Goal: Information Seeking & Learning: Find specific fact

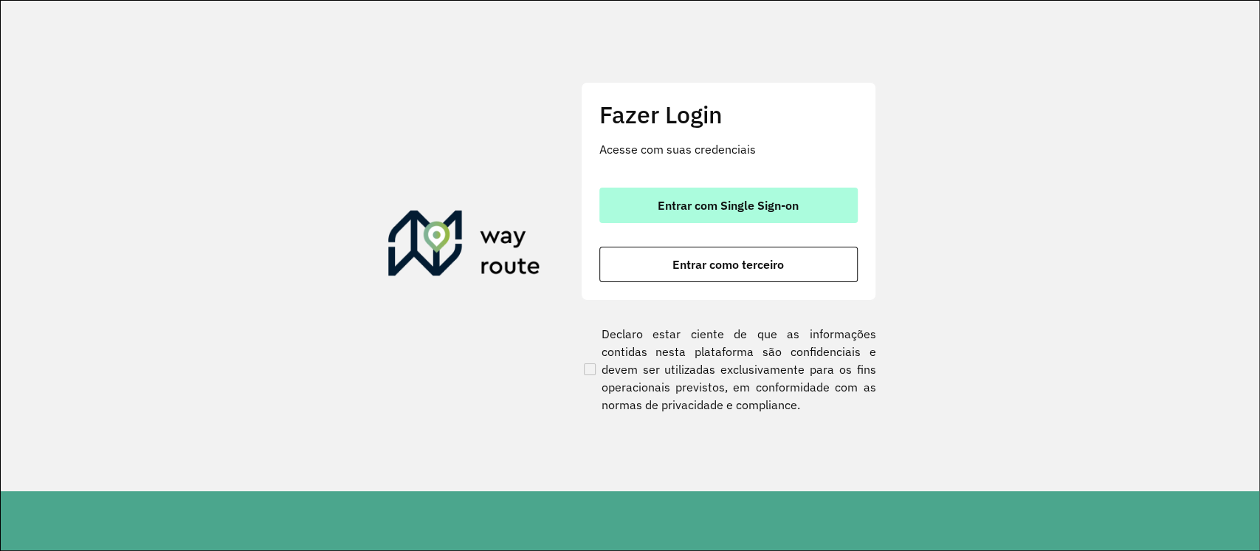
click at [702, 205] on span "Entrar com Single Sign-on" at bounding box center [728, 205] width 141 height 12
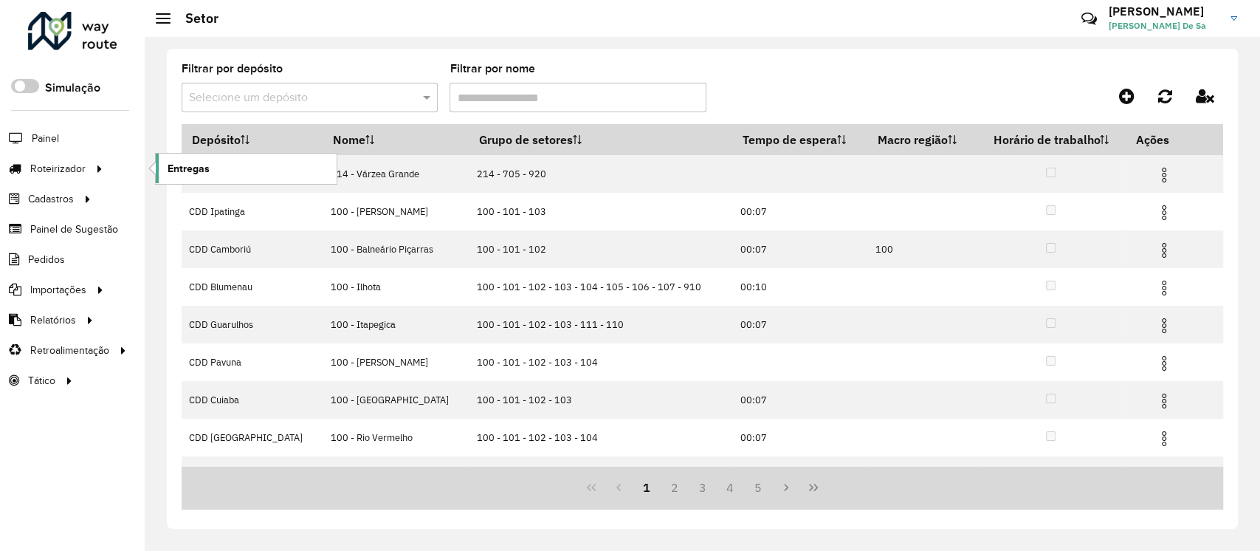
click at [172, 168] on span "Entregas" at bounding box center [189, 169] width 42 height 16
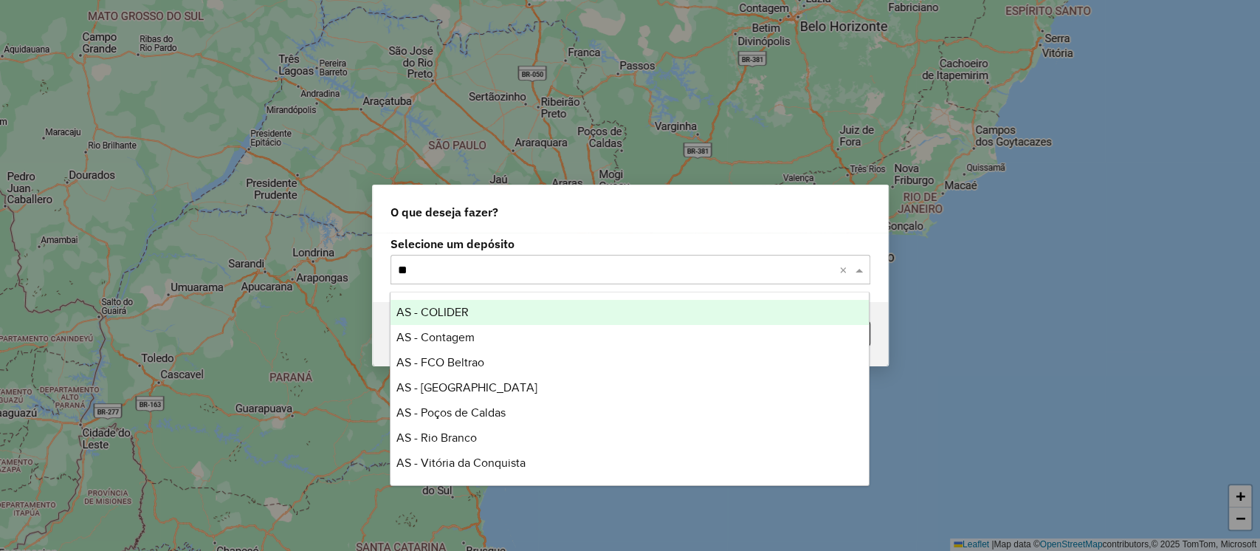
type input "***"
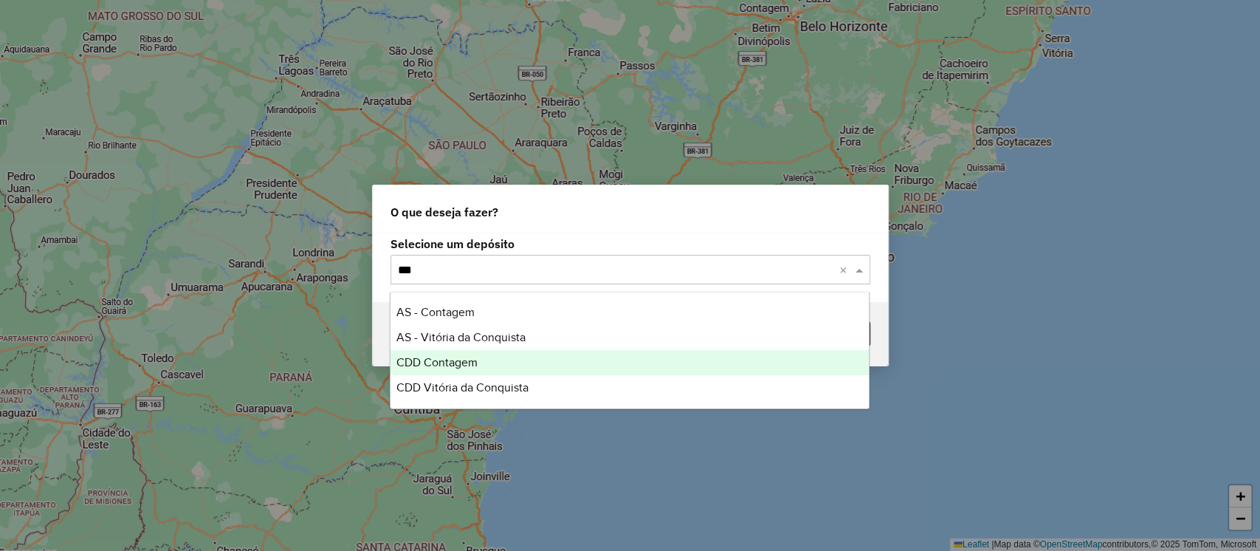
click at [461, 357] on span "CDD Contagem" at bounding box center [436, 362] width 81 height 13
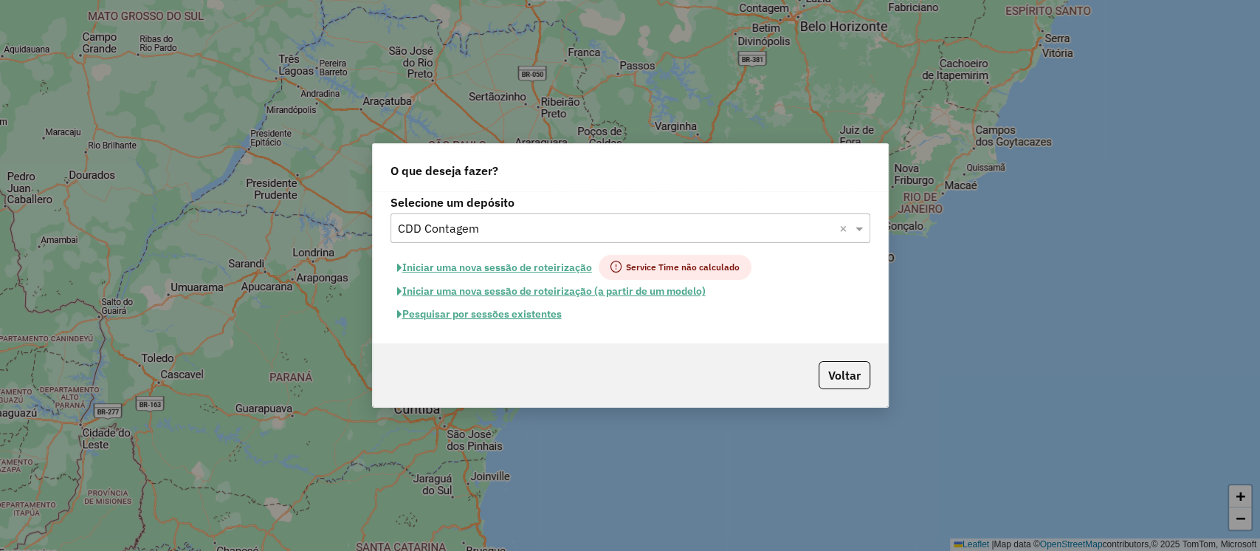
click at [502, 315] on button "Pesquisar por sessões existentes" at bounding box center [480, 314] width 178 height 23
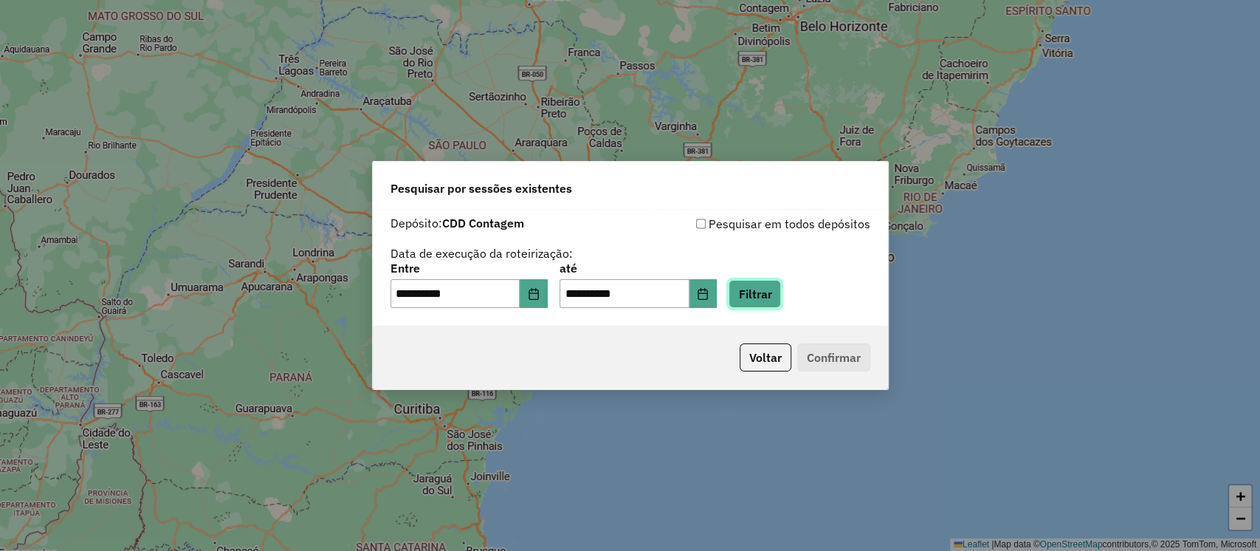
click at [781, 299] on button "Filtrar" at bounding box center [755, 294] width 52 height 28
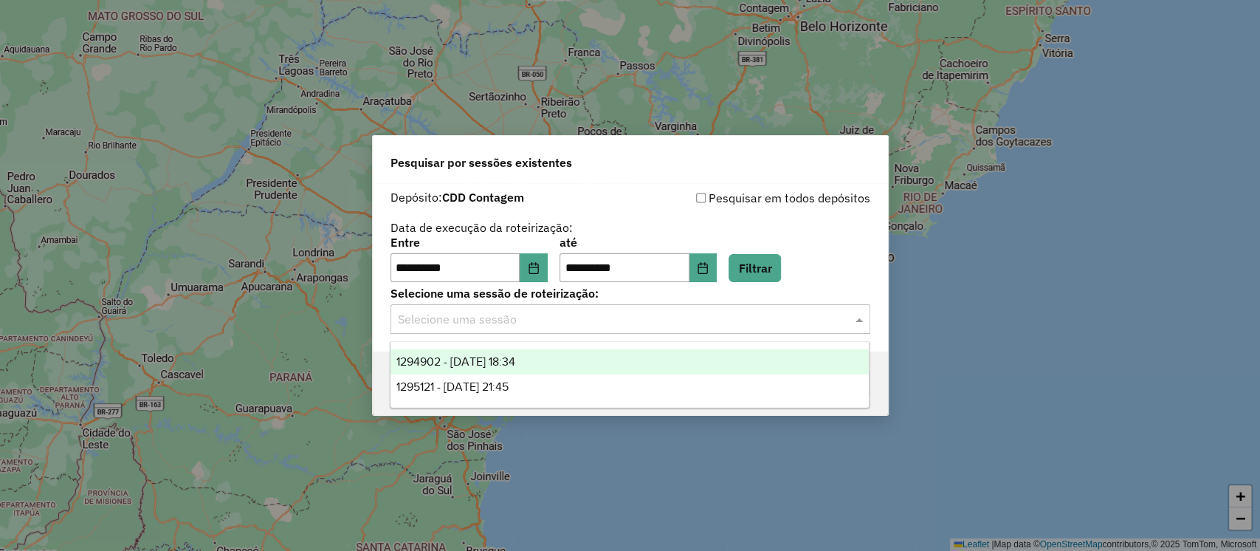
click at [497, 322] on input "text" at bounding box center [616, 320] width 436 height 18
click at [496, 363] on span "1294902 - 15/10/2025 18:34" at bounding box center [455, 361] width 119 height 13
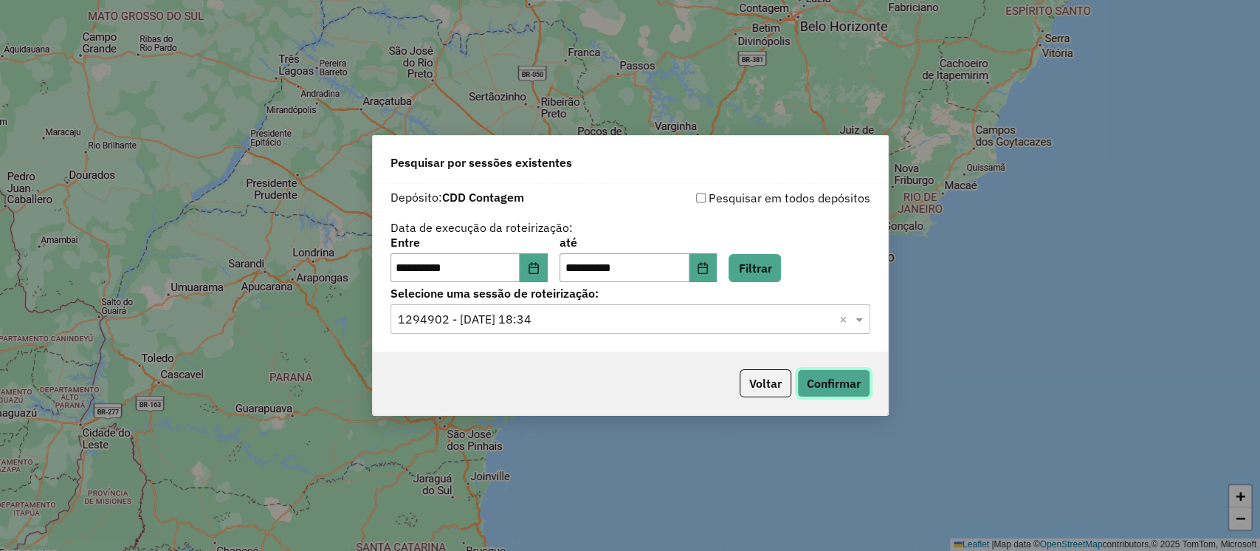
click at [838, 384] on button "Confirmar" at bounding box center [833, 383] width 73 height 28
click at [538, 263] on icon "Choose Date" at bounding box center [534, 268] width 10 height 12
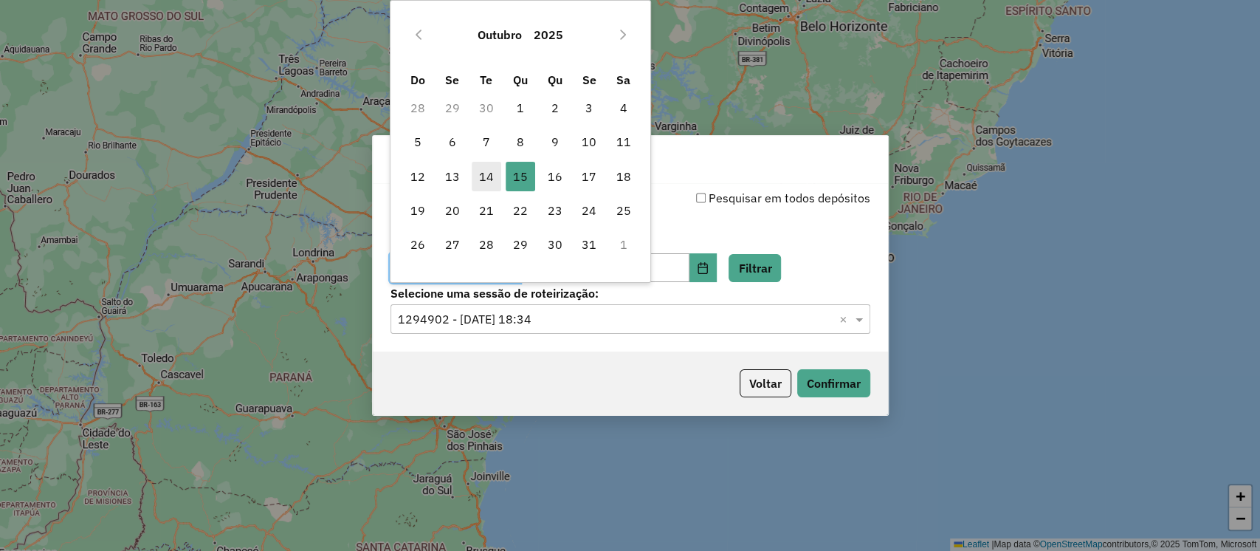
click at [484, 183] on span "14" at bounding box center [487, 177] width 30 height 30
type input "**********"
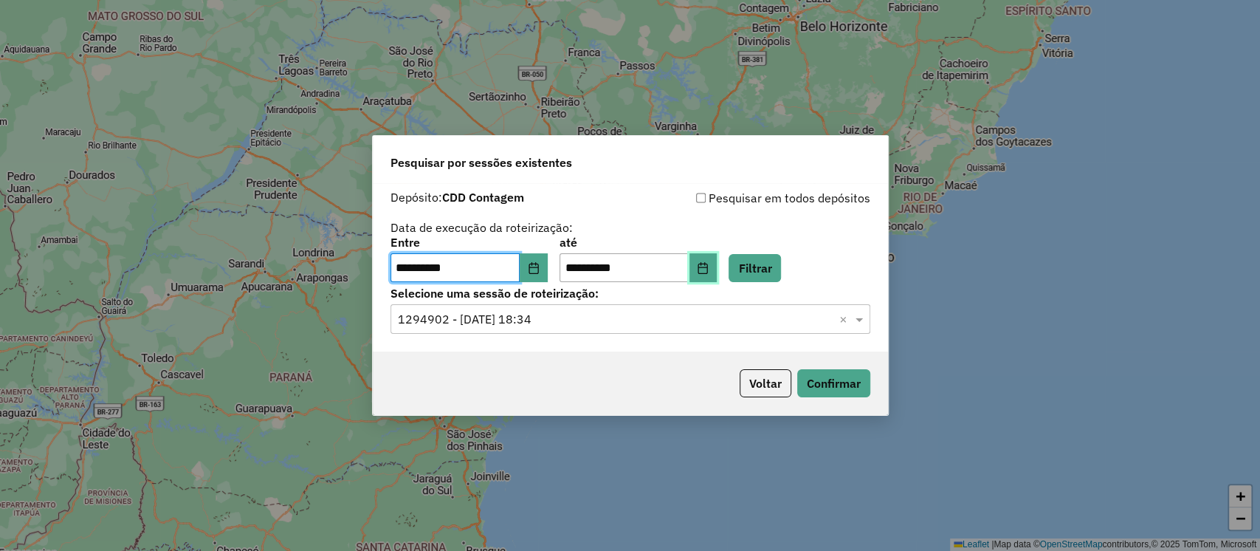
click at [708, 272] on icon "Choose Date" at bounding box center [703, 268] width 10 height 12
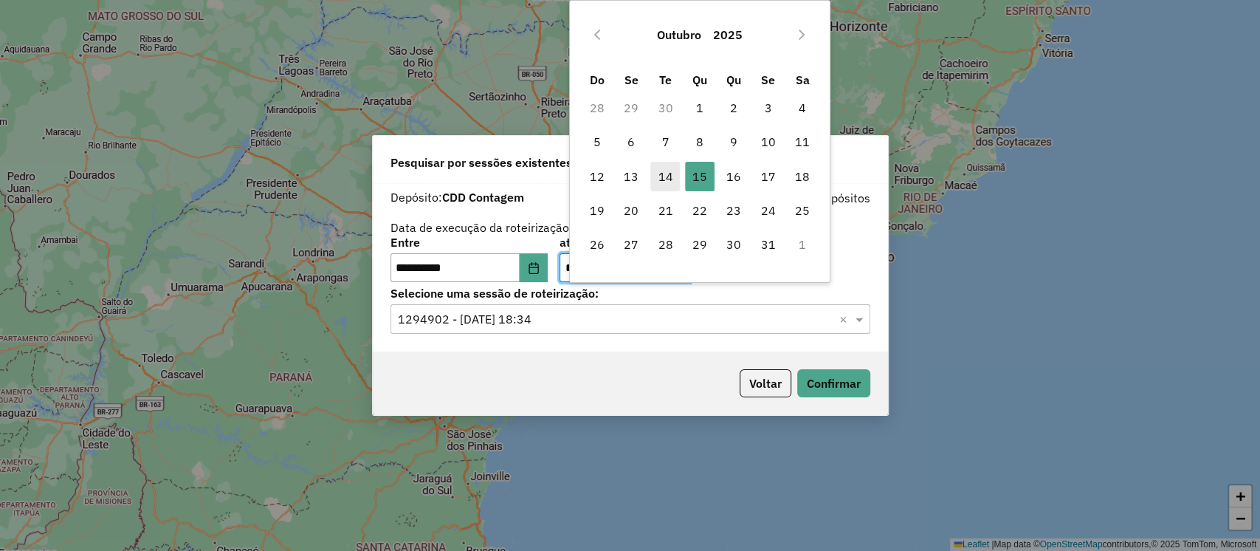
click at [664, 179] on span "14" at bounding box center [665, 177] width 30 height 30
type input "**********"
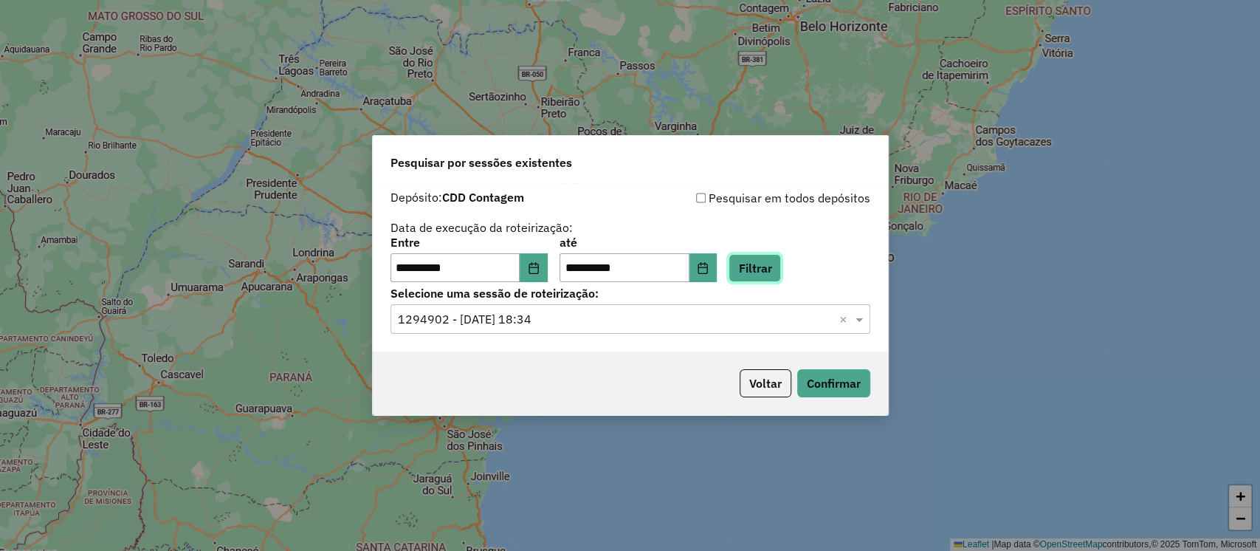
click at [770, 272] on button "Filtrar" at bounding box center [755, 268] width 52 height 28
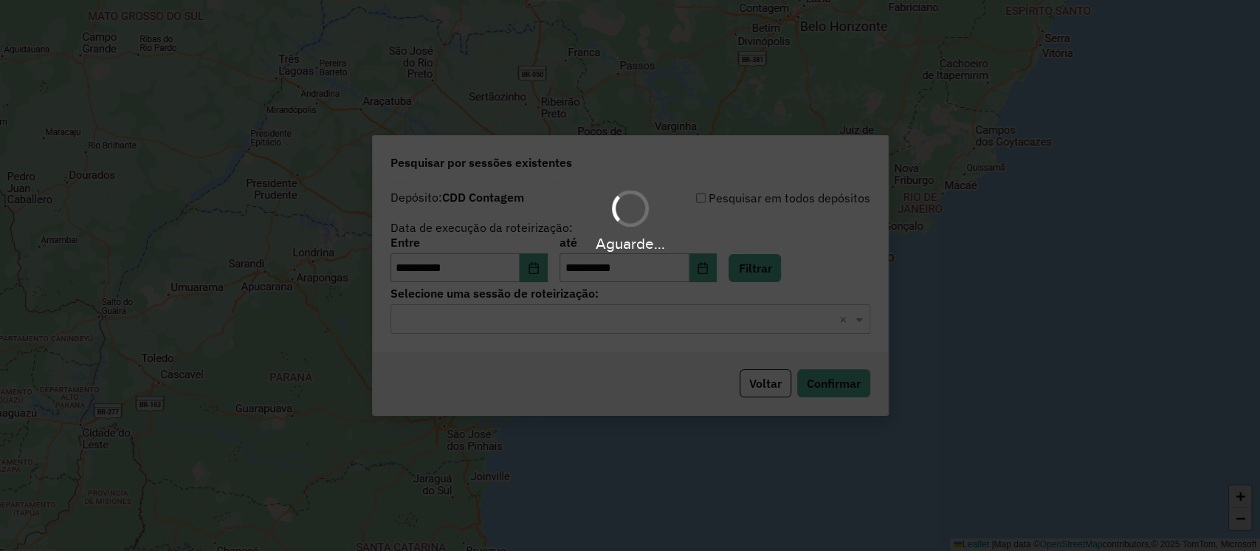
click at [555, 325] on input "text" at bounding box center [616, 320] width 436 height 18
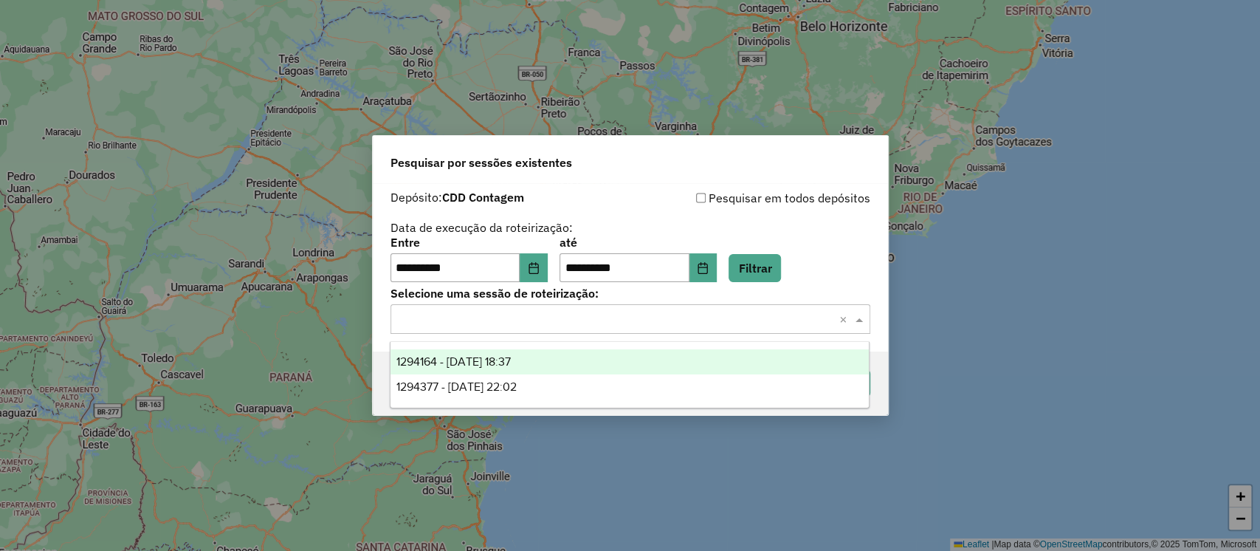
click at [511, 360] on span "1294164 - 14/10/2025 18:37" at bounding box center [453, 361] width 114 height 13
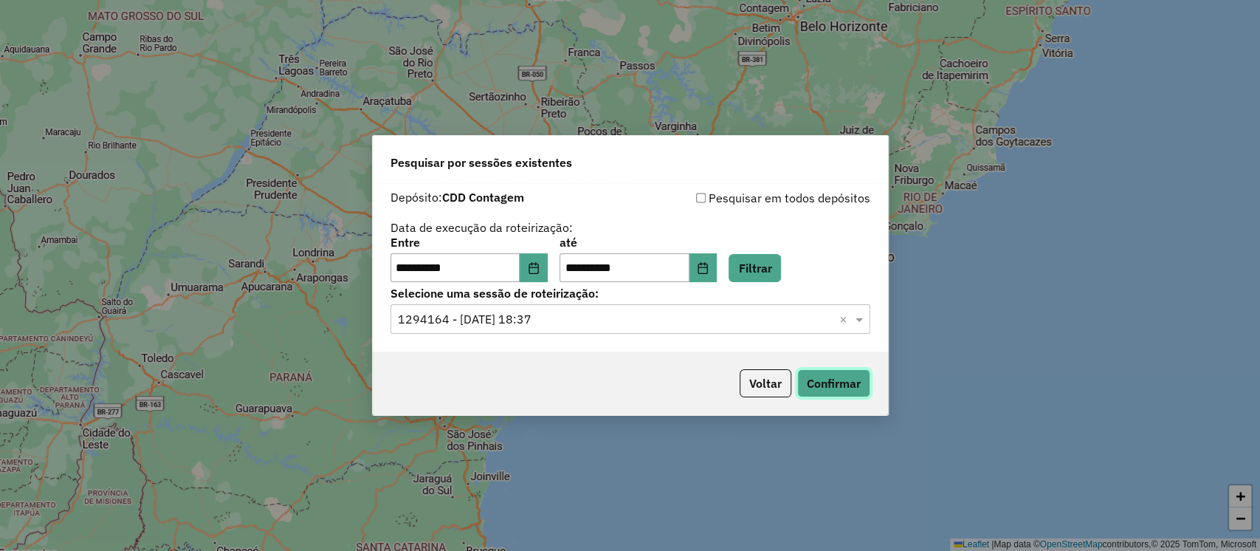
click at [836, 385] on button "Confirmar" at bounding box center [833, 383] width 73 height 28
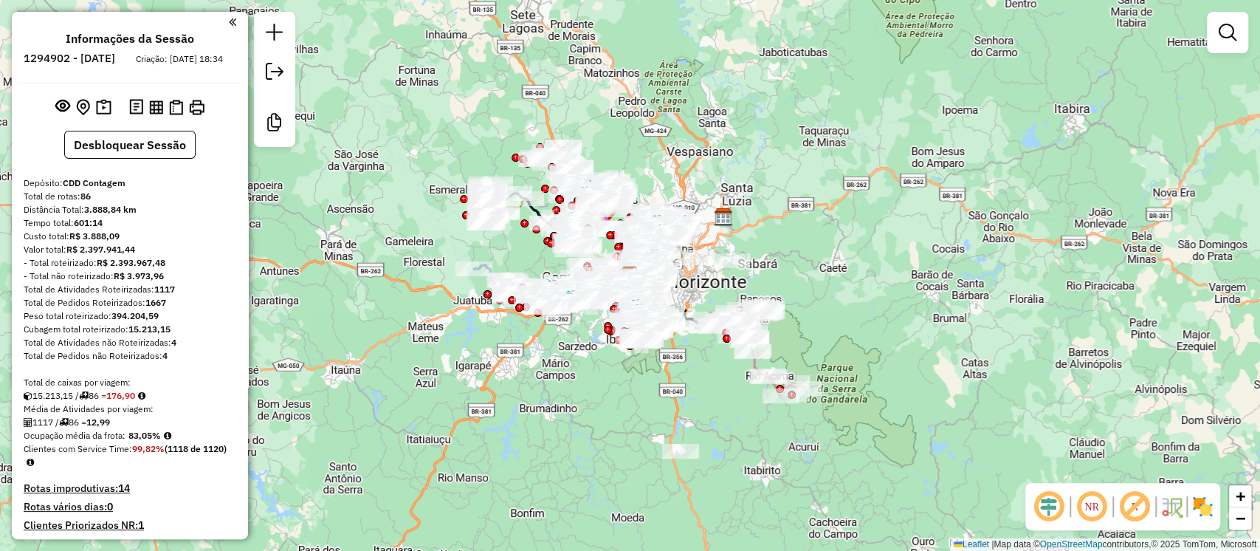
click at [1138, 510] on em at bounding box center [1134, 506] width 35 height 35
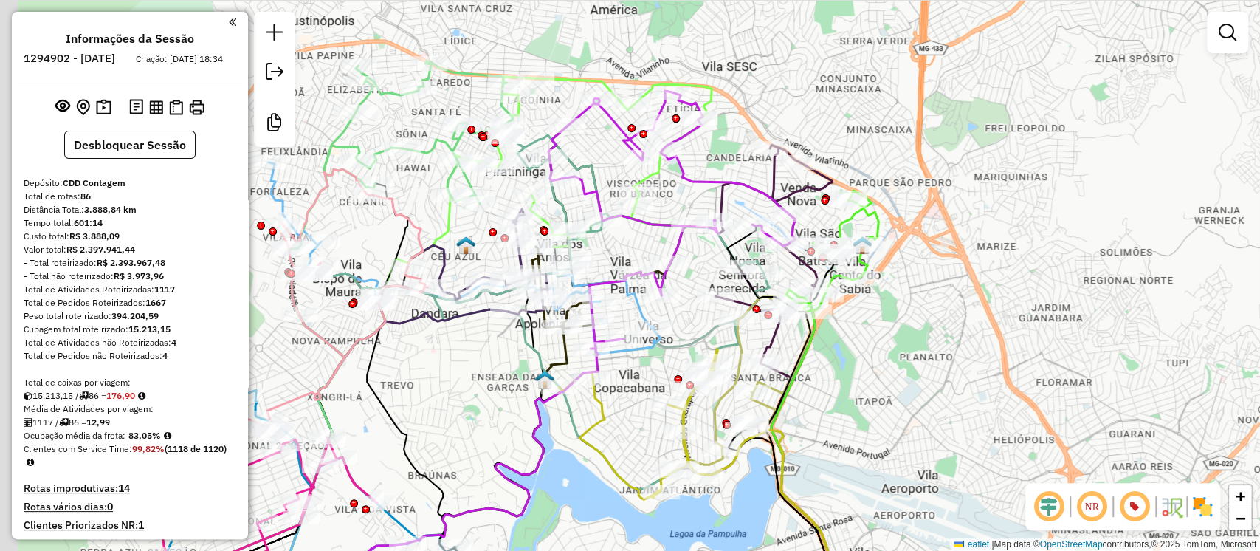
drag, startPoint x: 361, startPoint y: 415, endPoint x: 487, endPoint y: 402, distance: 126.1
click at [496, 394] on div "Janela de atendimento Grade de atendimento Capacidade Transportadoras Veículos …" at bounding box center [630, 275] width 1260 height 551
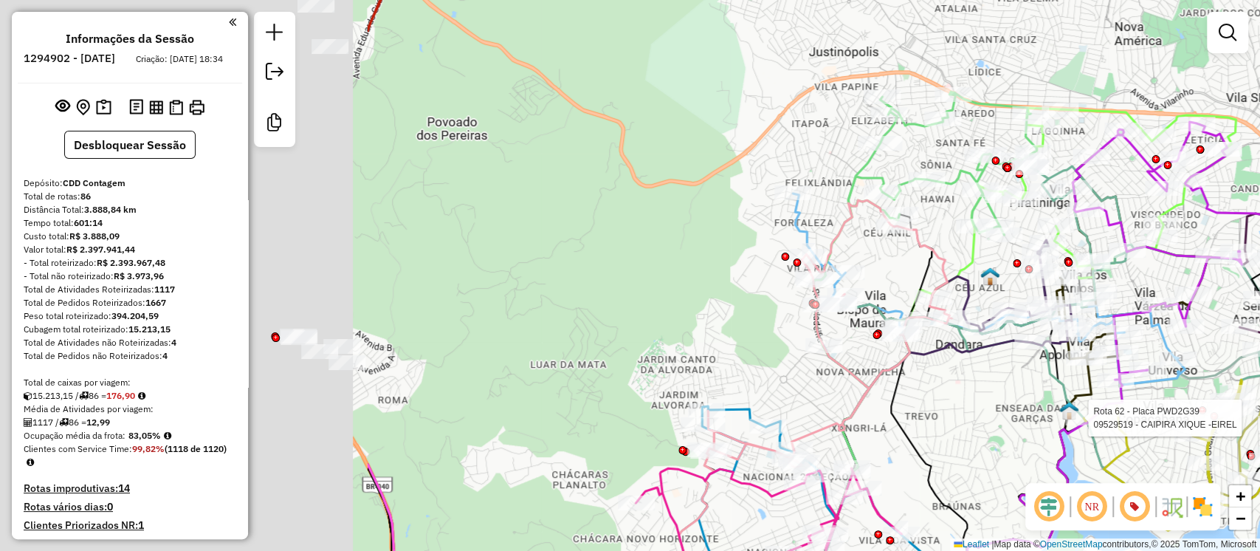
drag, startPoint x: 558, startPoint y: 42, endPoint x: 1093, endPoint y: 80, distance: 535.9
click at [1093, 80] on div "Rota 62 - Placa PWD2G39 09529519 - CAIPIRA XIQUE -EIREL Janela de atendimento G…" at bounding box center [630, 275] width 1260 height 551
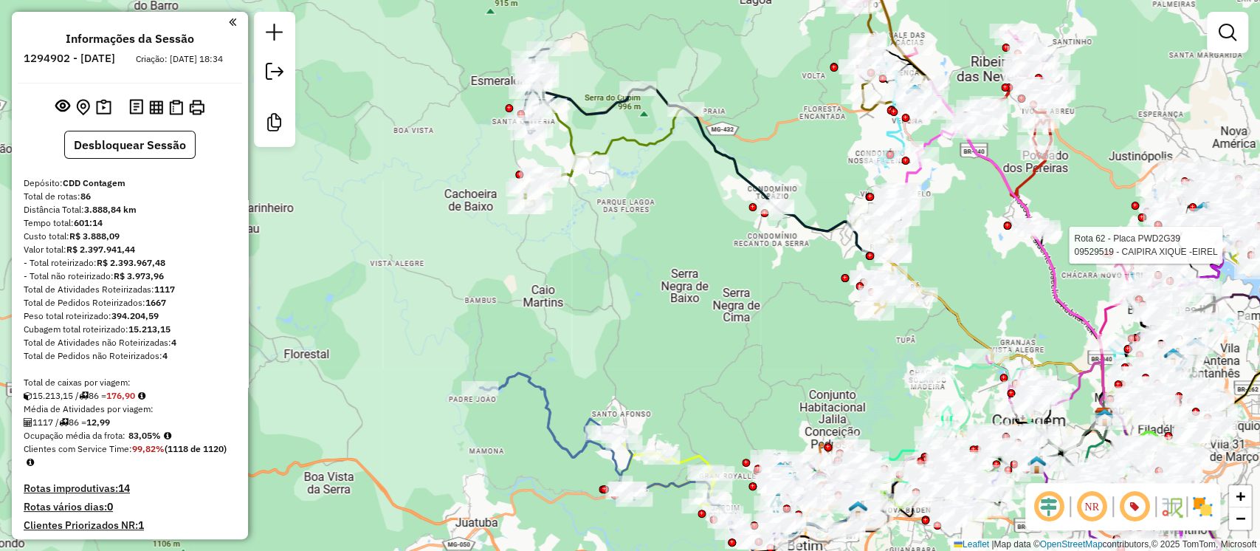
click at [606, 100] on icon at bounding box center [604, 91] width 164 height 85
select select "**********"
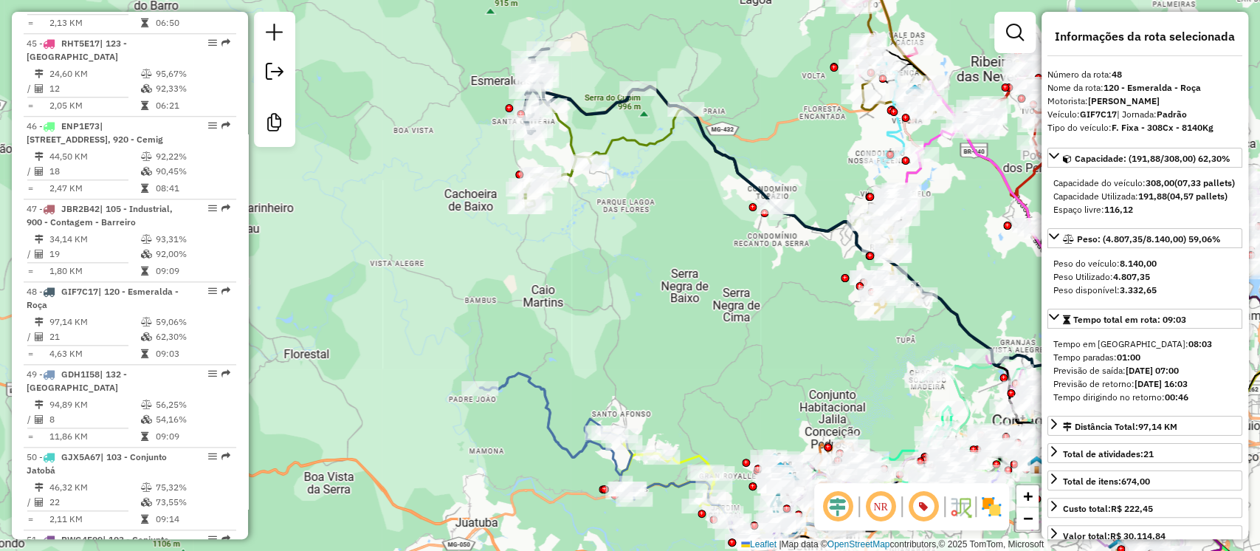
scroll to position [525, 0]
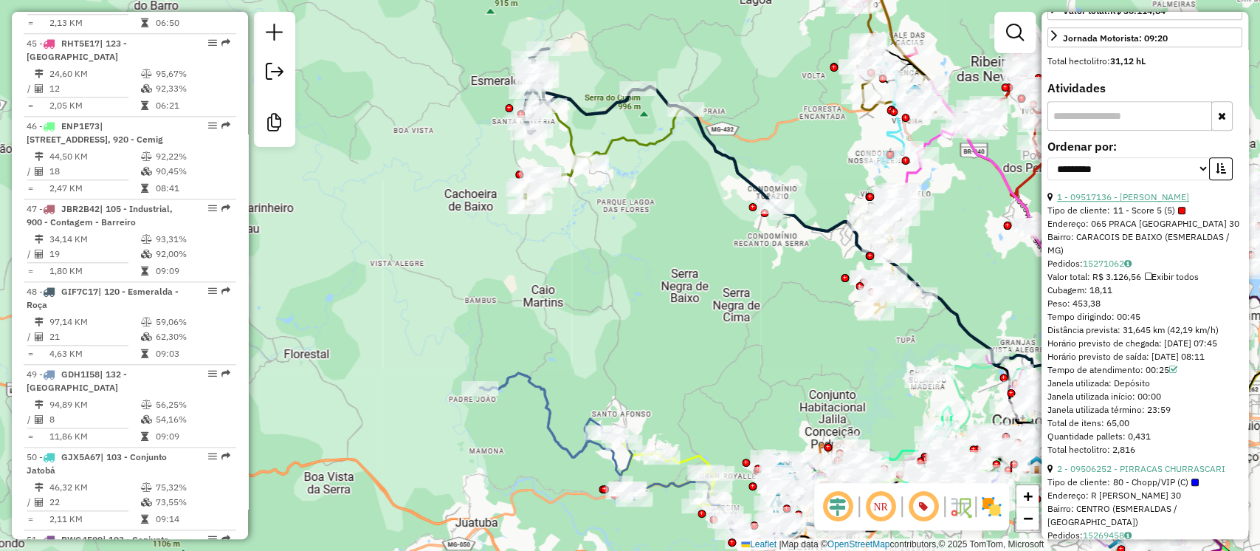
click at [1105, 202] on link "1 - 09517136 - CLAUDINEY FERNANDES" at bounding box center [1123, 196] width 132 height 11
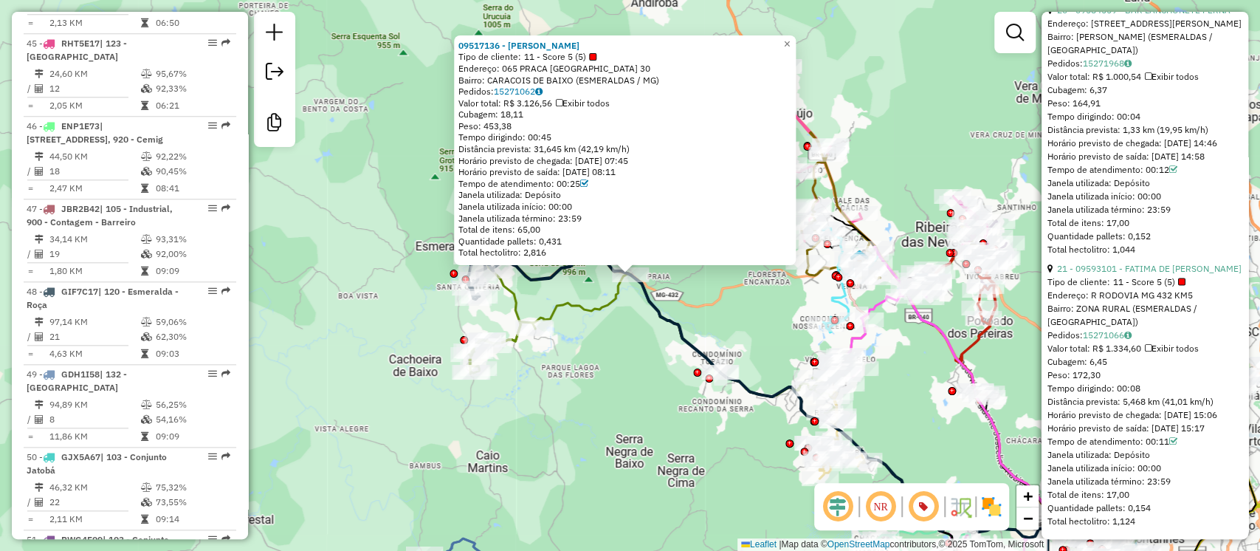
scroll to position [5864, 0]
click at [1141, 268] on link "21 - 09593101 - FATIMA DE LIMA CARDO" at bounding box center [1149, 267] width 185 height 11
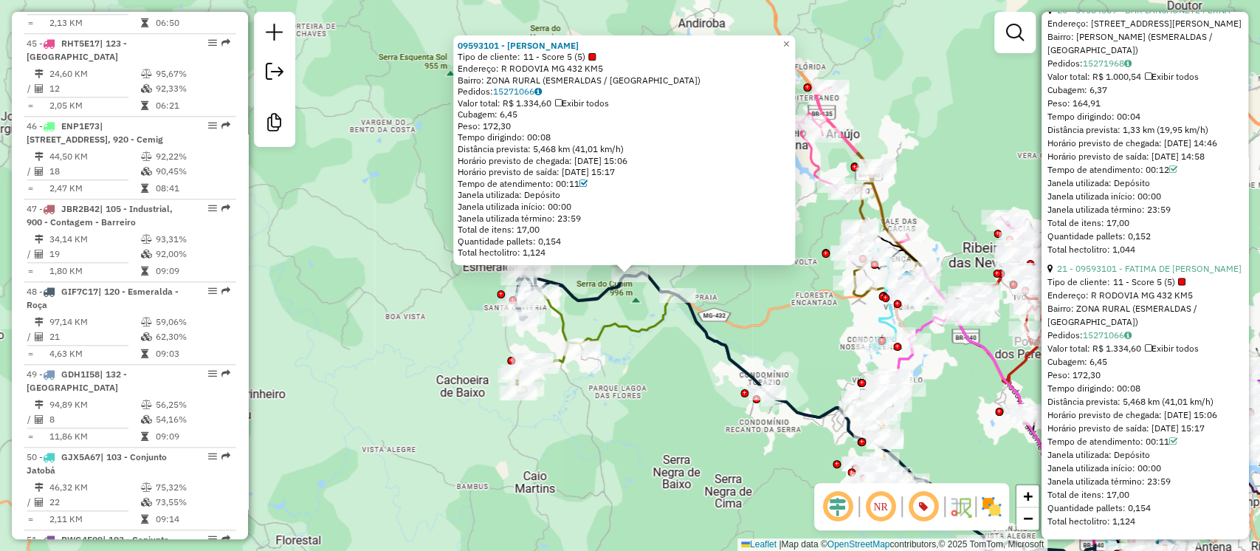
click at [625, 405] on div "09593101 - FATIMA DE LIMA CARDO Tipo de cliente: 11 - Score 5 (5) Endereço: R R…" at bounding box center [630, 275] width 1260 height 551
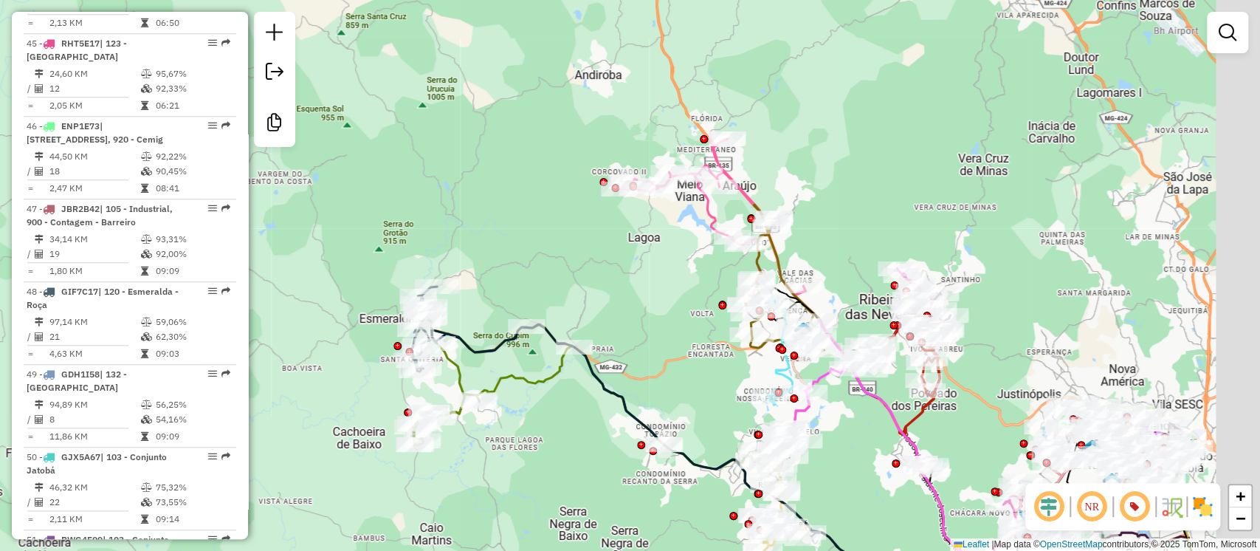
drag, startPoint x: 916, startPoint y: 222, endPoint x: 540, endPoint y: 155, distance: 381.6
click at [540, 157] on div "Janela de atendimento Grade de atendimento Capacidade Transportadoras Veículos …" at bounding box center [630, 275] width 1260 height 551
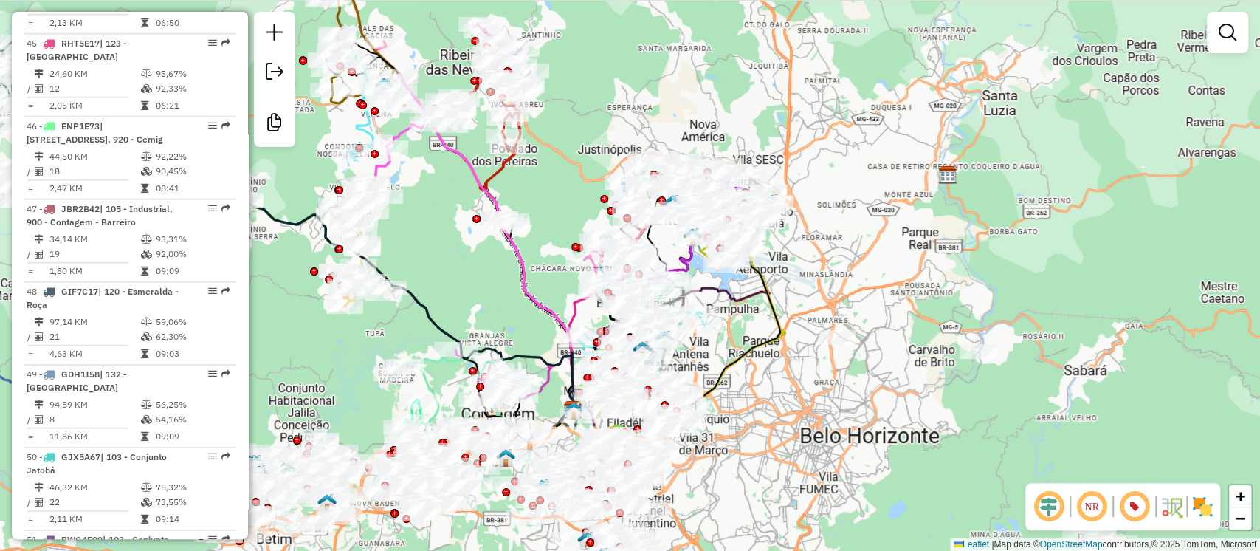
drag, startPoint x: 926, startPoint y: 308, endPoint x: 848, endPoint y: 146, distance: 179.6
click at [876, 107] on div "Janela de atendimento Grade de atendimento Capacidade Transportadoras Veículos …" at bounding box center [630, 275] width 1260 height 551
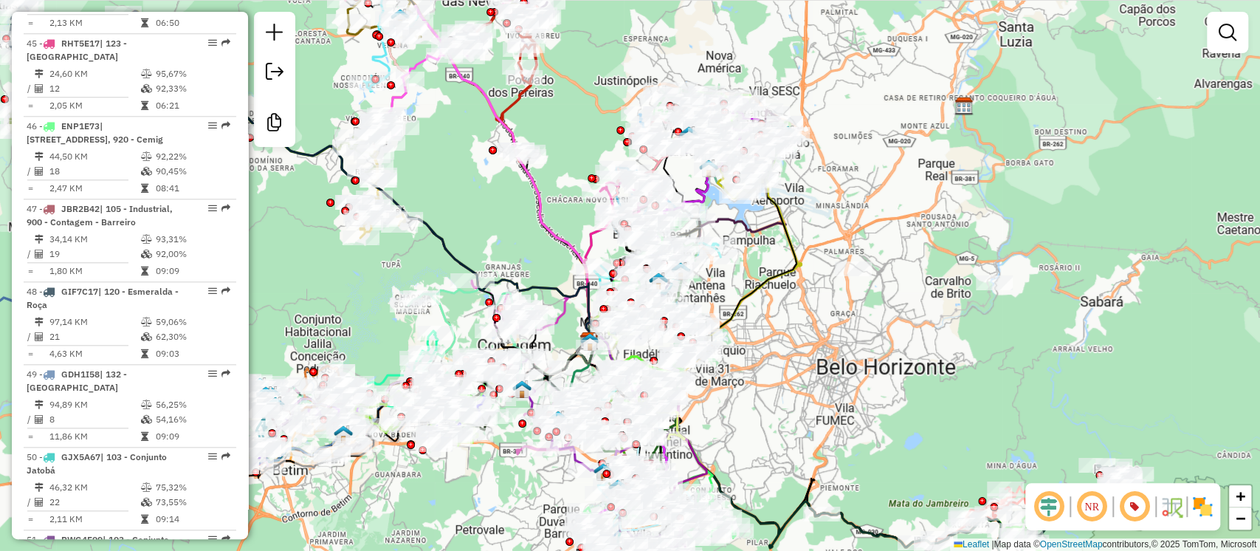
drag, startPoint x: 835, startPoint y: 416, endPoint x: 921, endPoint y: 211, distance: 222.7
click at [924, 222] on div "Janela de atendimento Grade de atendimento Capacidade Transportadoras Veículos …" at bounding box center [630, 275] width 1260 height 551
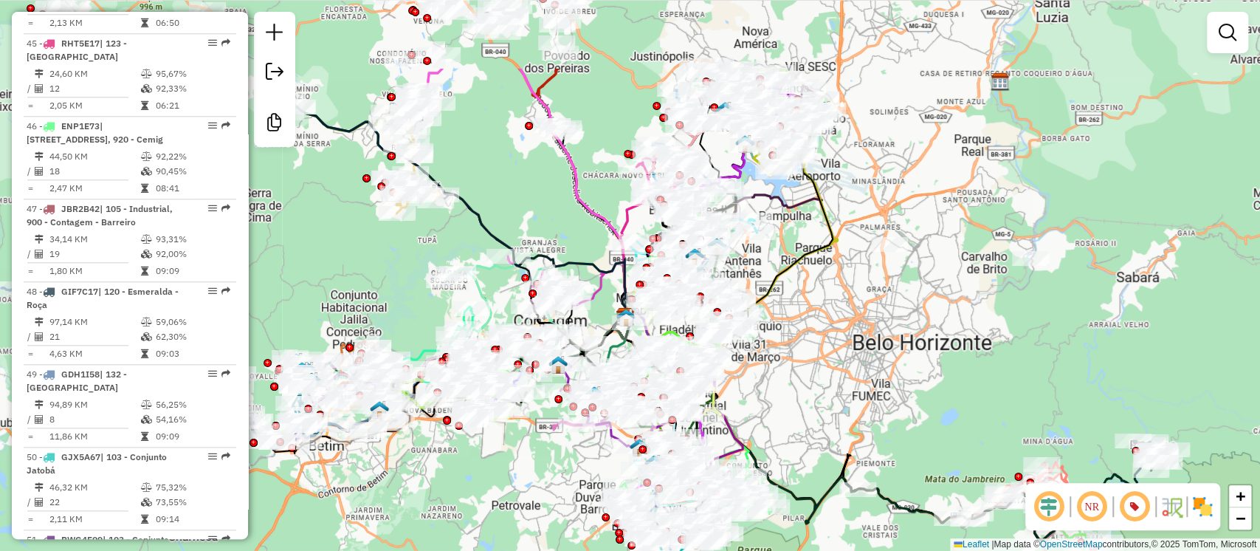
drag, startPoint x: 883, startPoint y: 222, endPoint x: 837, endPoint y: 313, distance: 101.7
click at [853, 355] on div "Janela de atendimento Grade de atendimento Capacidade Transportadoras Veículos …" at bounding box center [630, 275] width 1260 height 551
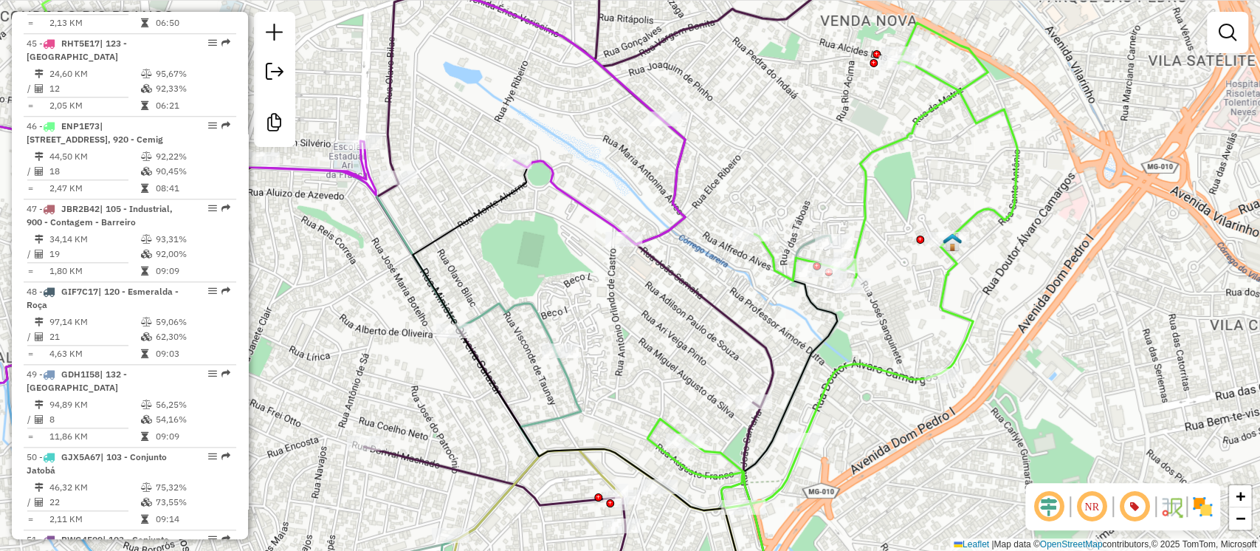
click at [949, 322] on icon at bounding box center [833, 265] width 370 height 485
select select "**********"
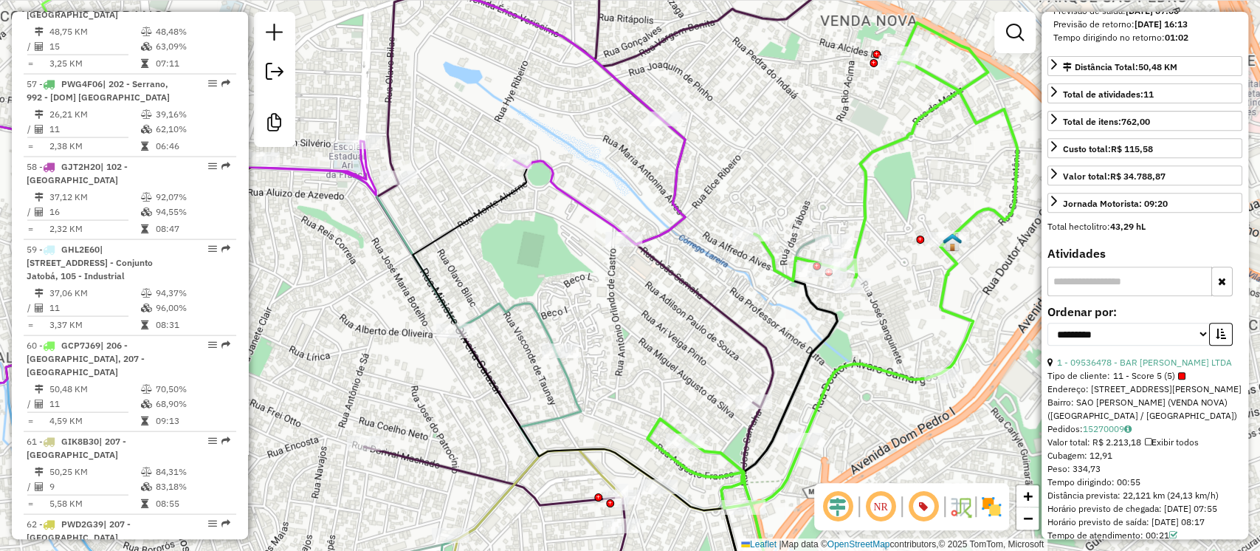
scroll to position [394, 0]
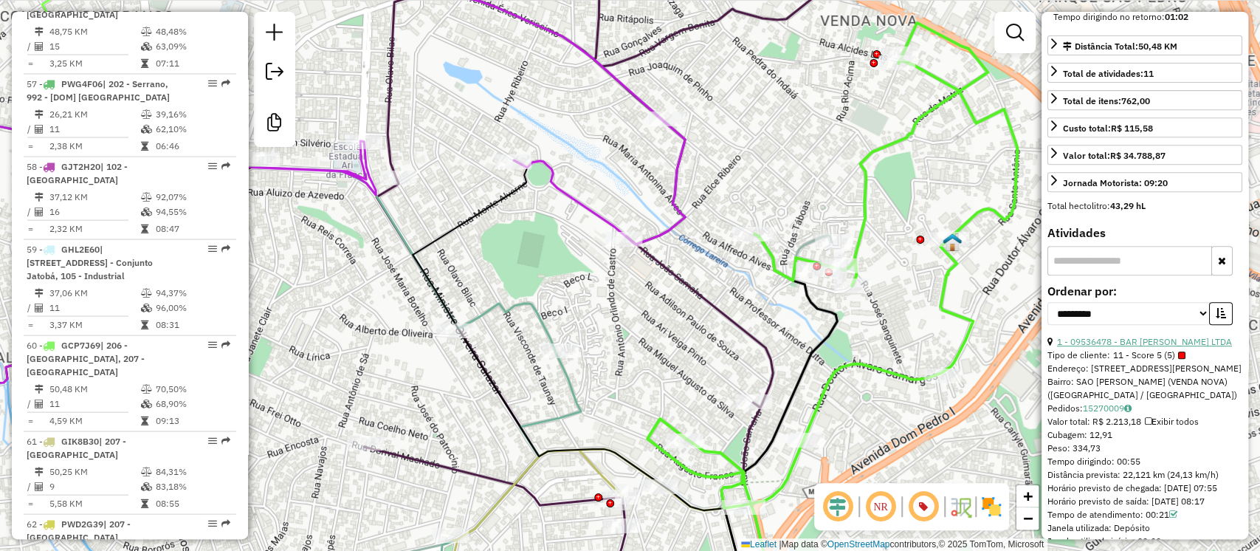
click at [1145, 347] on link "1 - 09536478 - BAR JOAO PAULO LTDA" at bounding box center [1144, 341] width 175 height 11
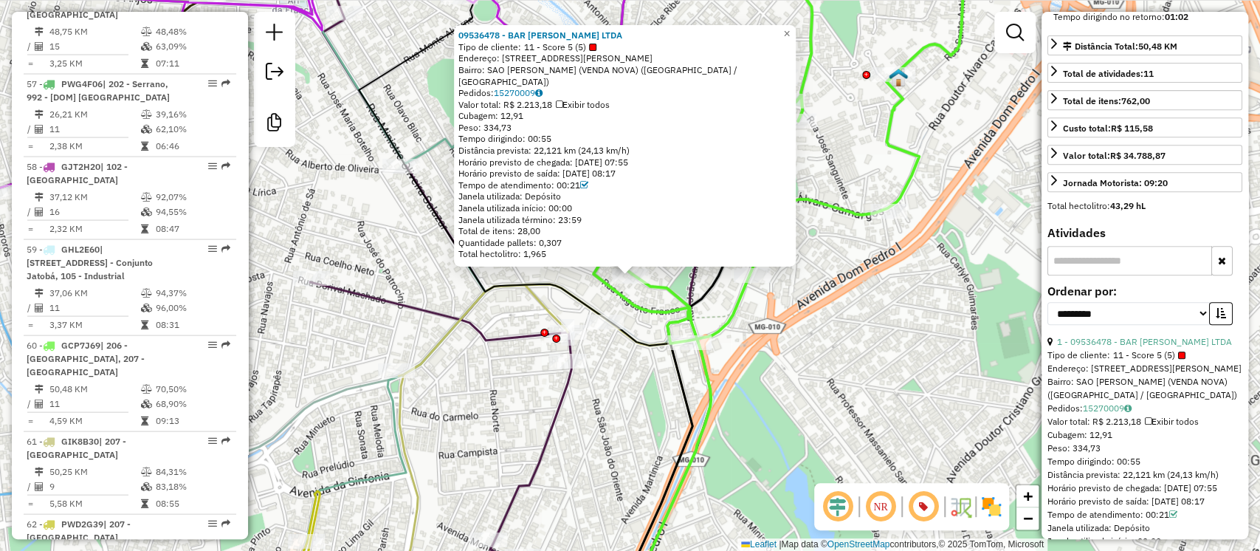
click at [880, 342] on div "09536478 - BAR JOAO PAULO LTDA Tipo de cliente: 11 - Score 5 (5) Endereço: R GE…" at bounding box center [630, 275] width 1260 height 551
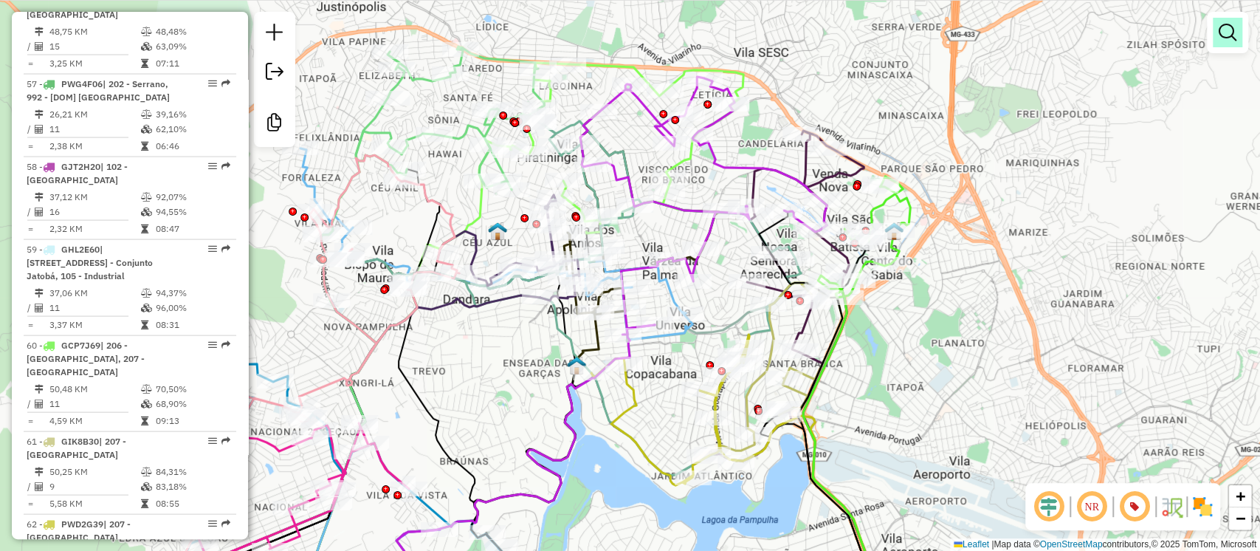
click at [1234, 40] on em at bounding box center [1228, 33] width 18 height 18
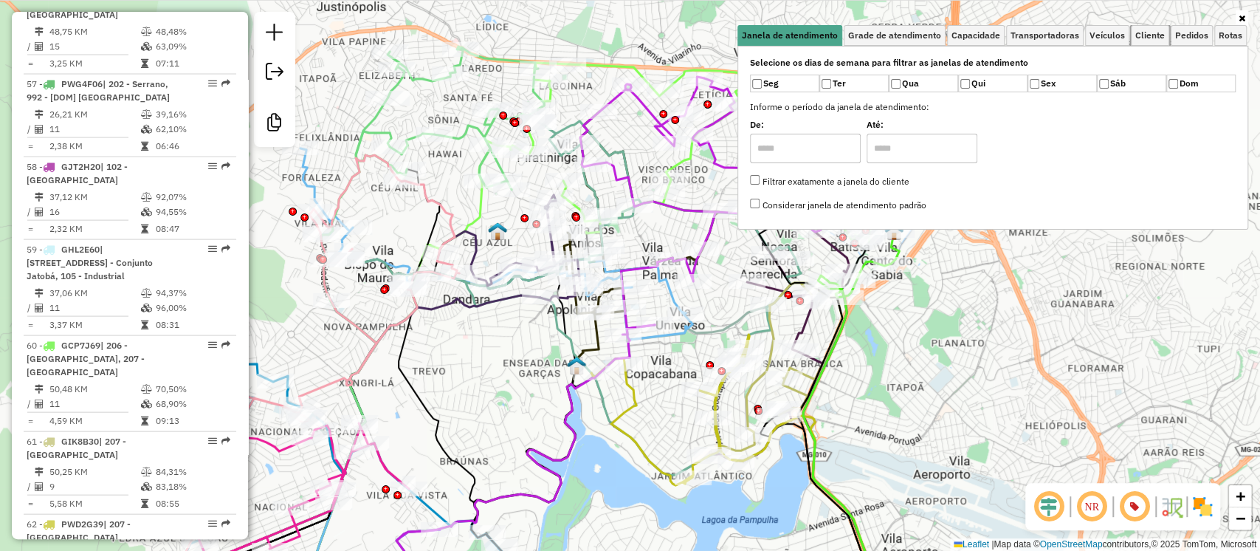
click at [1149, 39] on span "Cliente" at bounding box center [1151, 35] width 30 height 9
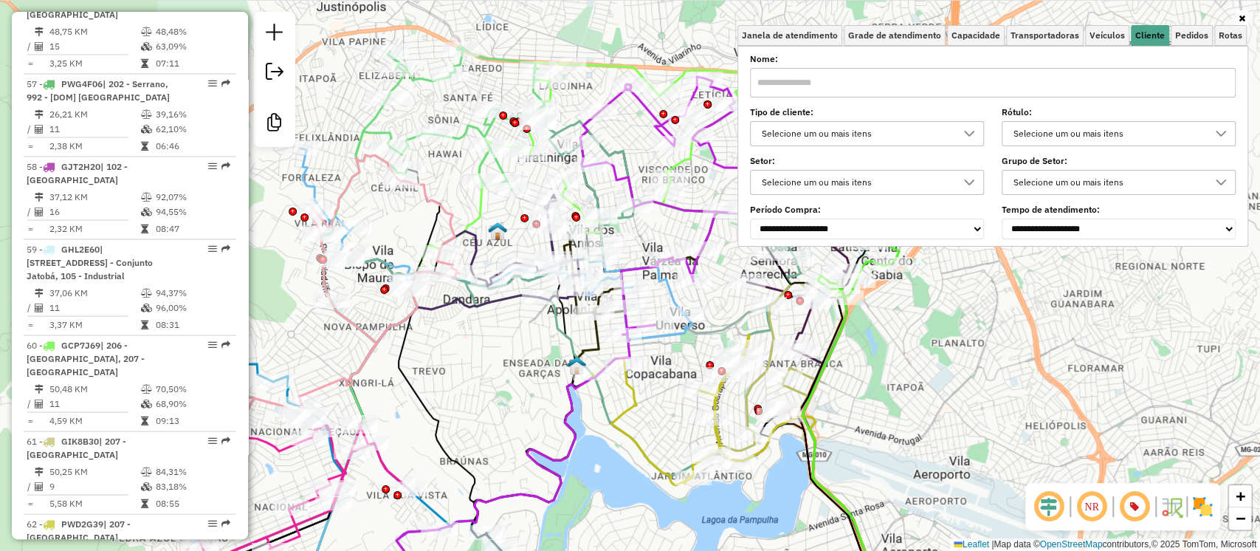
click at [873, 137] on div "Selecione um ou mais itens" at bounding box center [856, 134] width 199 height 24
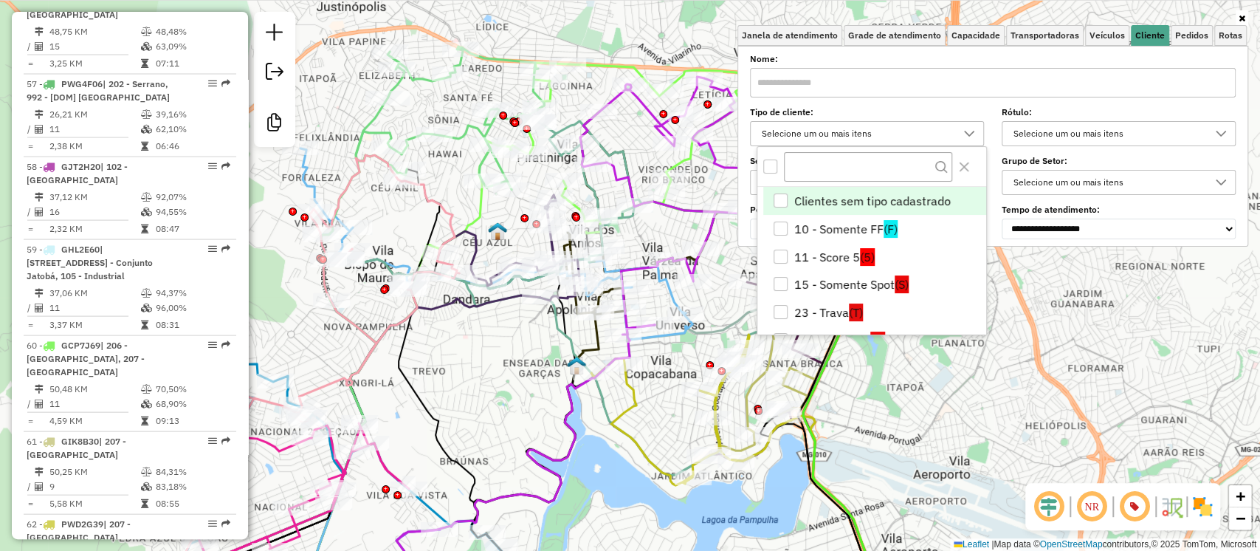
scroll to position [8, 52]
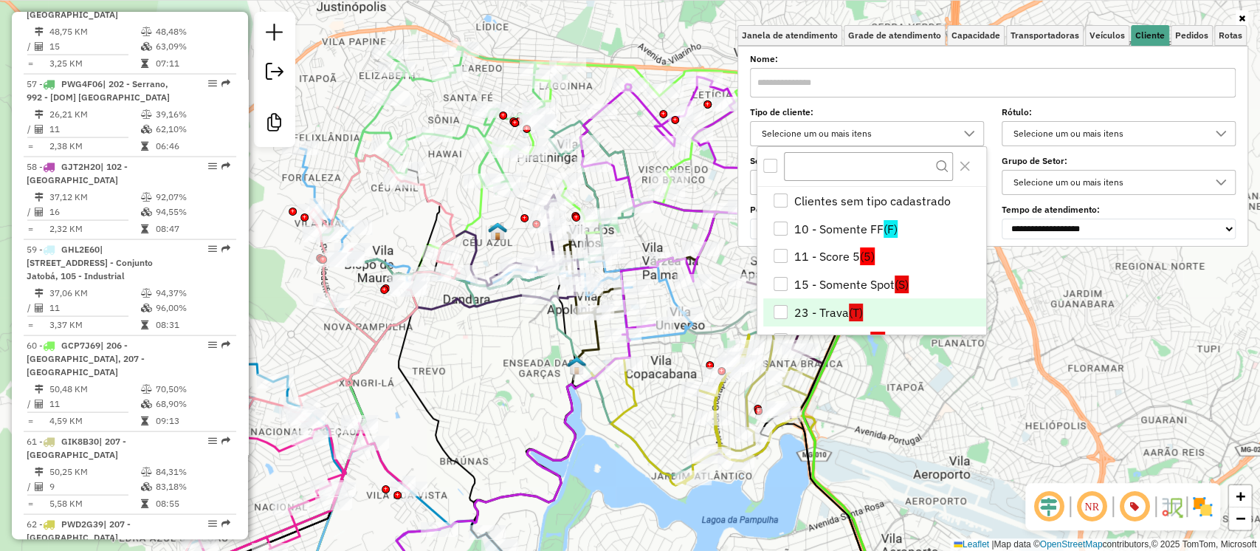
click at [817, 313] on li "23 - Trava (T)" at bounding box center [874, 312] width 223 height 28
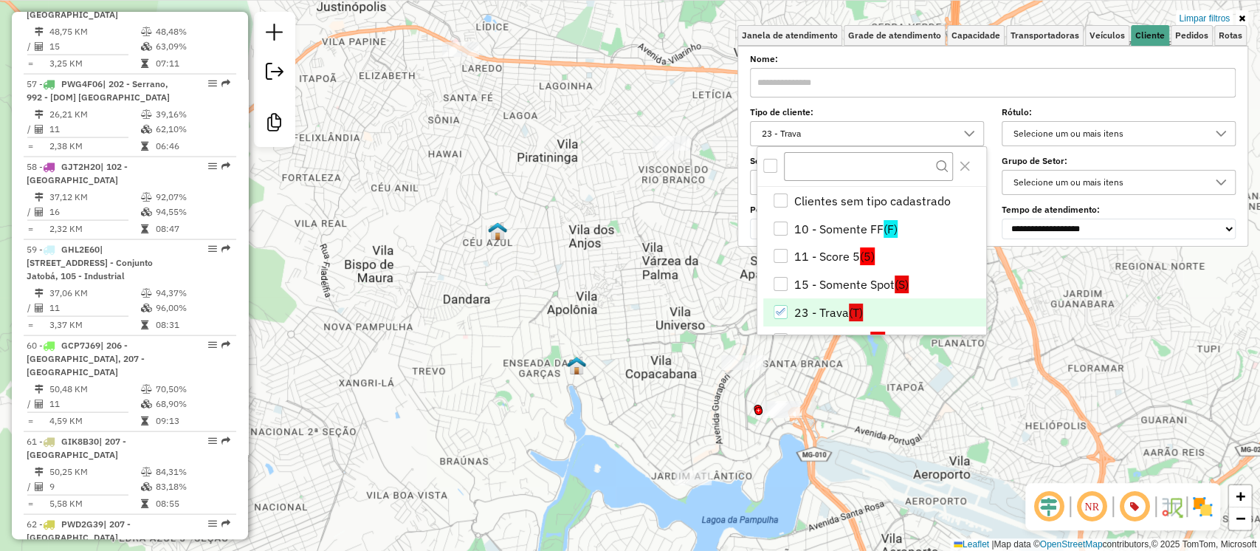
click at [609, 385] on div "Limpar filtros Janela de atendimento Grade de atendimento Capacidade Transporta…" at bounding box center [630, 275] width 1260 height 551
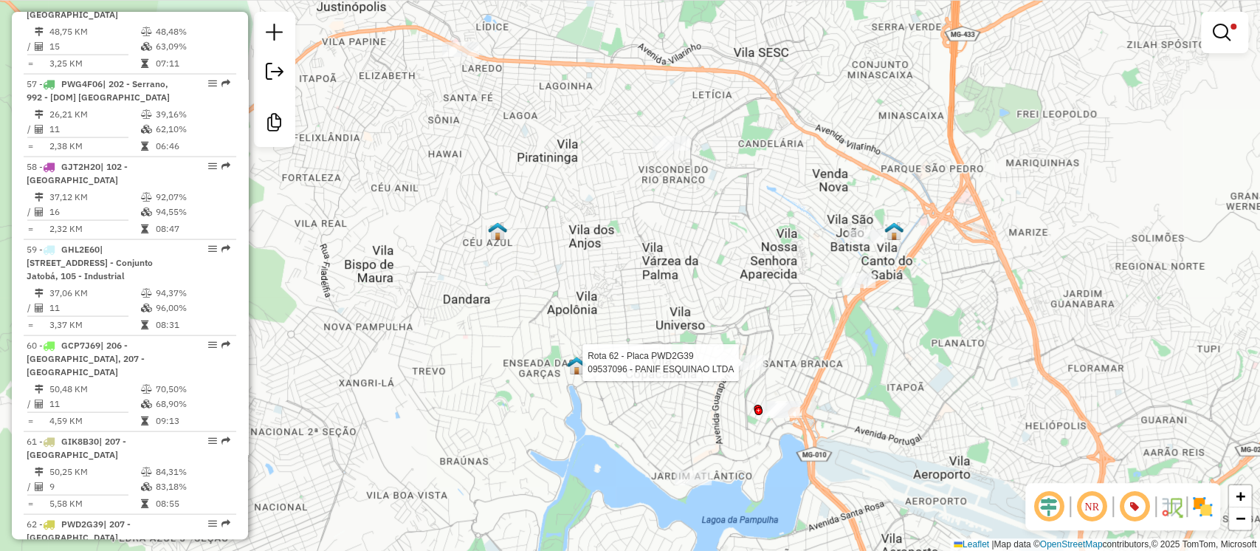
select select "**********"
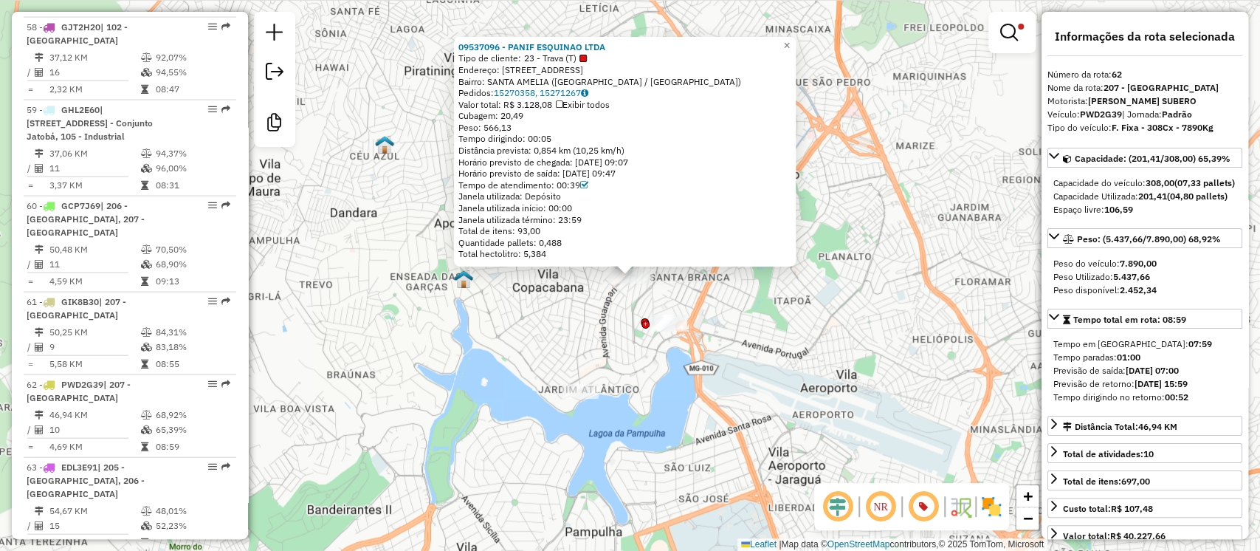
scroll to position [5910, 0]
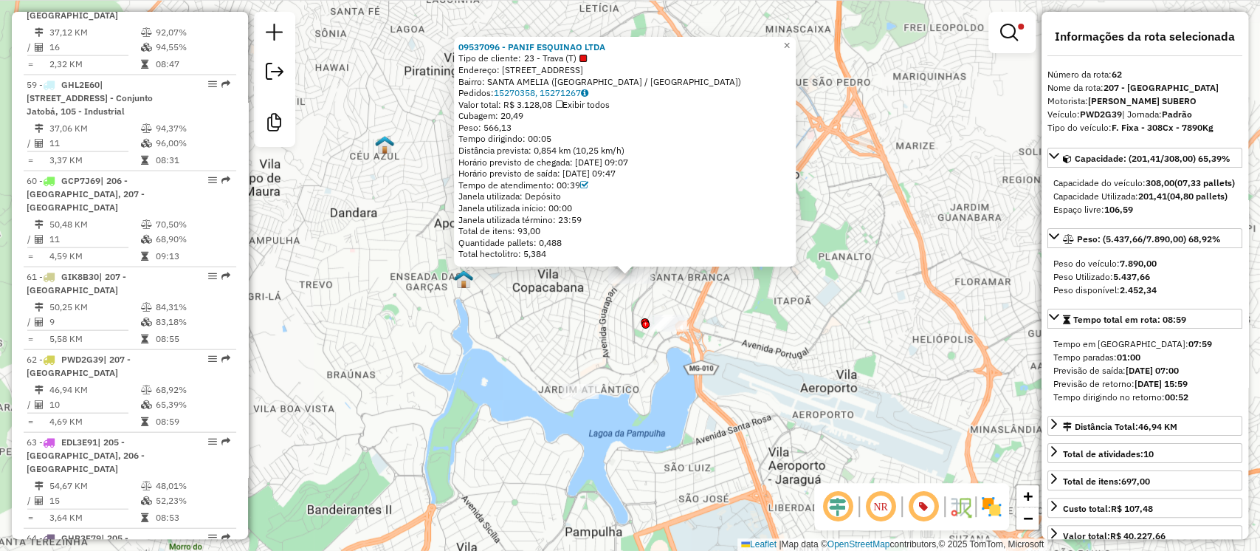
click at [824, 346] on div "09537096 - PANIF ESQUINAO LTDA Tipo de cliente: 23 - Trava (T) Endereço: AV GUA…" at bounding box center [630, 275] width 1260 height 551
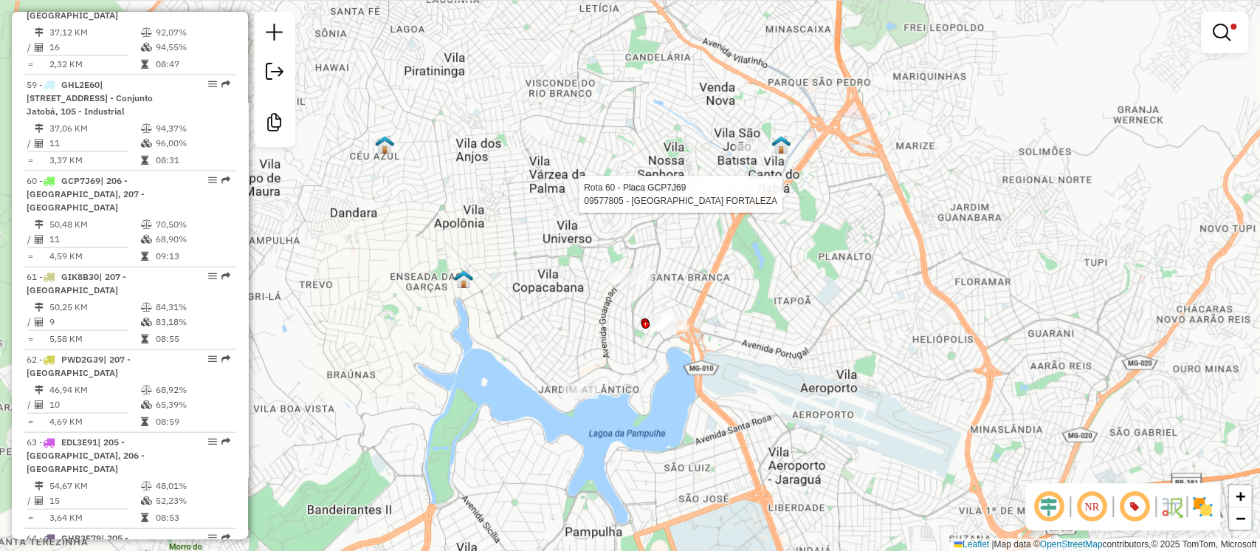
select select "**********"
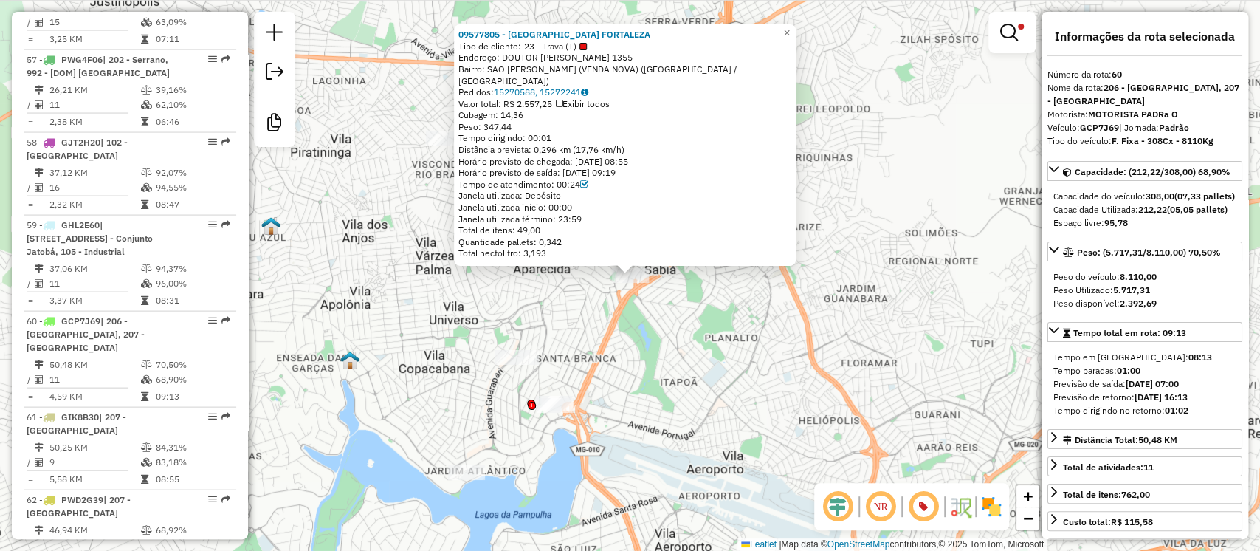
scroll to position [5745, 0]
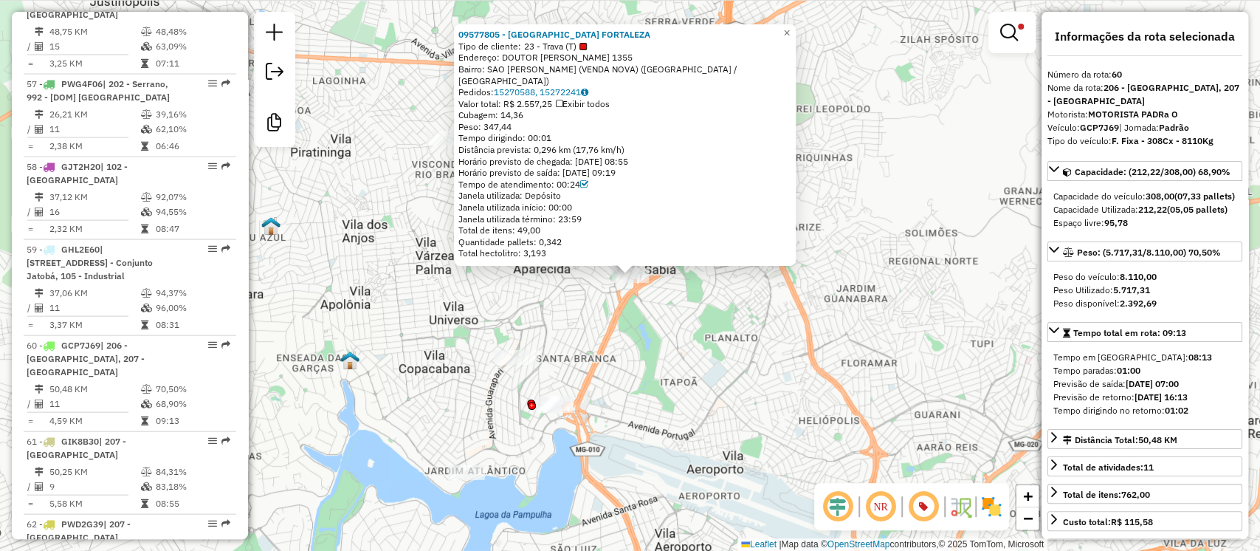
click at [717, 362] on div "09577805 - PARANAIBA FORTALEZA Tipo de cliente: 23 - Trava (T) Endereço: DOUTOR…" at bounding box center [630, 275] width 1260 height 551
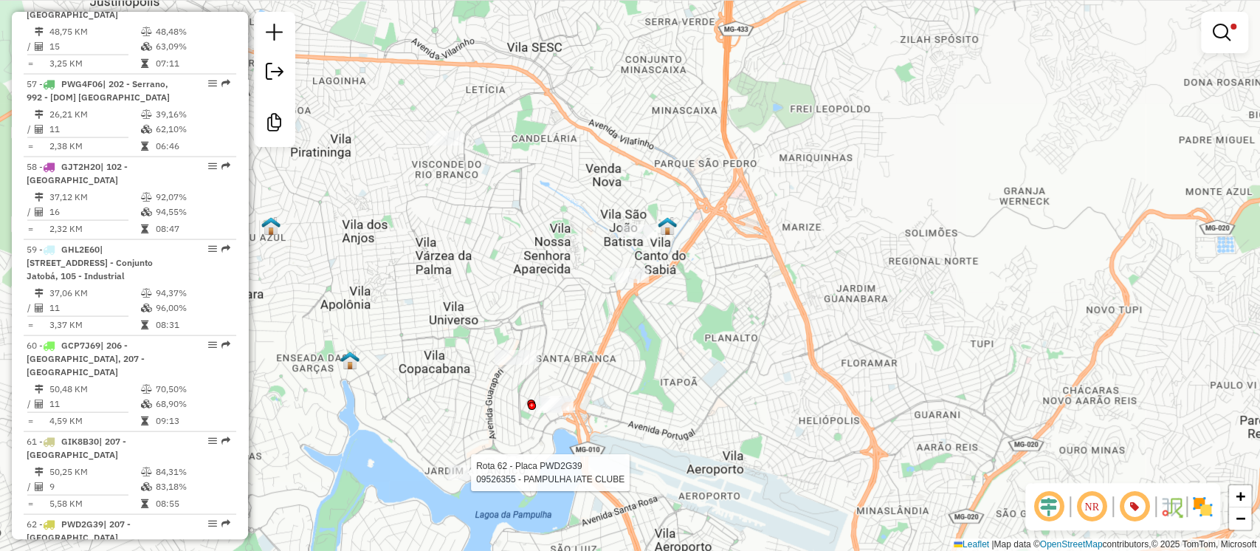
select select "**********"
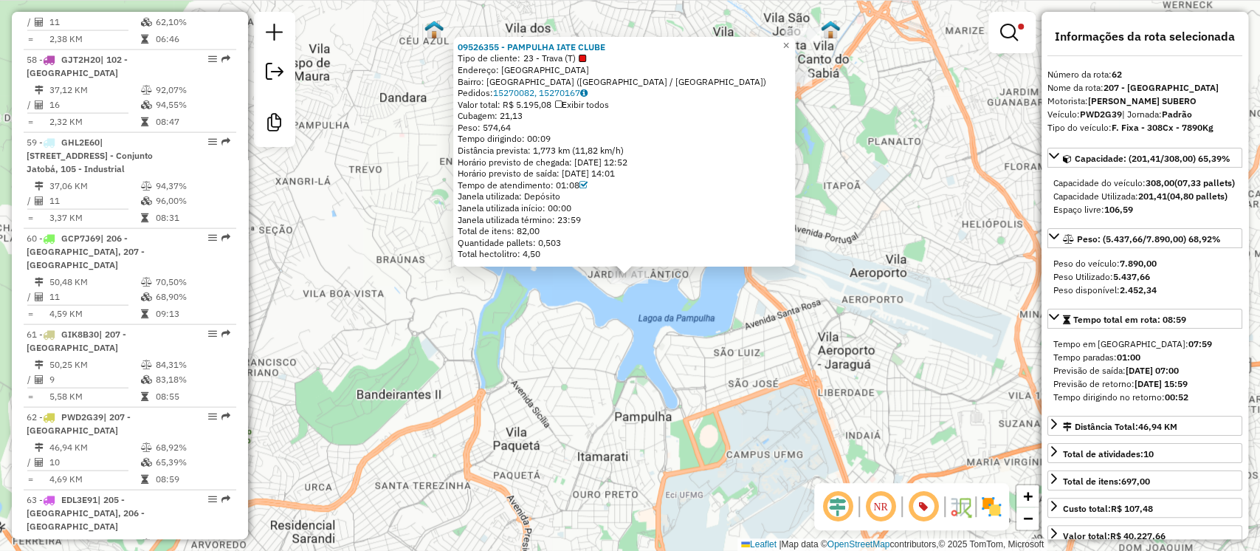
scroll to position [5910, 0]
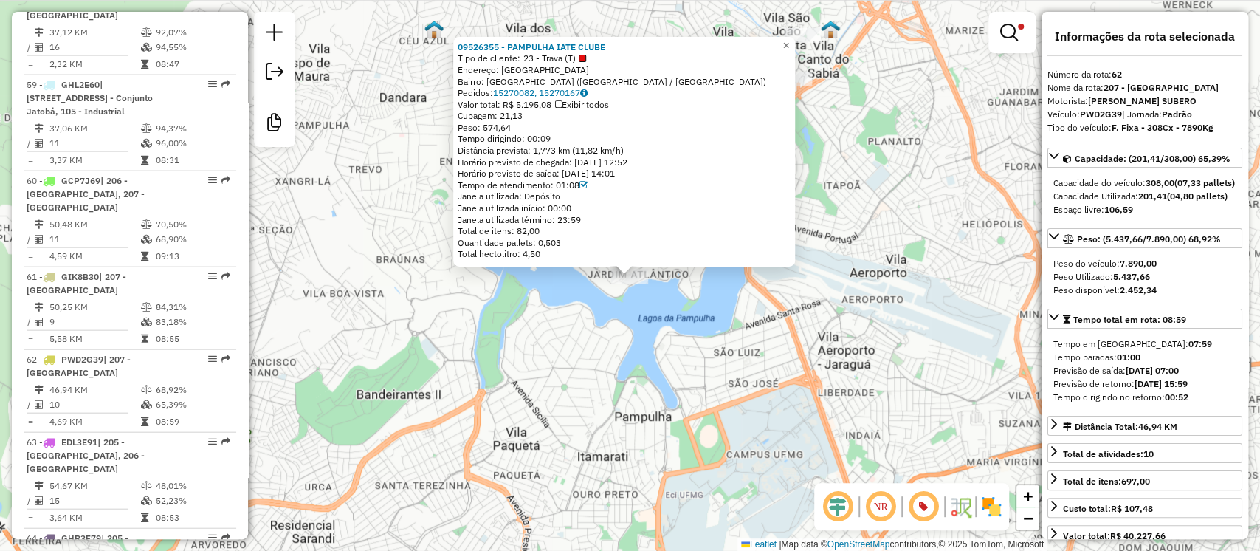
click at [679, 364] on div "09526355 - PAMPULHA IATE CLUBE Tipo de cliente: 23 - Trava (T) Endereço: RUA IL…" at bounding box center [630, 275] width 1260 height 551
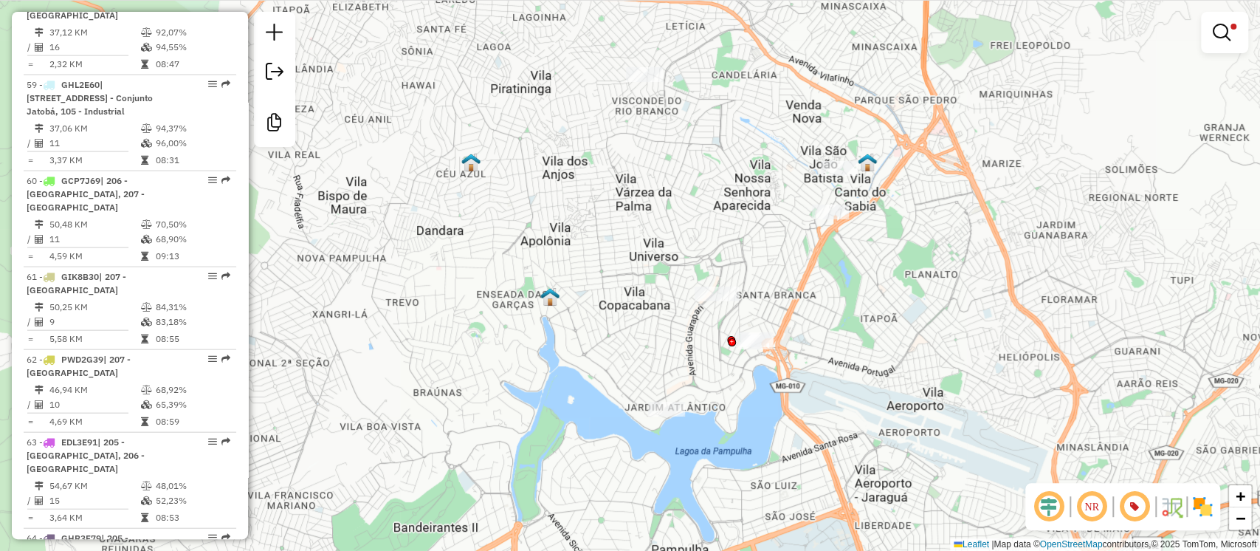
drag, startPoint x: 829, startPoint y: 232, endPoint x: 861, endPoint y: 355, distance: 127.3
click at [861, 355] on div "Limpar filtros Janela de atendimento Grade de atendimento Capacidade Transporta…" at bounding box center [630, 275] width 1260 height 551
select select "**********"
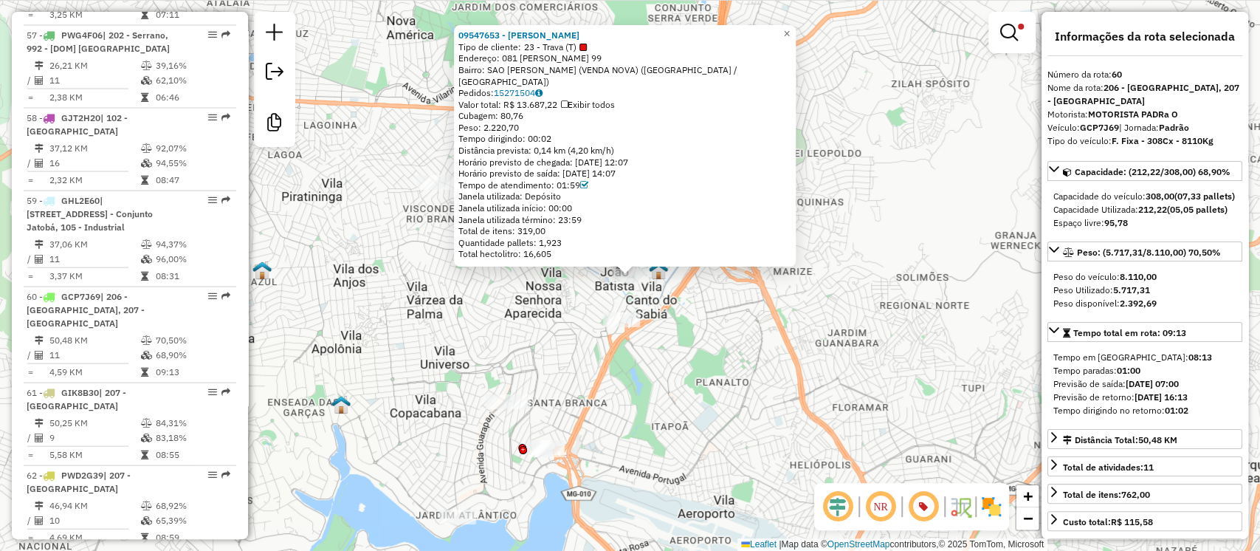
scroll to position [5745, 0]
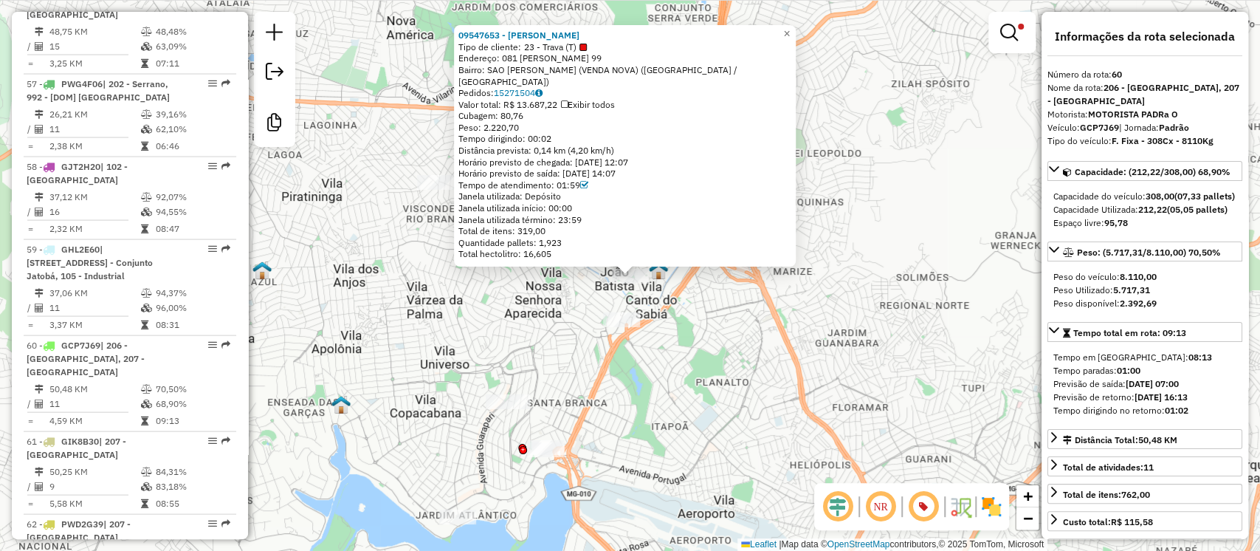
click at [721, 357] on div "09547653 - CRISTIANO ALVES DOS Tipo de cliente: 23 - Trava (T) Endereço: 081 HE…" at bounding box center [630, 275] width 1260 height 551
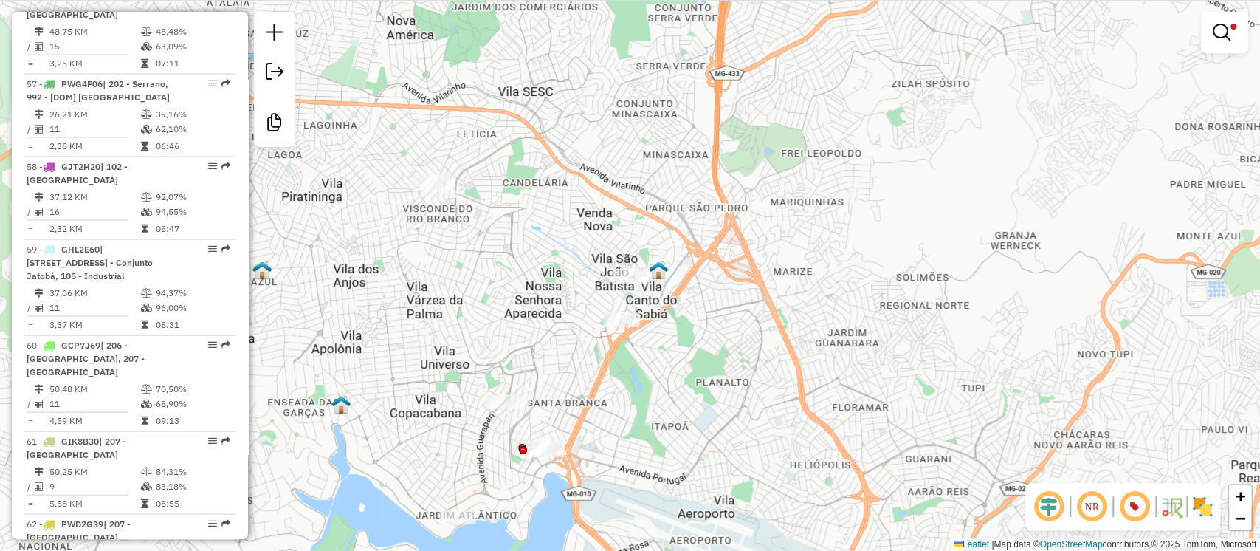
click at [660, 400] on div "Limpar filtros Janela de atendimento Grade de atendimento Capacidade Transporta…" at bounding box center [630, 275] width 1260 height 551
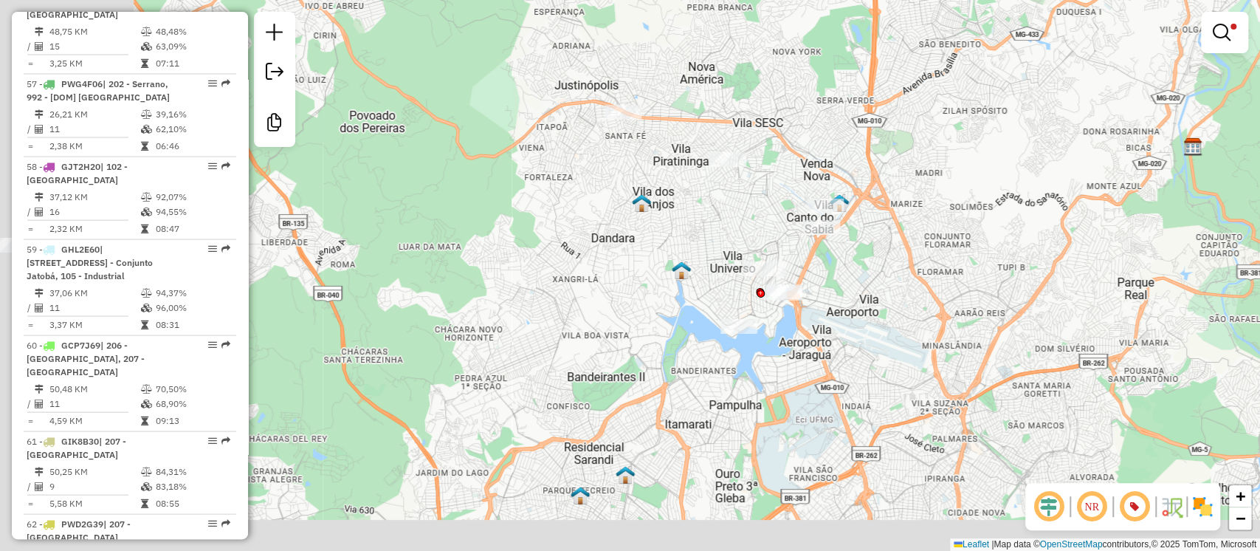
drag, startPoint x: 512, startPoint y: 352, endPoint x: 659, endPoint y: 250, distance: 178.6
click at [658, 253] on div "Limpar filtros Janela de atendimento Grade de atendimento Capacidade Transporta…" at bounding box center [630, 275] width 1260 height 551
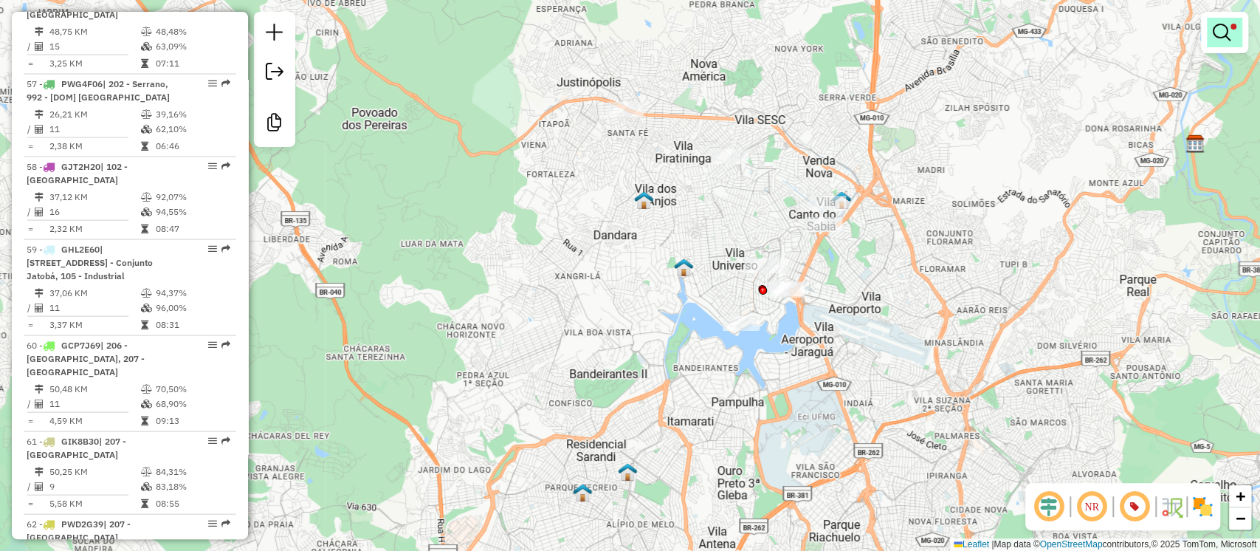
click at [1229, 32] on em at bounding box center [1222, 33] width 18 height 18
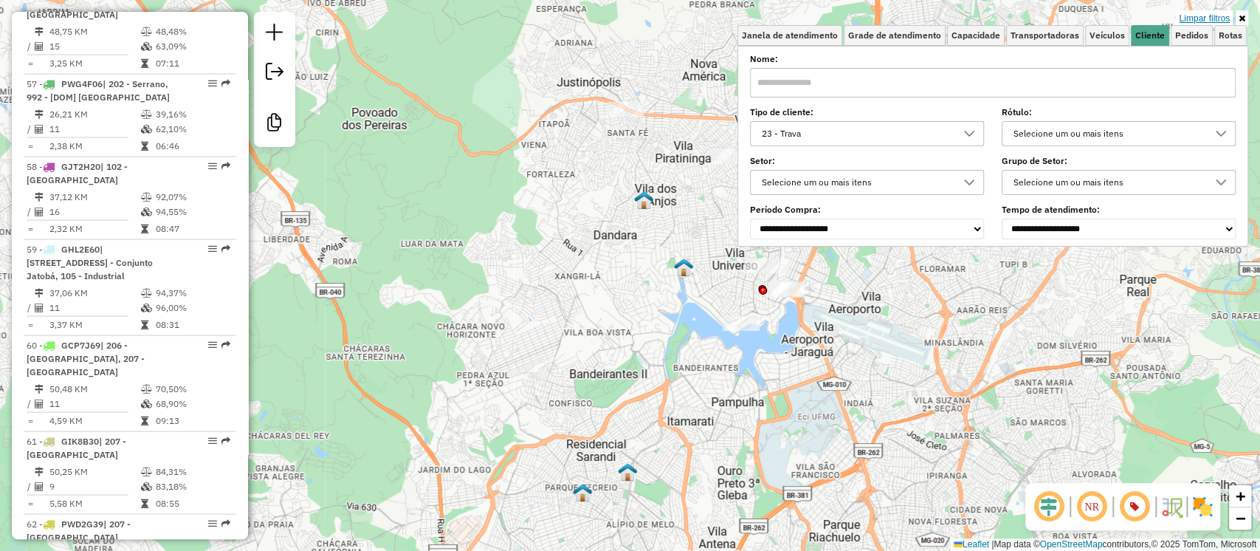
click at [1206, 15] on link "Limpar filtros" at bounding box center [1204, 18] width 57 height 16
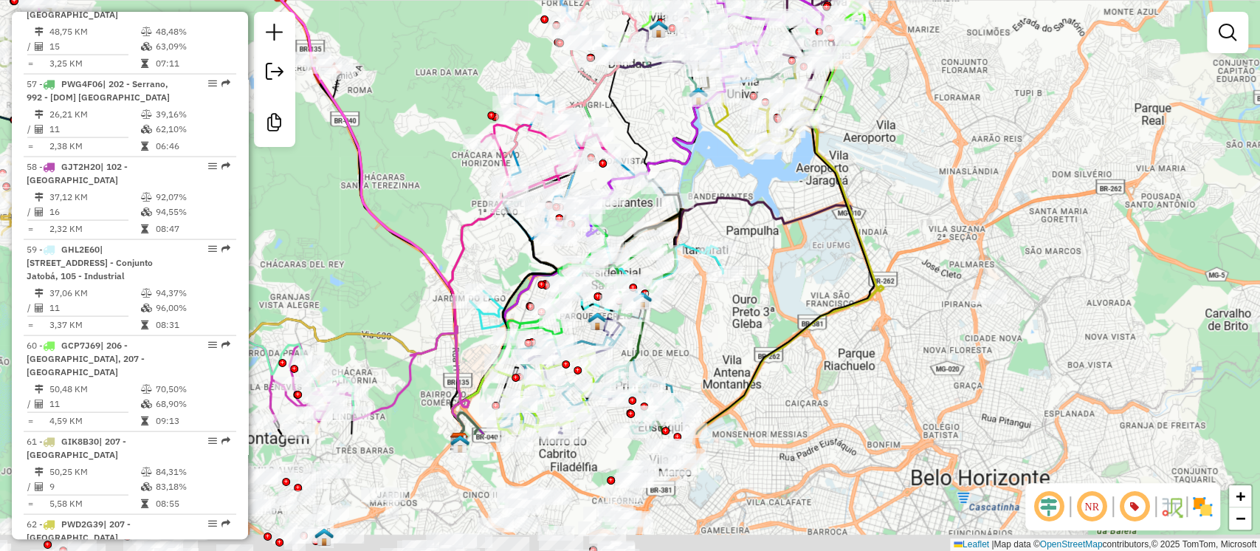
drag, startPoint x: 937, startPoint y: 329, endPoint x: 811, endPoint y: 227, distance: 161.2
click at [981, 39] on div "Janela de atendimento Grade de atendimento Capacidade Transportadoras Veículos …" at bounding box center [630, 275] width 1260 height 551
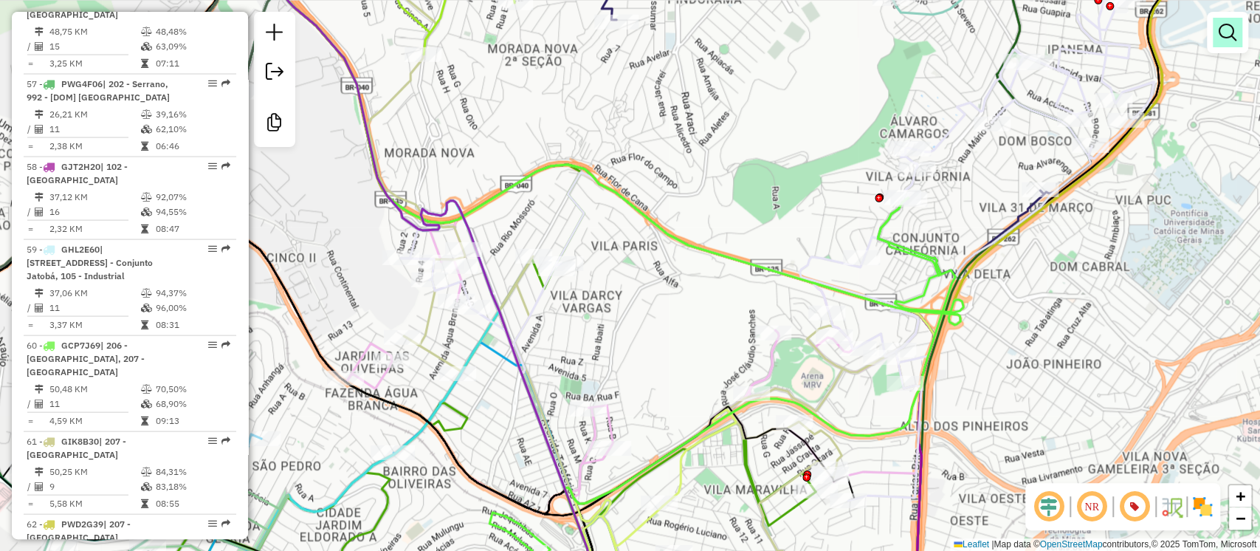
click at [1231, 41] on em at bounding box center [1228, 33] width 18 height 18
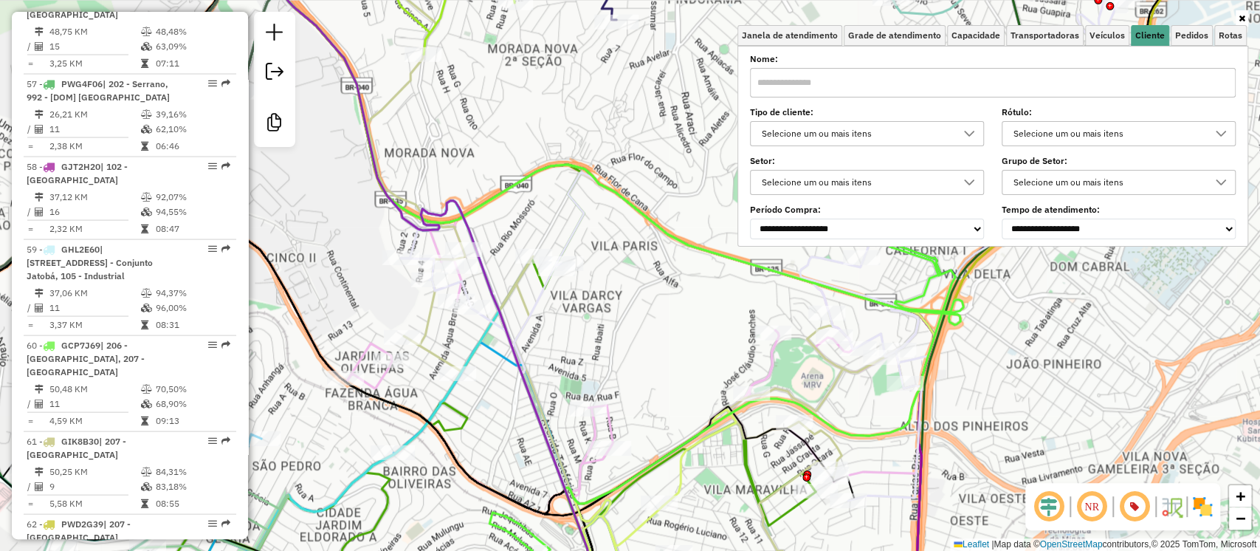
click at [865, 134] on div "Selecione um ou mais itens" at bounding box center [856, 134] width 199 height 24
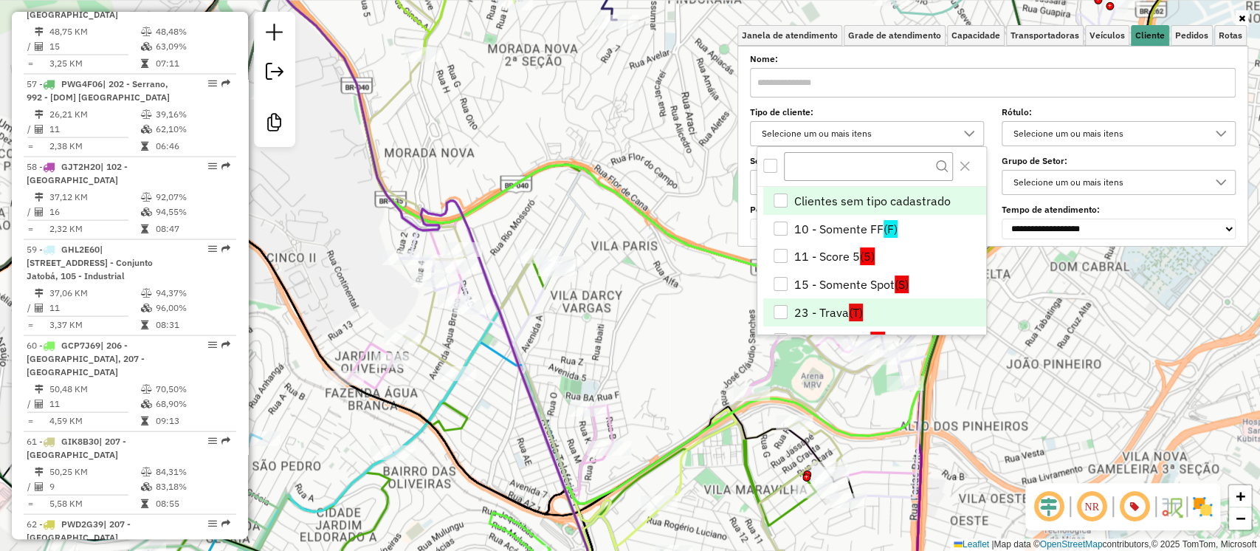
click at [808, 312] on li "23 - Trava (T)" at bounding box center [874, 312] width 223 height 28
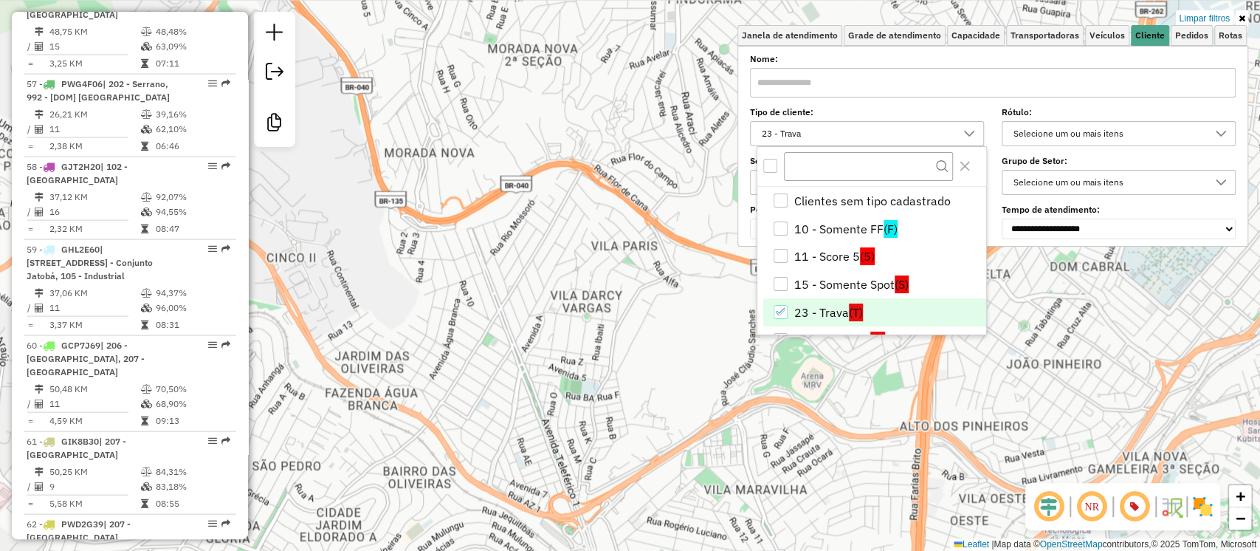
click at [509, 355] on div "Limpar filtros Janela de atendimento Grade de atendimento Capacidade Transporta…" at bounding box center [630, 275] width 1260 height 551
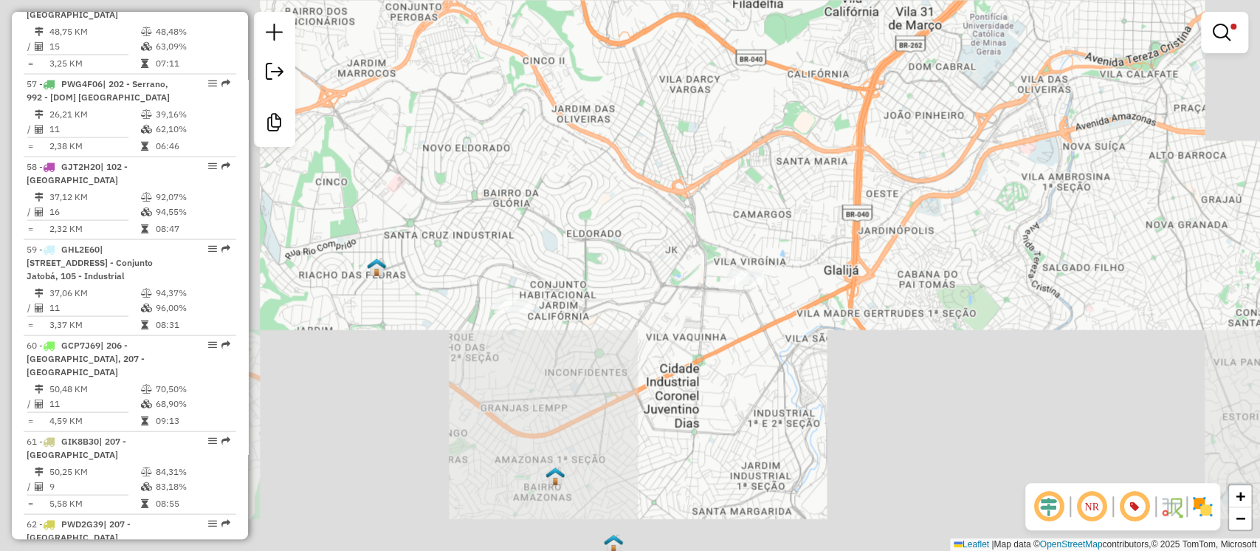
drag, startPoint x: 589, startPoint y: 316, endPoint x: 676, endPoint y: 147, distance: 189.9
click at [675, 148] on div "Limpar filtros Janela de atendimento Grade de atendimento Capacidade Transporta…" at bounding box center [630, 275] width 1260 height 551
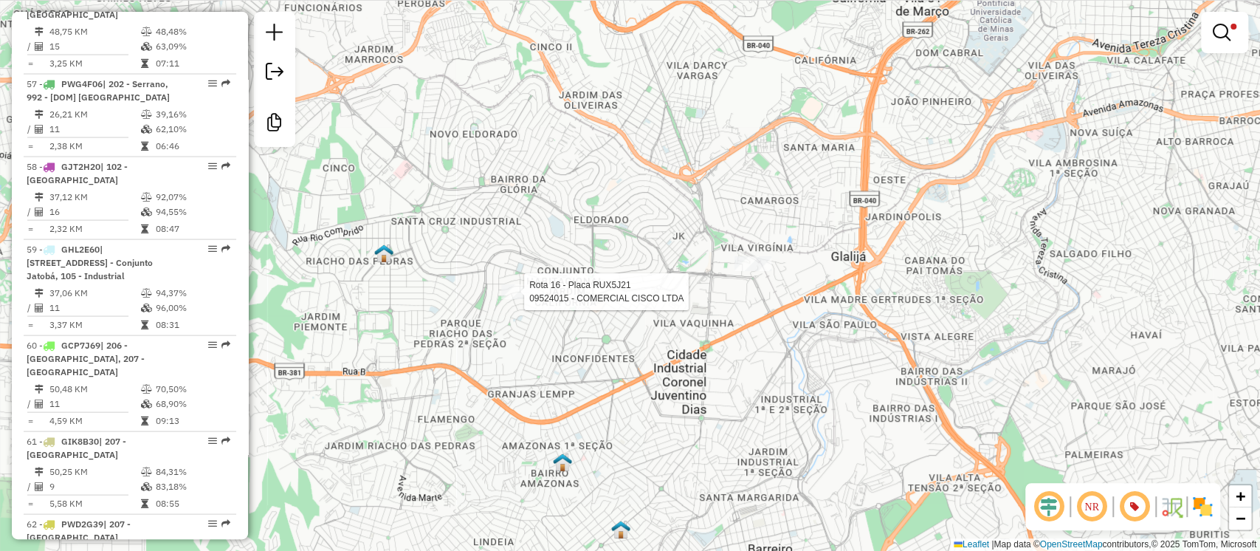
select select "**********"
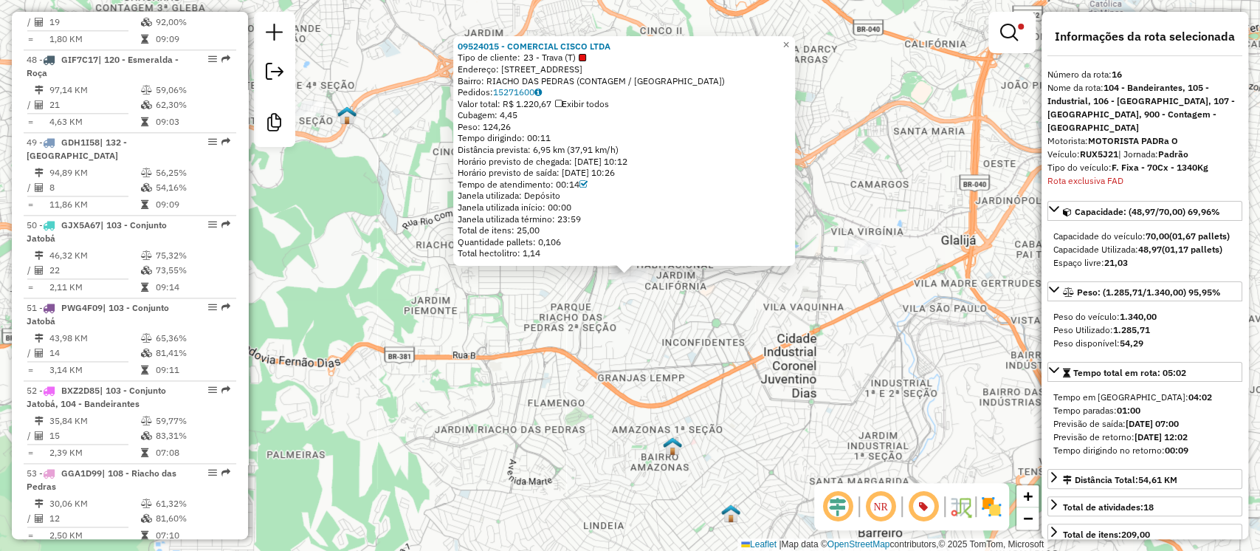
click at [589, 384] on div "09524015 - COMERCIAL CISCO LTDA Tipo de cliente: 23 - Trava (T) Endereço: R RIO…" at bounding box center [630, 275] width 1260 height 551
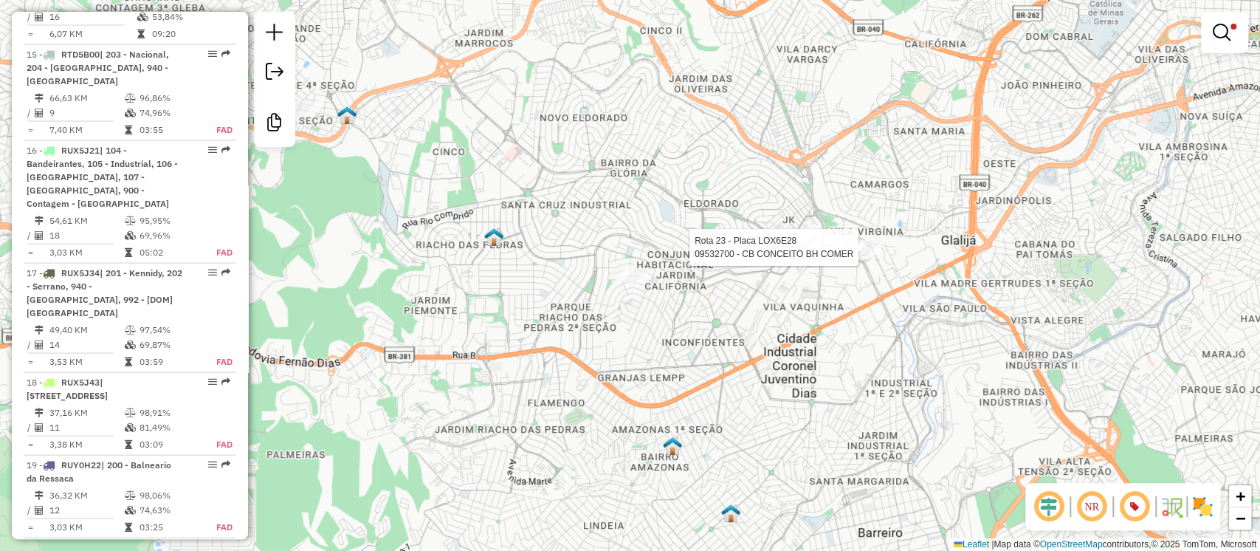
scroll to position [1900, 0]
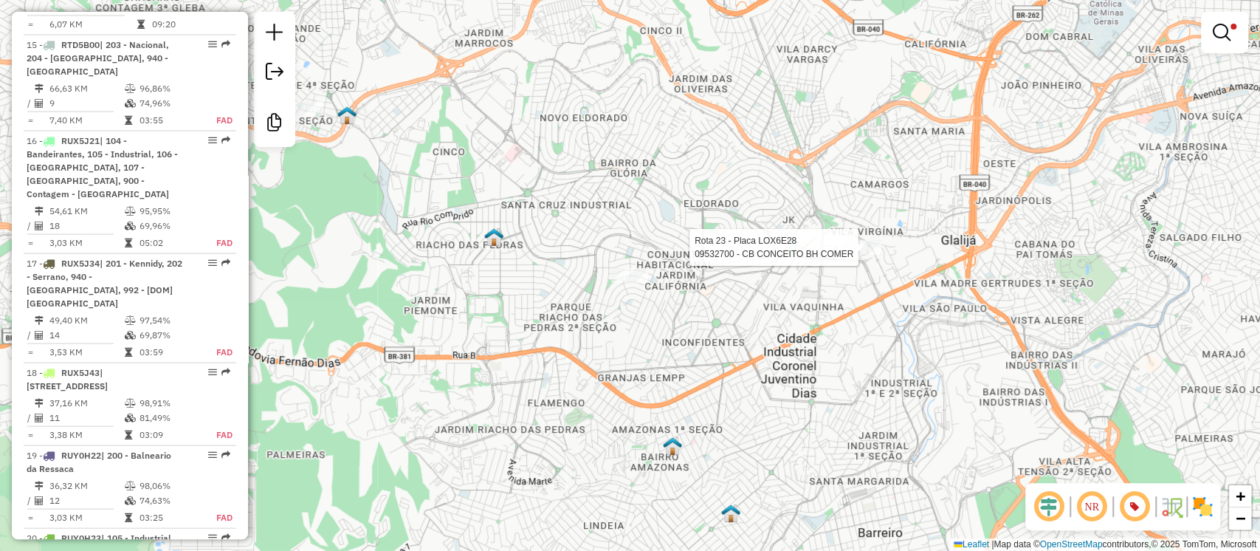
select select "**********"
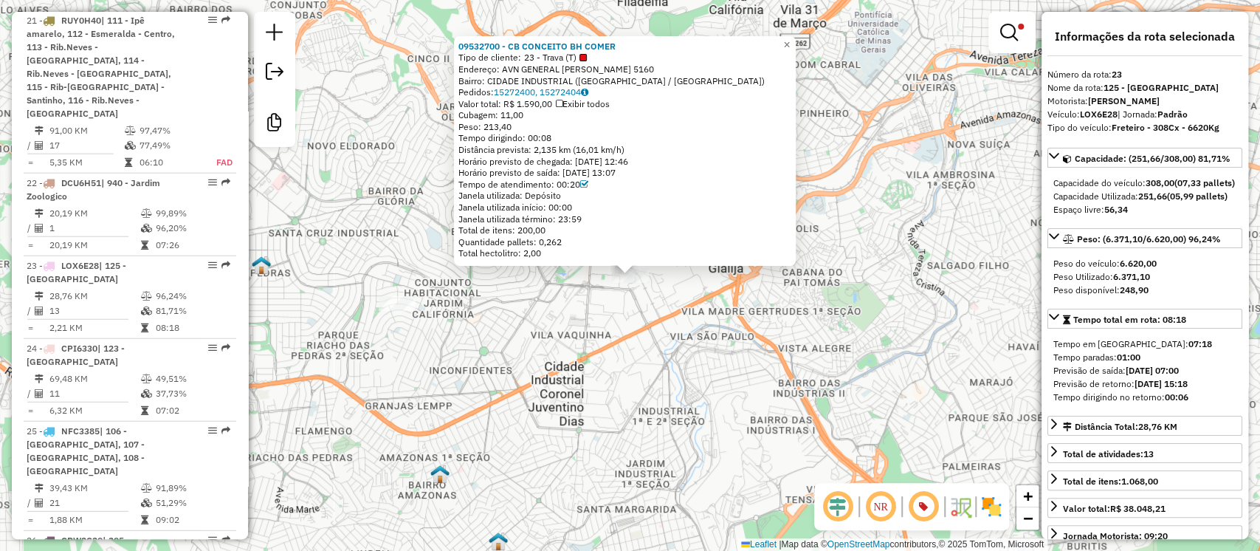
scroll to position [2595, 0]
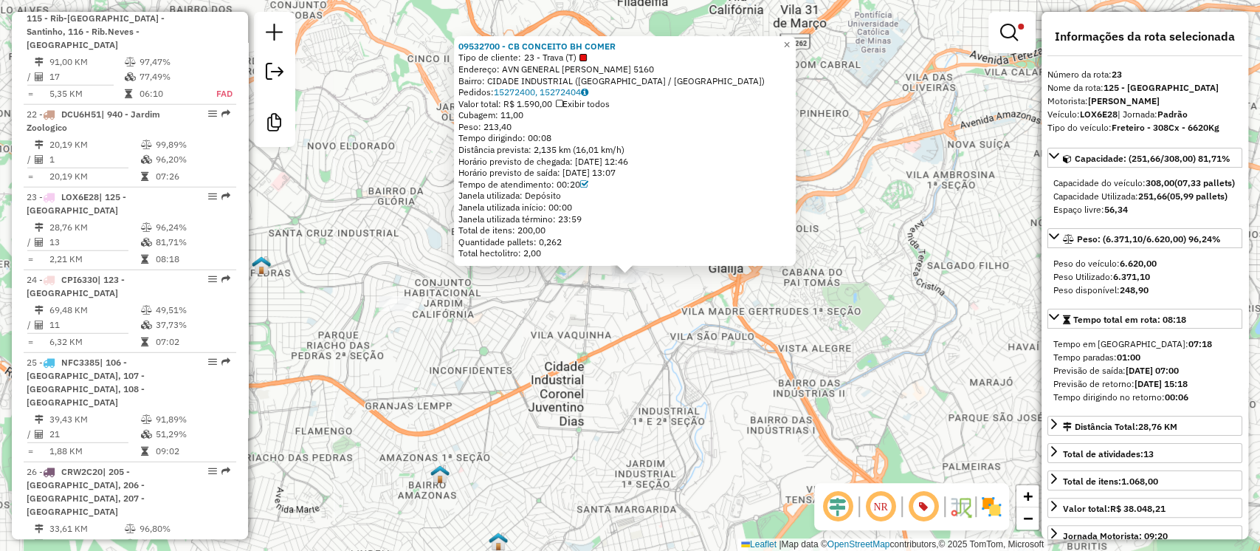
click at [667, 360] on div "09532700 - CB CONCEITO BH COMER Tipo de cliente: 23 - Trava (T) Endereço: AVN G…" at bounding box center [630, 275] width 1260 height 551
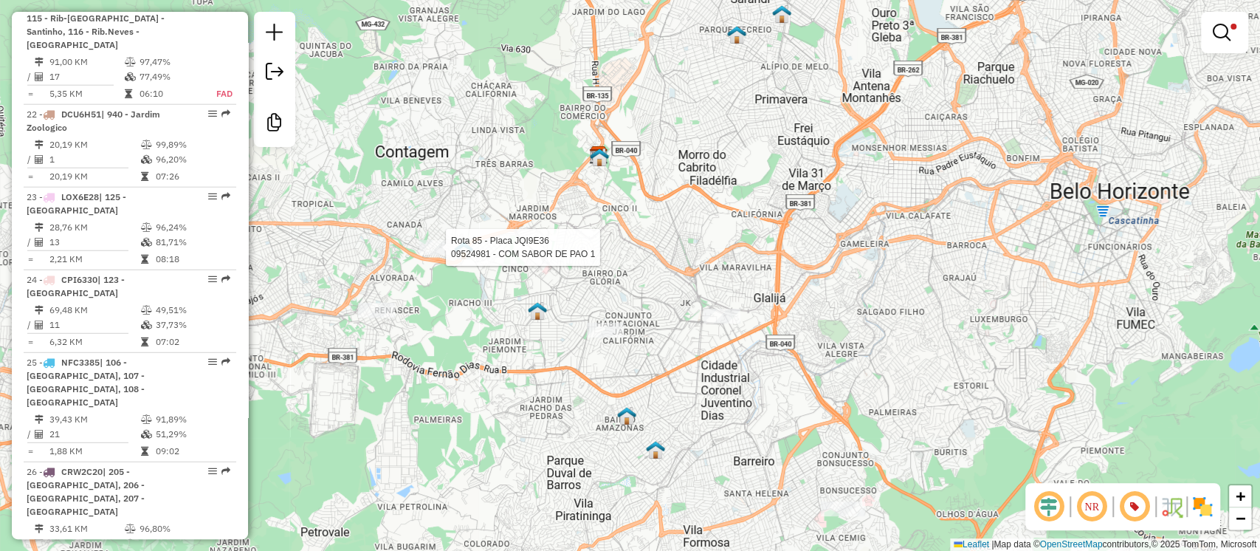
select select "**********"
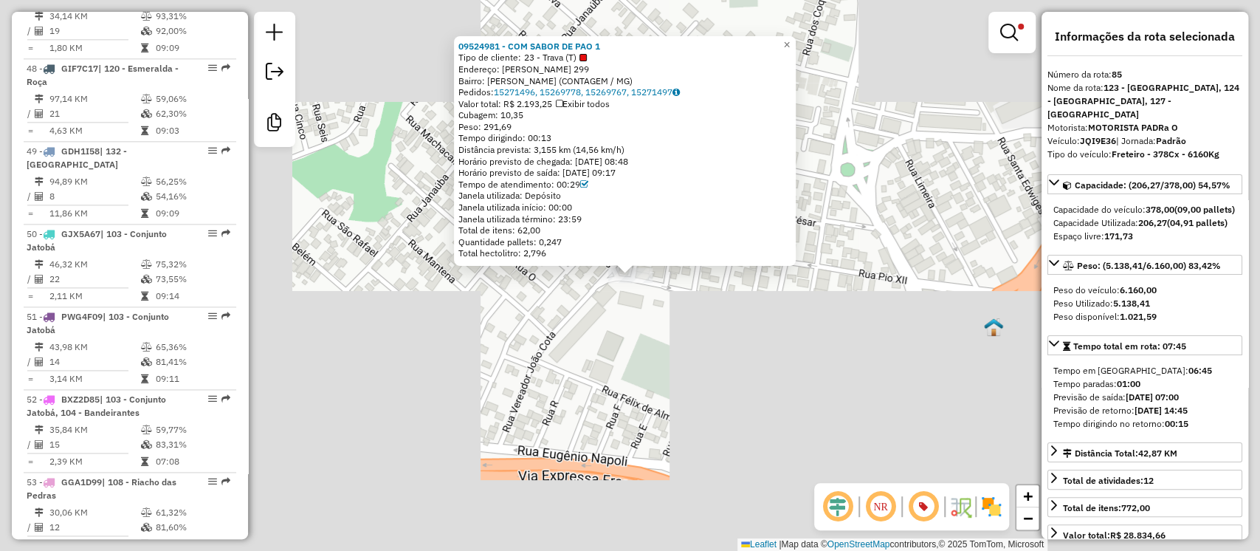
scroll to position [6830, 0]
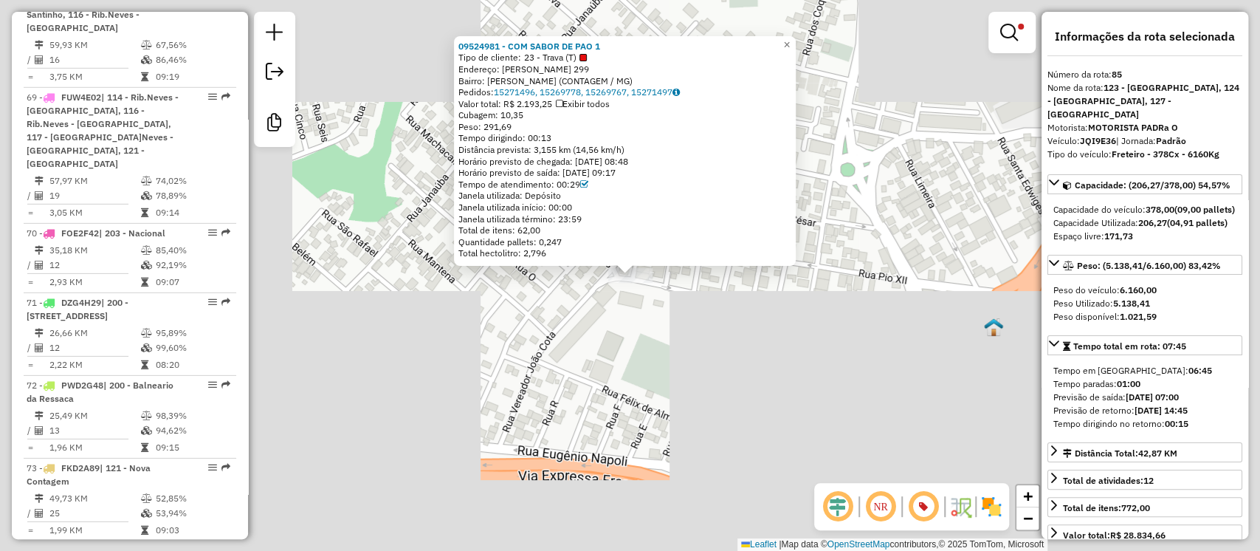
click at [548, 354] on div "09524981 - COM SABOR DE PAO 1 Tipo de cliente: 23 - Trava (T) Endereço: VICENTE…" at bounding box center [630, 275] width 1260 height 551
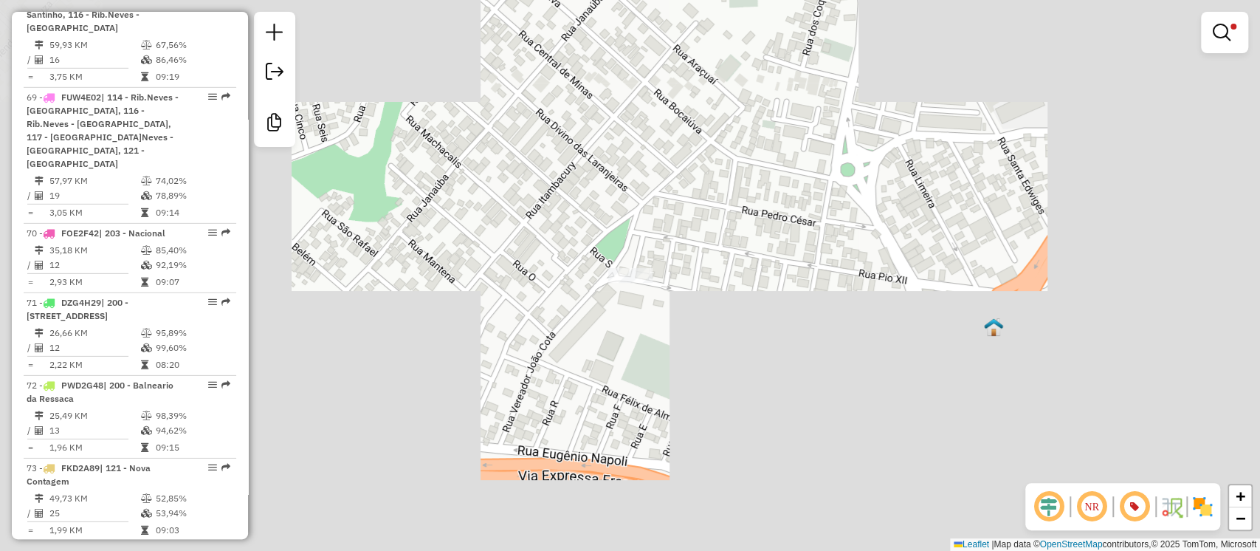
scroll to position [7798, 0]
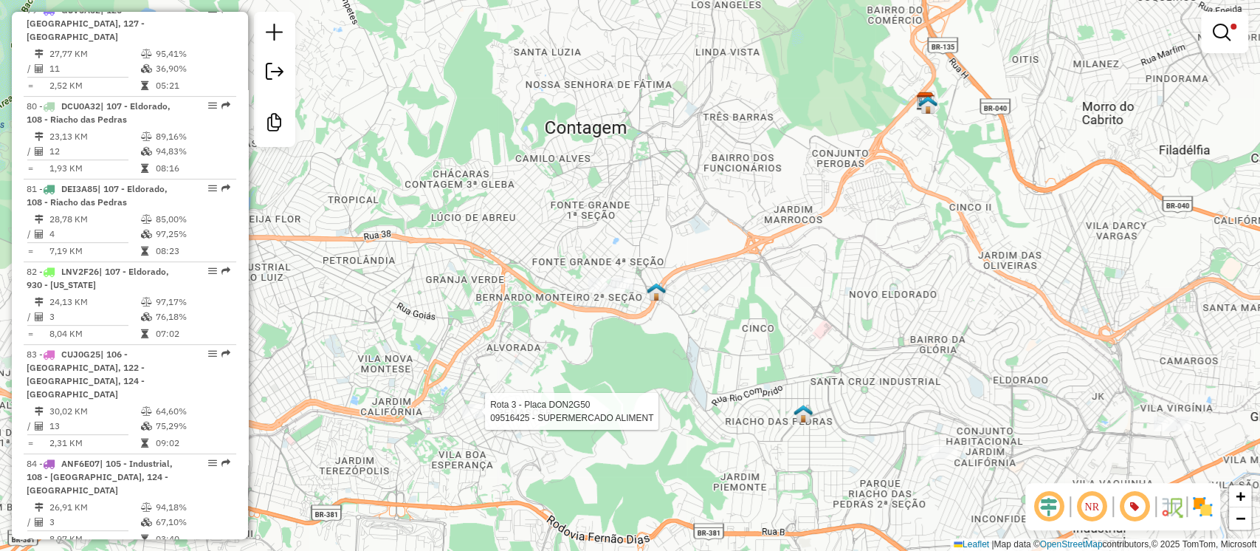
select select "**********"
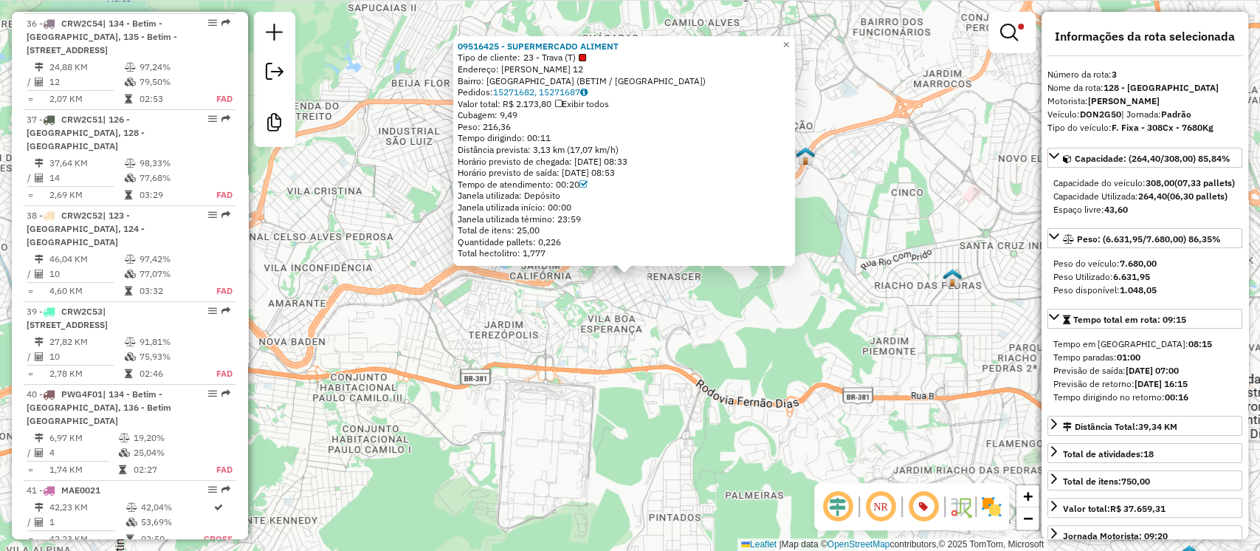
scroll to position [823, 0]
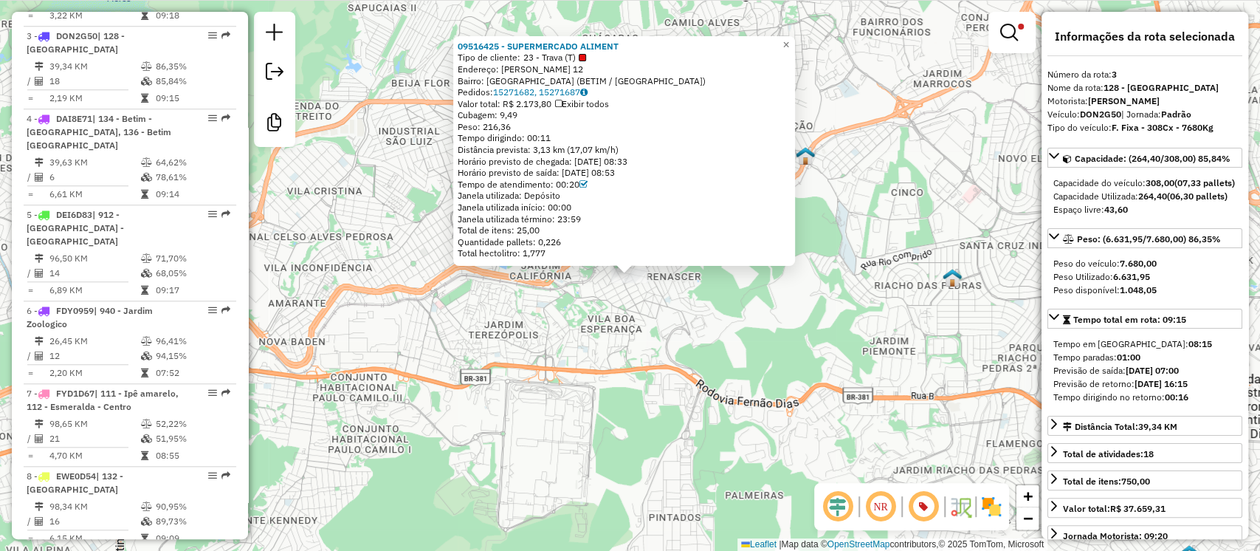
click at [526, 400] on div "09516425 - SUPERMERCADO ALIMENT Tipo de cliente: 23 - Trava (T) Endereço: R MAN…" at bounding box center [630, 275] width 1260 height 551
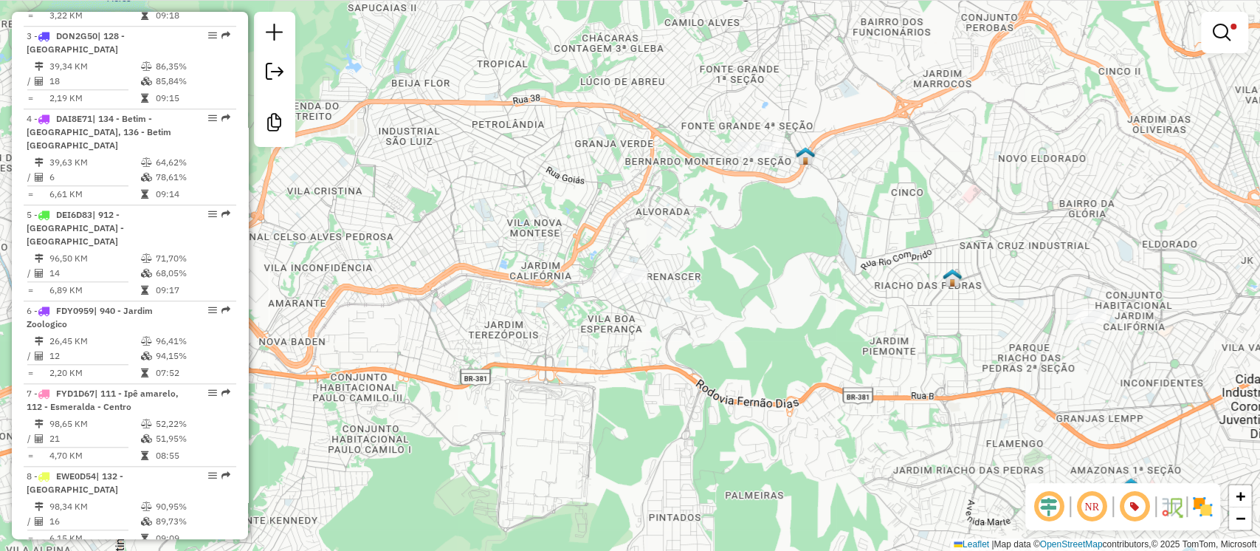
click at [720, 351] on div "Limpar filtros Janela de atendimento Grade de atendimento Capacidade Transporta…" at bounding box center [630, 275] width 1260 height 551
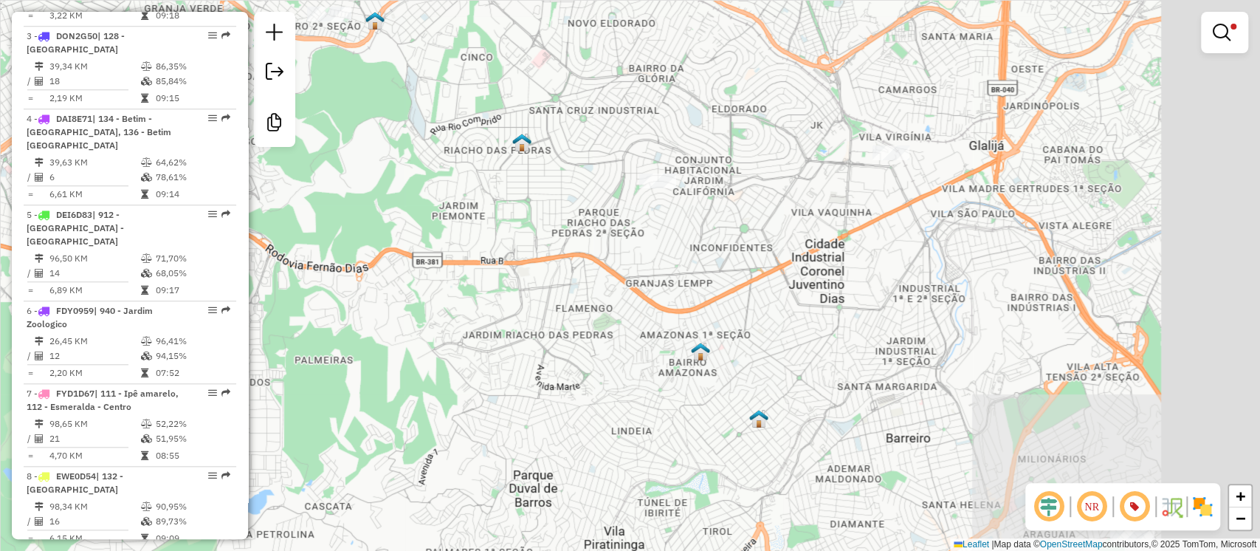
drag, startPoint x: 1040, startPoint y: 286, endPoint x: 744, endPoint y: 86, distance: 357.8
click at [745, 86] on div "Limpar filtros Janela de atendimento Grade de atendimento Capacidade Transporta…" at bounding box center [630, 275] width 1260 height 551
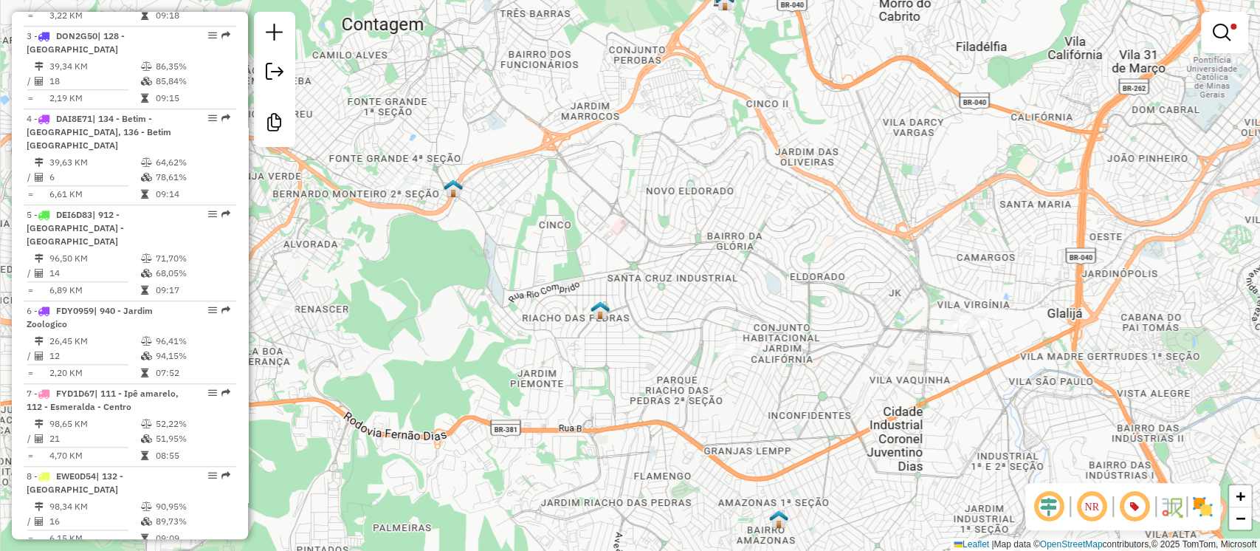
drag, startPoint x: 809, startPoint y: 315, endPoint x: 896, endPoint y: 552, distance: 252.3
click at [896, 550] on html "Aplicando filtros Pop-up bloqueado! Seu navegador bloqueou automáticamente a ab…" at bounding box center [630, 275] width 1260 height 551
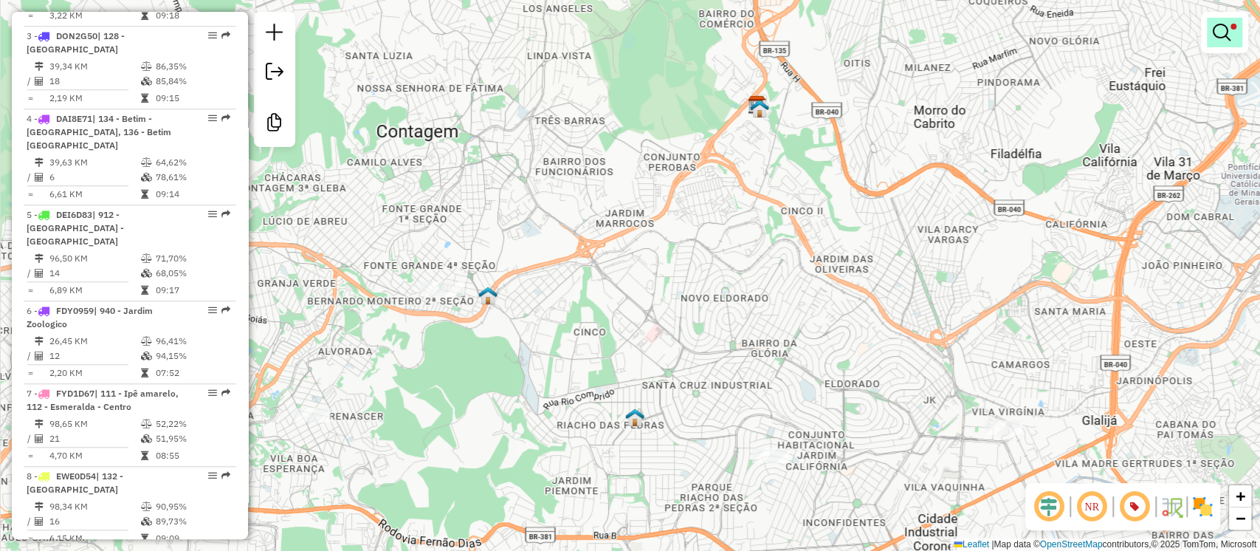
click at [1217, 44] on link at bounding box center [1224, 33] width 35 height 30
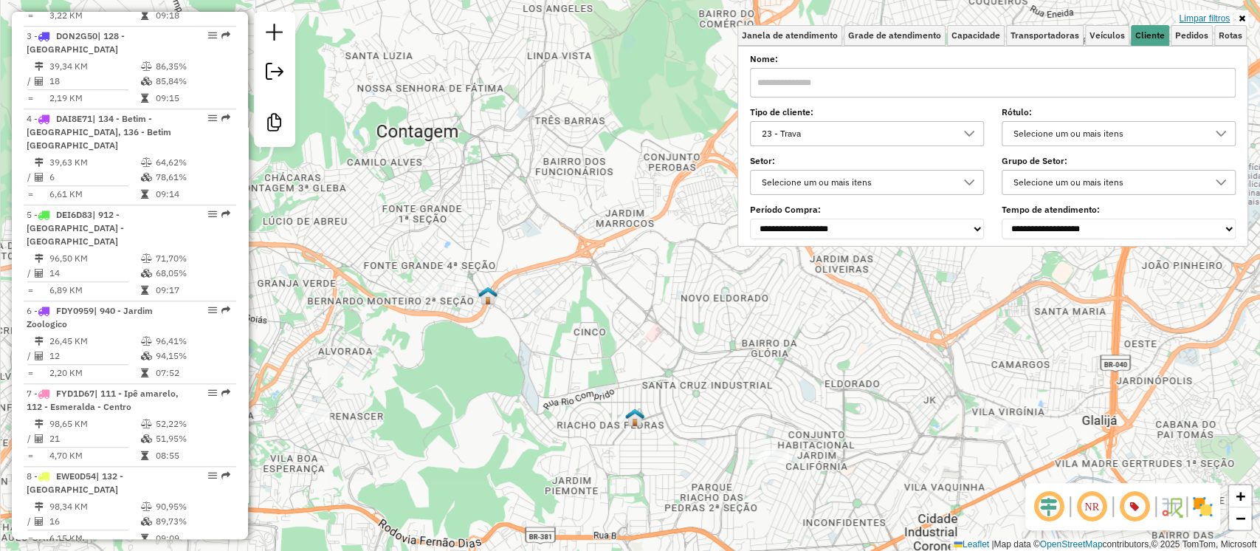
click at [1193, 10] on link "Limpar filtros" at bounding box center [1204, 18] width 57 height 16
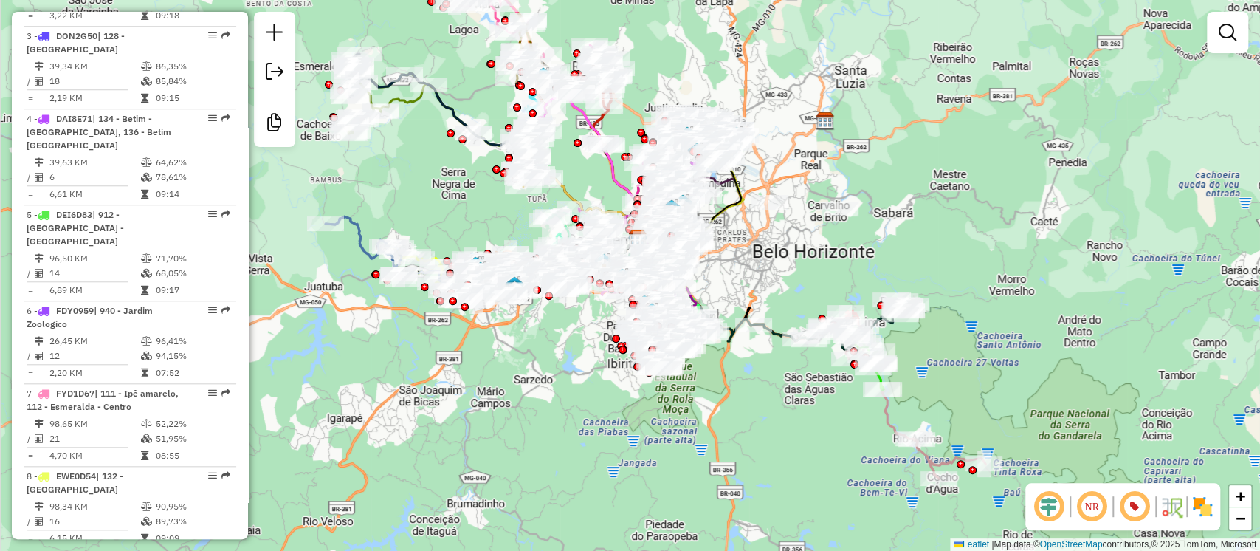
click at [924, 199] on div "Janela de atendimento Grade de atendimento Capacidade Transportadoras Veículos …" at bounding box center [630, 275] width 1260 height 551
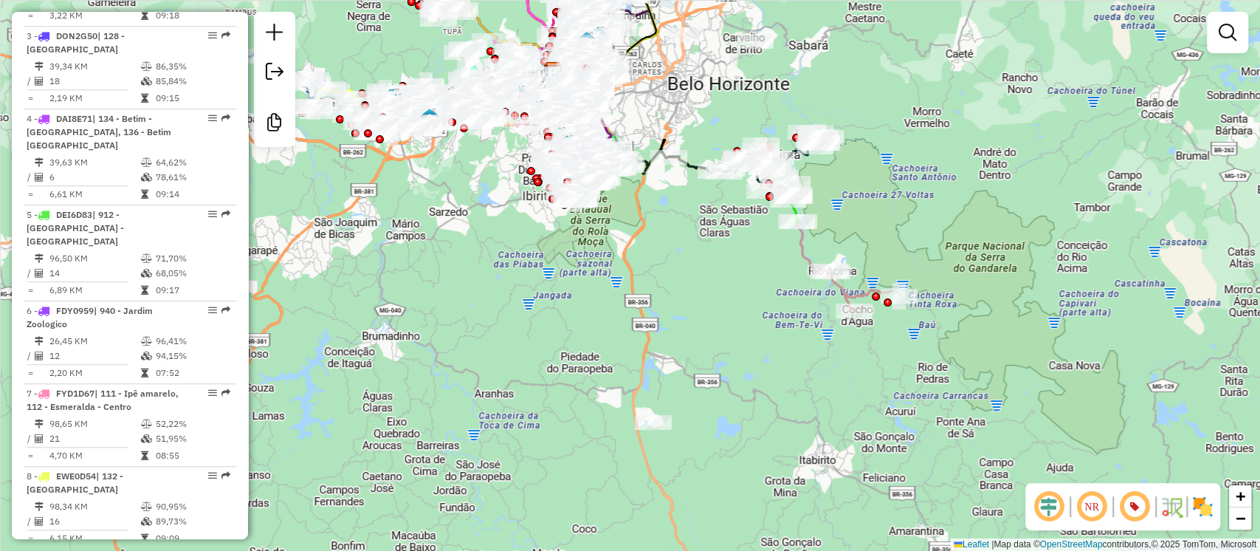
click at [842, 300] on icon at bounding box center [831, 243] width 140 height 134
select select "**********"
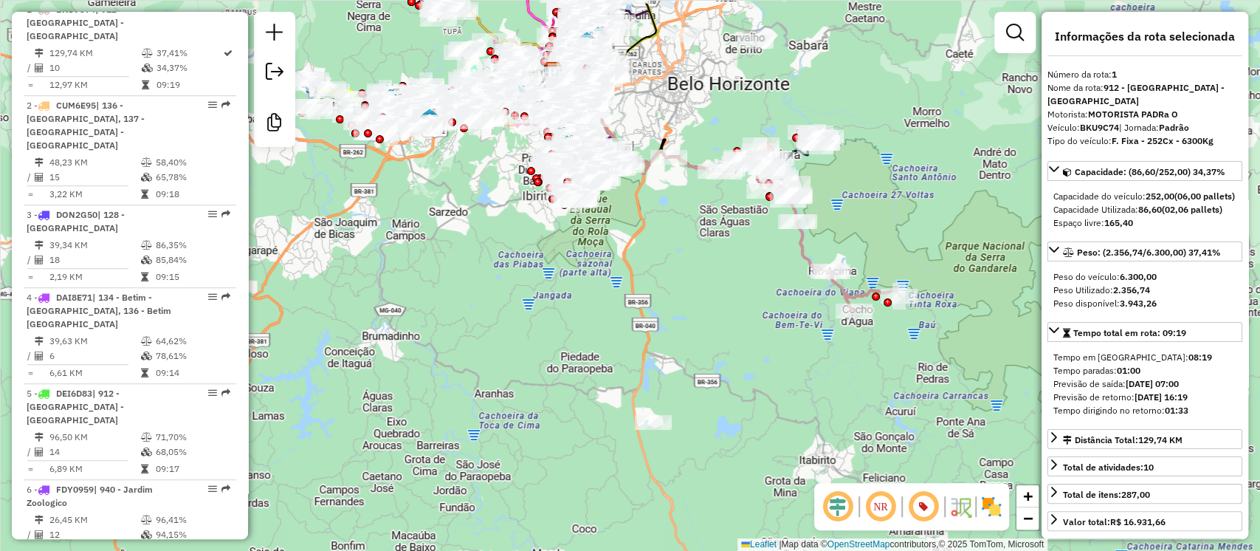
scroll to position [262, 0]
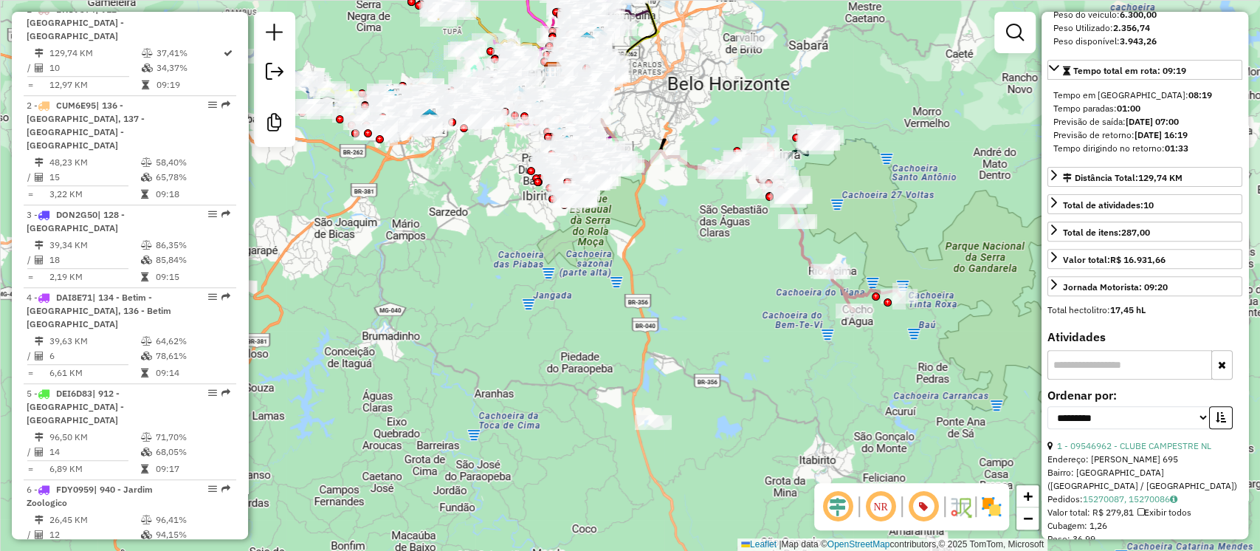
click at [1149, 442] on link "1 - 09546962 - CLUBE CAMPESTRE NL" at bounding box center [1134, 445] width 154 height 11
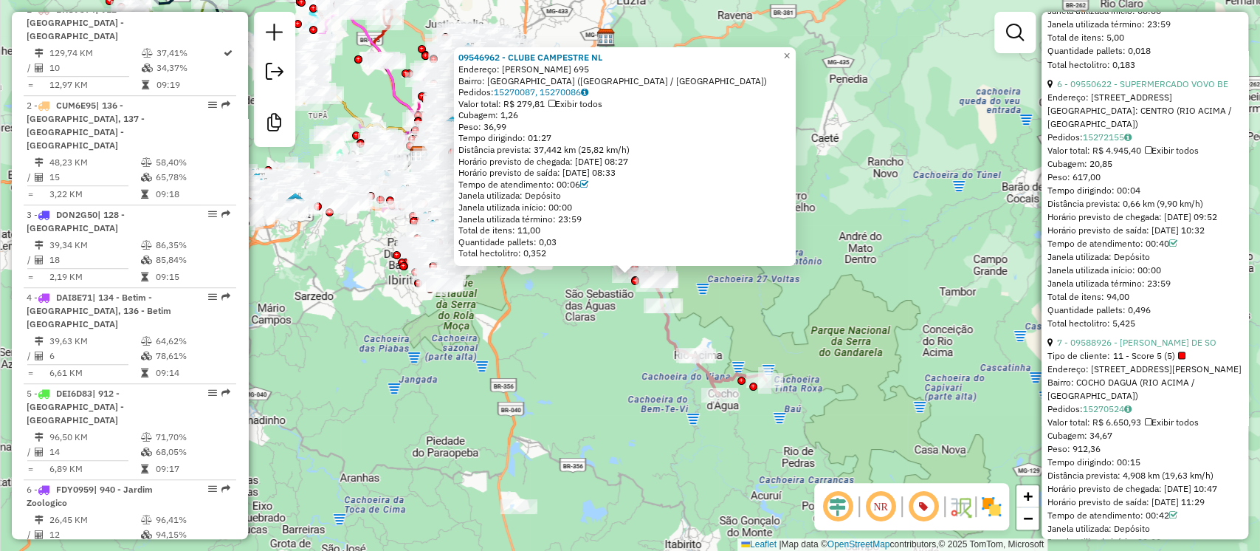
scroll to position [2755, 0]
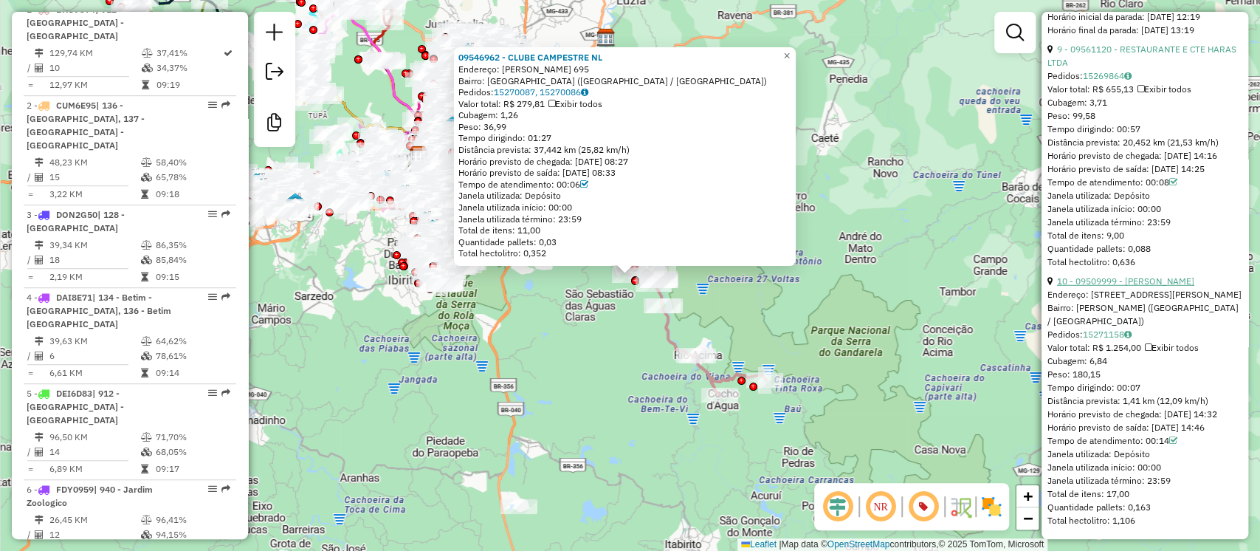
click at [1148, 281] on link "10 - 09509999 - LINDAURA ALVES PEREI" at bounding box center [1125, 280] width 137 height 11
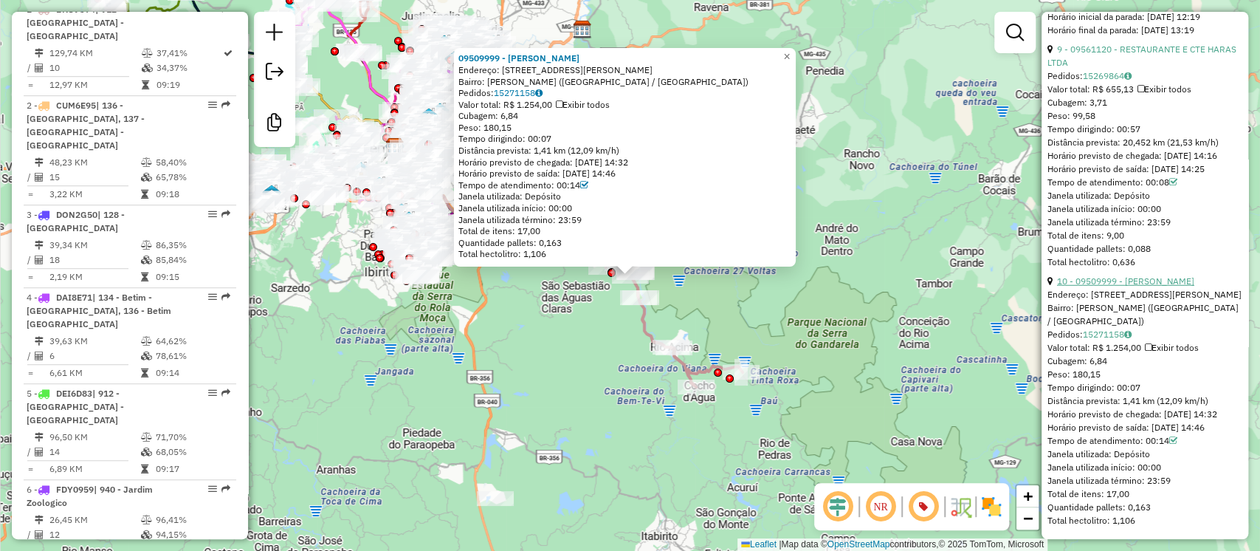
click at [1116, 283] on link "10 - 09509999 - LINDAURA ALVES PEREI" at bounding box center [1125, 280] width 137 height 11
click at [747, 429] on div "09509999 - LINDAURA ALVES PEREI Endereço: R RUA GERALDO DOS SANTOS 35 Bairro: H…" at bounding box center [630, 275] width 1260 height 551
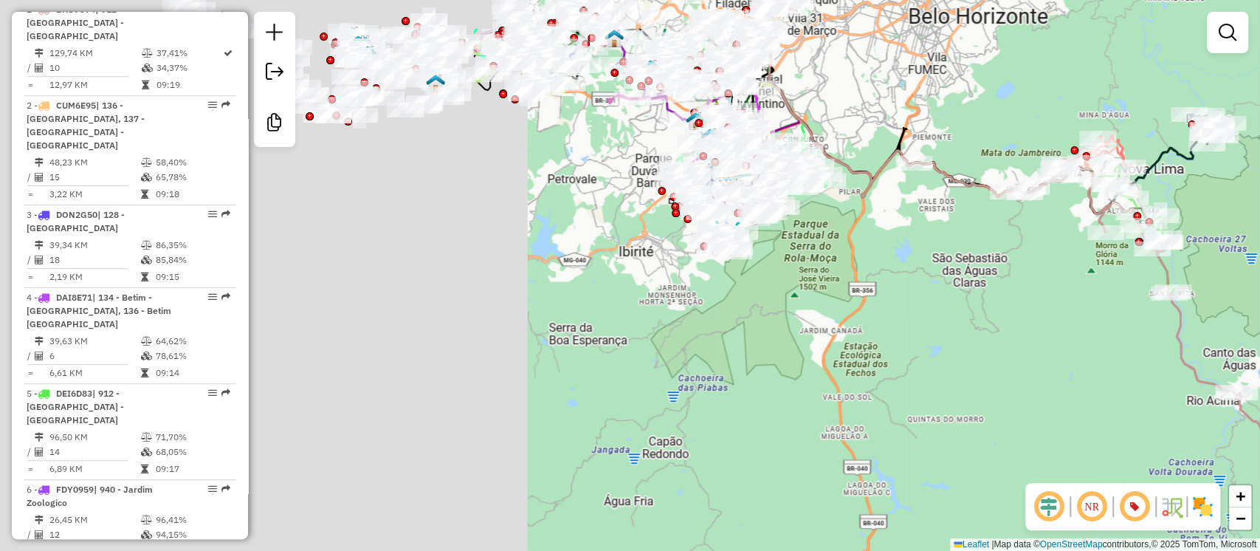
drag, startPoint x: 453, startPoint y: 291, endPoint x: 724, endPoint y: 296, distance: 271.0
click at [1057, 377] on div "Janela de atendimento Grade de atendimento Capacidade Transportadoras Veículos …" at bounding box center [630, 275] width 1260 height 551
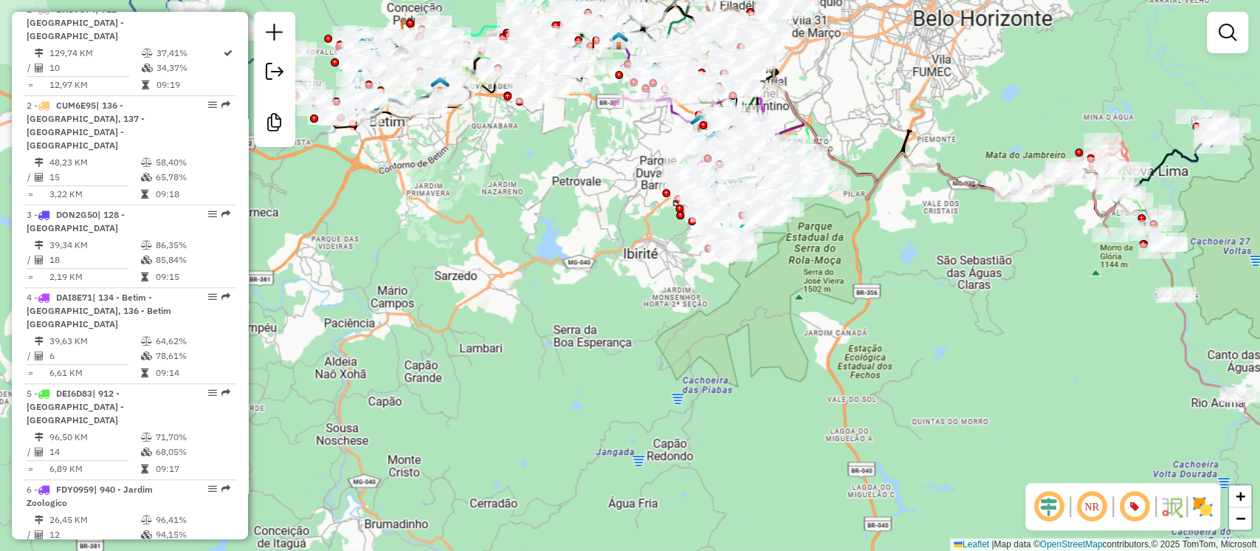
drag, startPoint x: 512, startPoint y: 278, endPoint x: 646, endPoint y: 354, distance: 154.4
click at [646, 354] on div "Janela de atendimento Grade de atendimento Capacidade Transportadoras Veículos …" at bounding box center [630, 275] width 1260 height 551
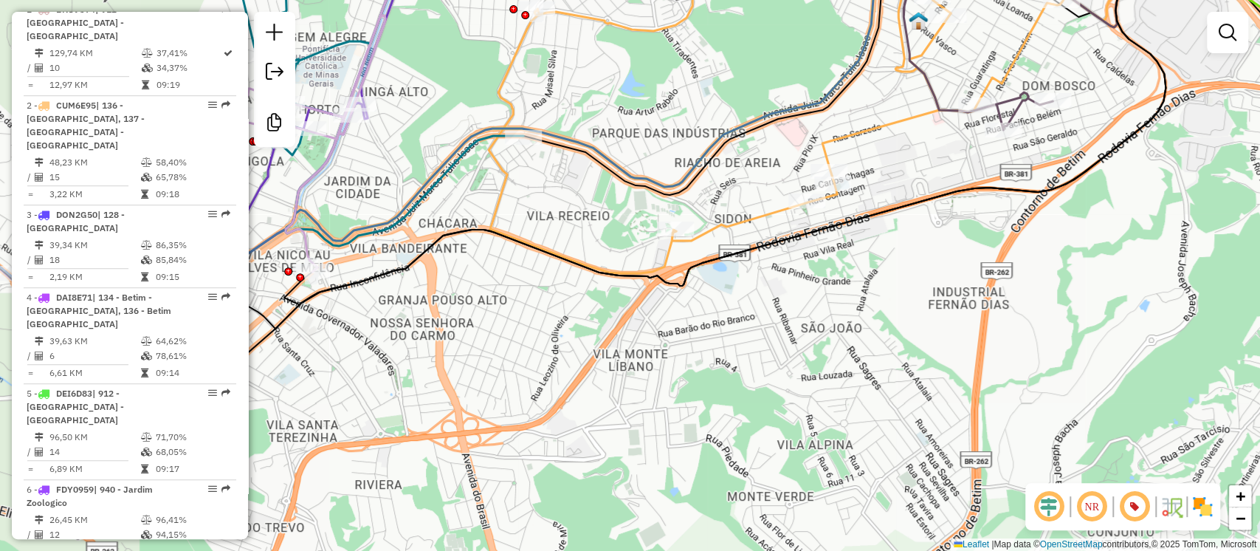
drag, startPoint x: 1022, startPoint y: 284, endPoint x: 774, endPoint y: 403, distance: 275.4
click at [775, 405] on div "Janela de atendimento Grade de atendimento Capacidade Transportadoras Veículos …" at bounding box center [630, 275] width 1260 height 551
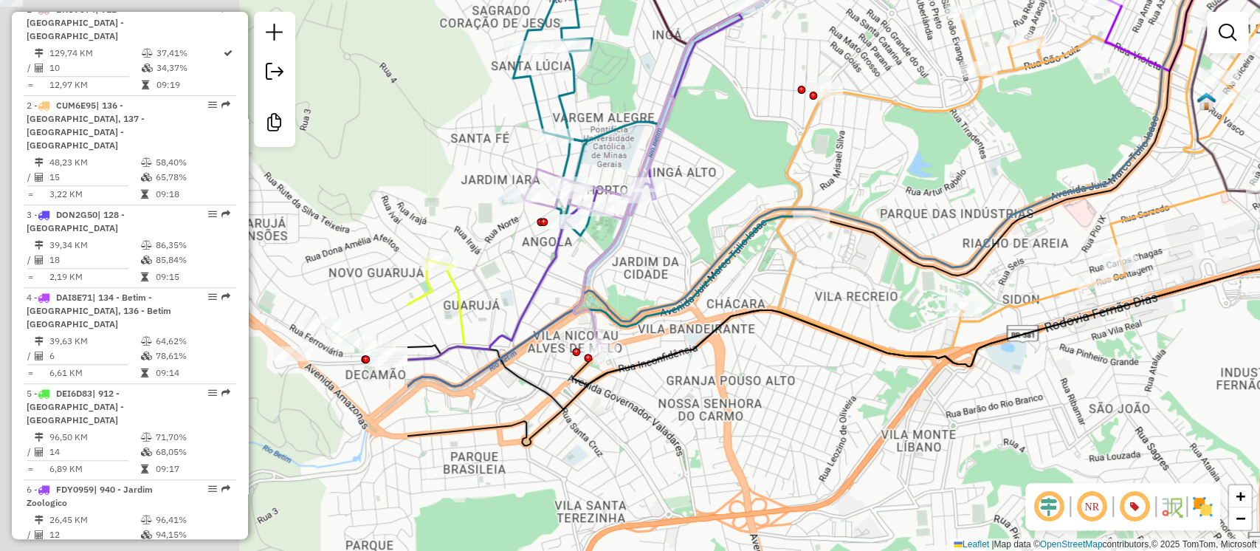
drag, startPoint x: 703, startPoint y: 390, endPoint x: 1047, endPoint y: 260, distance: 367.8
click at [1244, 348] on div "Janela de atendimento Grade de atendimento Capacidade Transportadoras Veículos …" at bounding box center [630, 275] width 1260 height 551
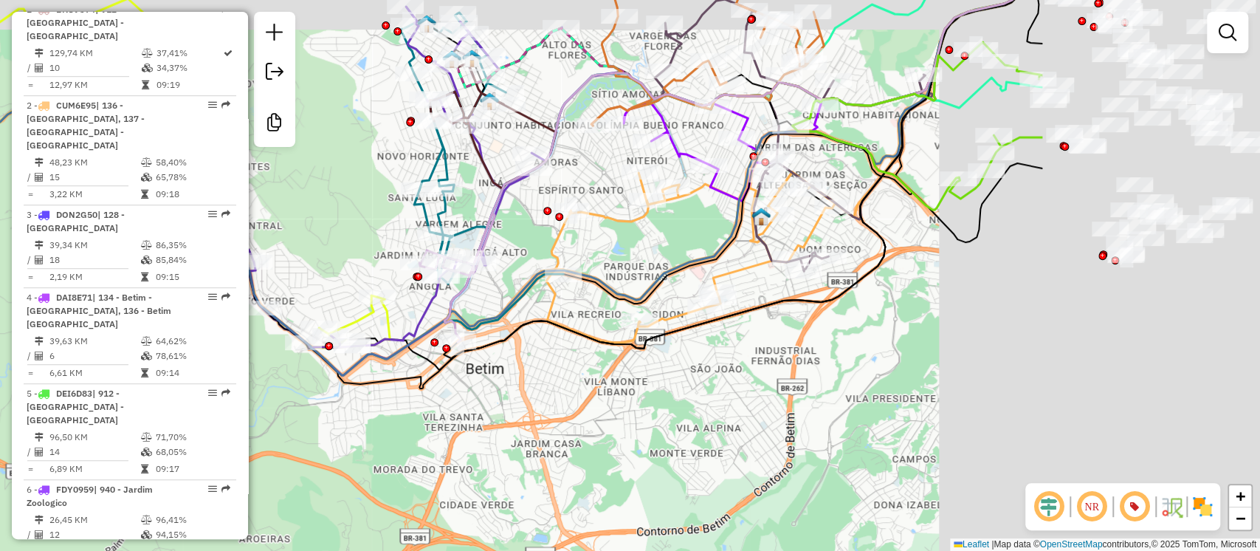
drag, startPoint x: 1048, startPoint y: 334, endPoint x: 1009, endPoint y: 401, distance: 77.8
click at [616, 375] on div "Janela de atendimento Grade de atendimento Capacidade Transportadoras Veículos …" at bounding box center [630, 275] width 1260 height 551
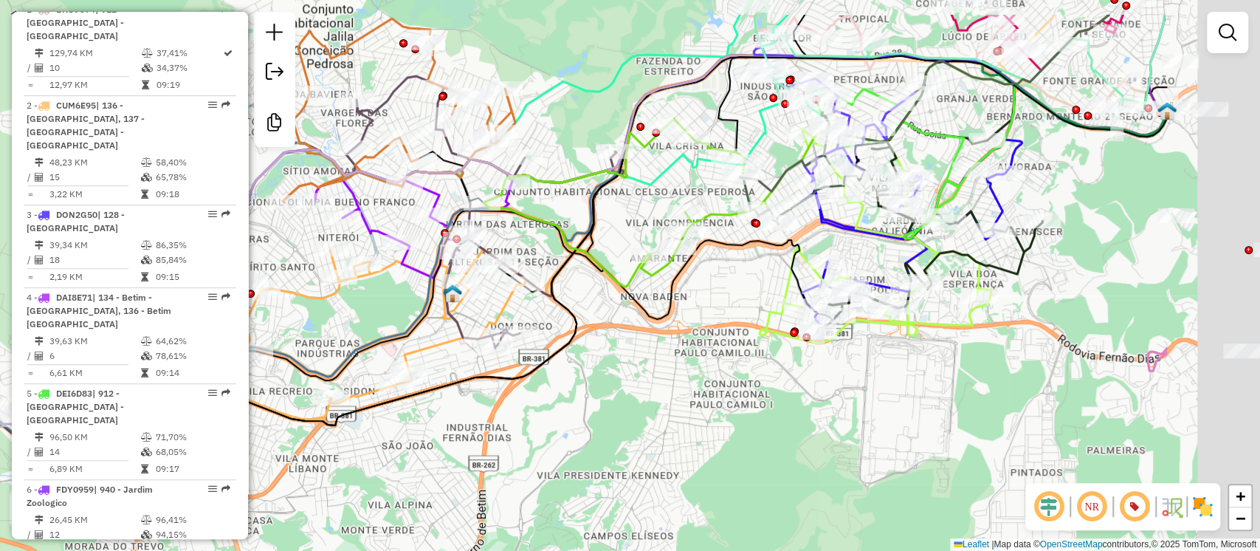
drag, startPoint x: 1105, startPoint y: 321, endPoint x: 896, endPoint y: 384, distance: 217.5
click at [896, 384] on div "Janela de atendimento Grade de atendimento Capacidade Transportadoras Veículos …" at bounding box center [630, 275] width 1260 height 551
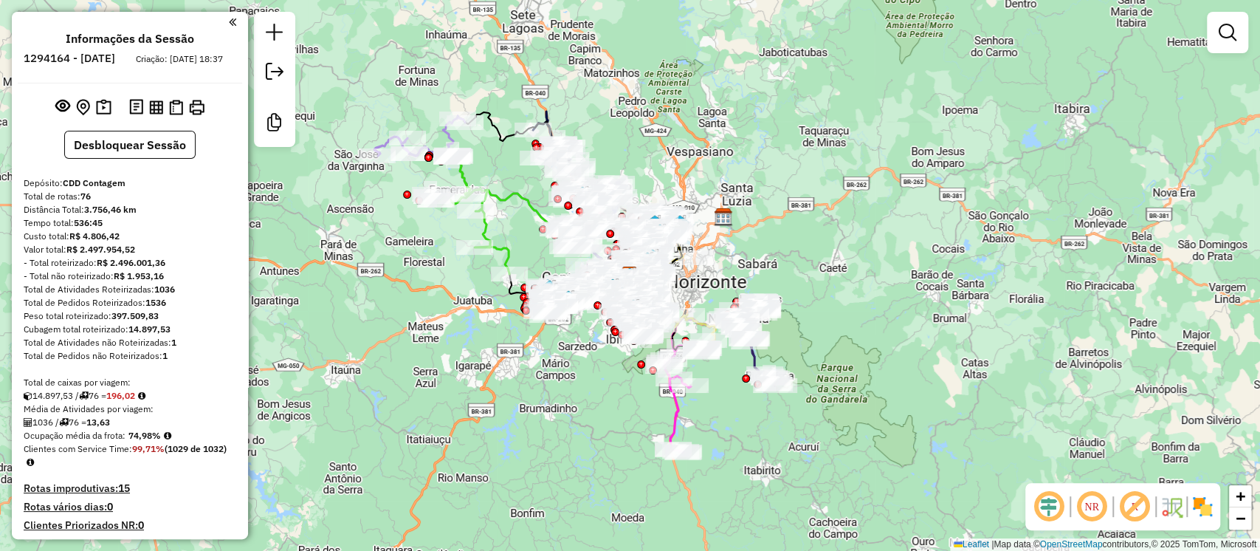
click at [1128, 501] on em at bounding box center [1134, 506] width 35 height 35
click at [1226, 32] on em at bounding box center [1228, 33] width 18 height 18
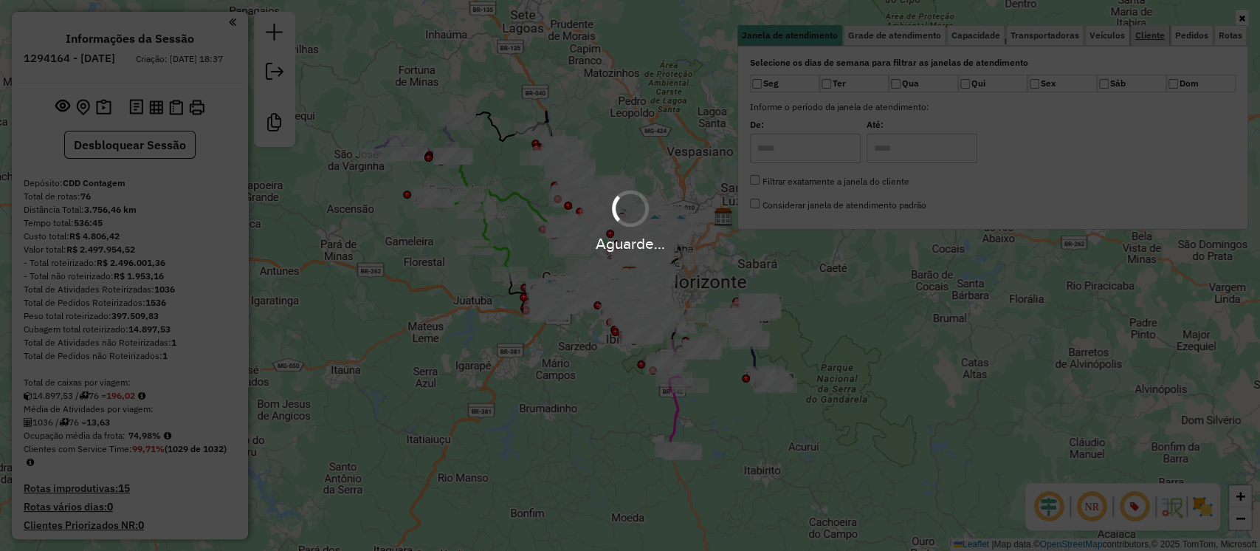
click at [1162, 43] on link "Cliente" at bounding box center [1150, 35] width 38 height 21
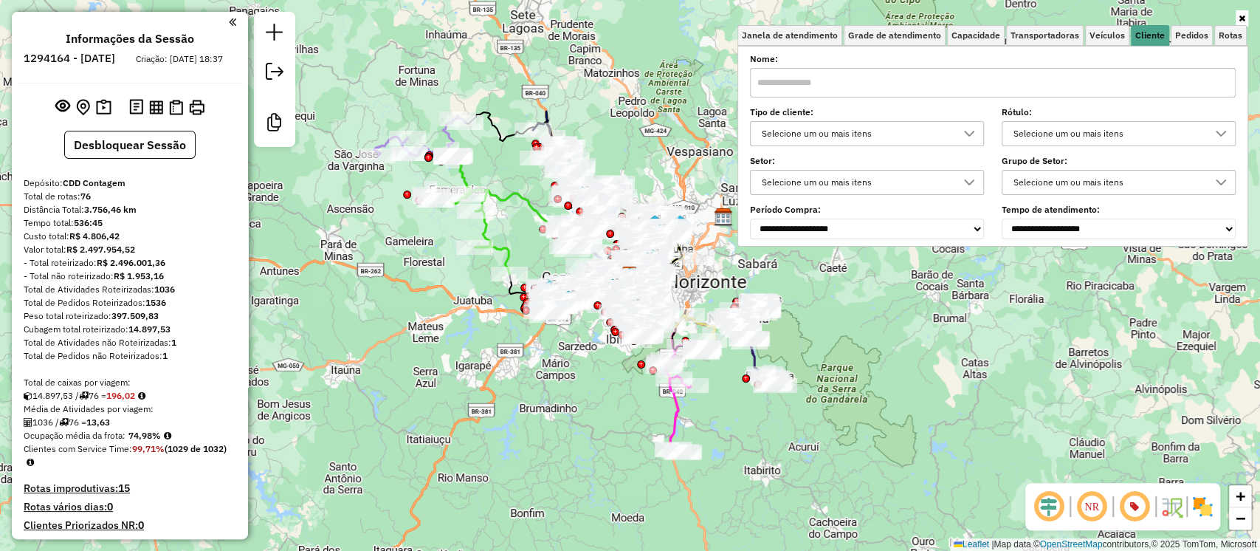
click at [816, 122] on div "Selecione um ou mais itens" at bounding box center [856, 134] width 199 height 24
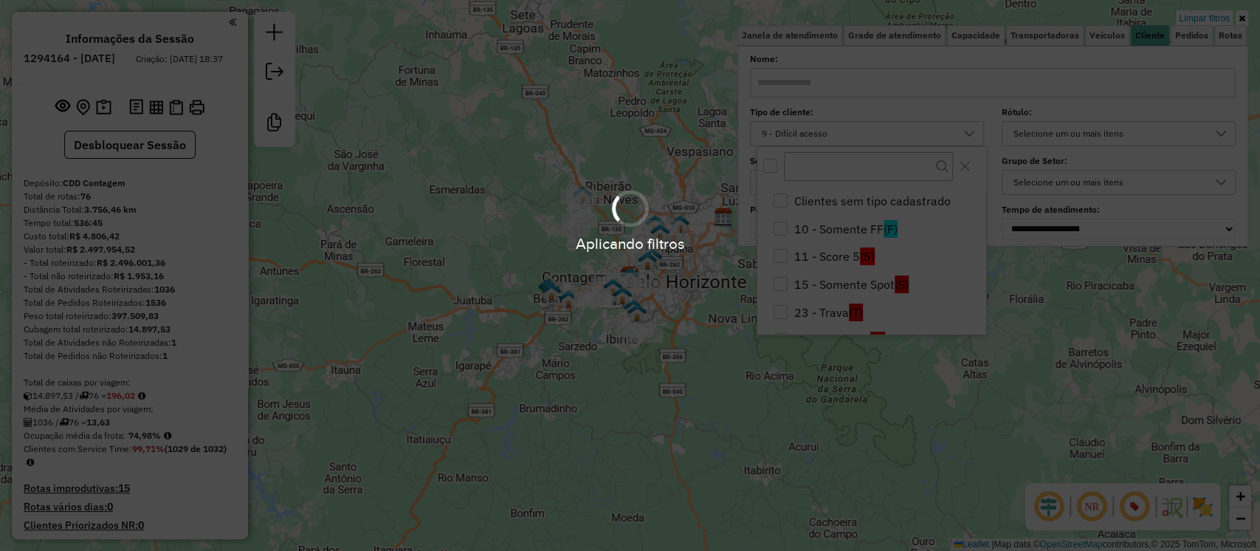
scroll to position [254, 0]
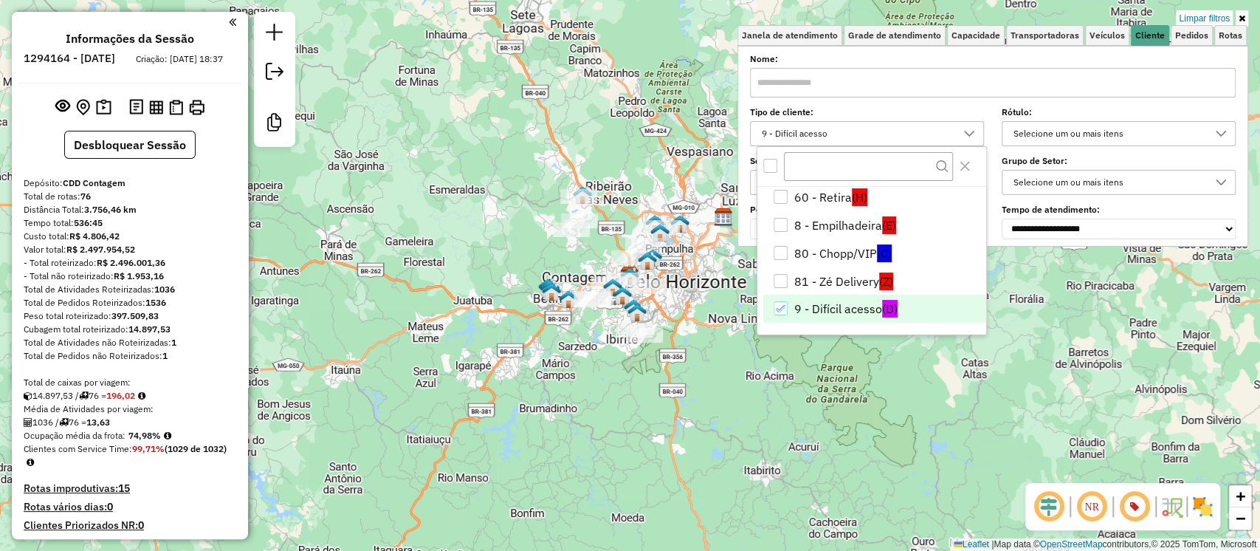
click at [602, 355] on div "Limpar filtros Janela de atendimento Grade de atendimento Capacidade Transporta…" at bounding box center [630, 275] width 1260 height 551
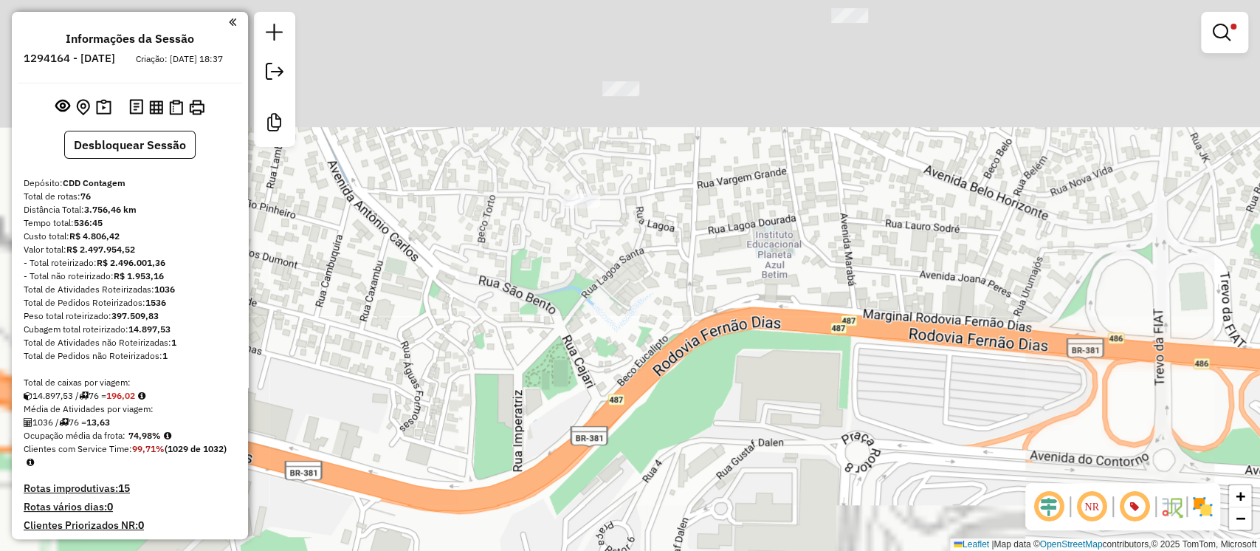
drag, startPoint x: 619, startPoint y: 196, endPoint x: 786, endPoint y: 499, distance: 345.3
click at [786, 499] on div "Limpar filtros Janela de atendimento Grade de atendimento Capacidade Transporta…" at bounding box center [630, 275] width 1260 height 551
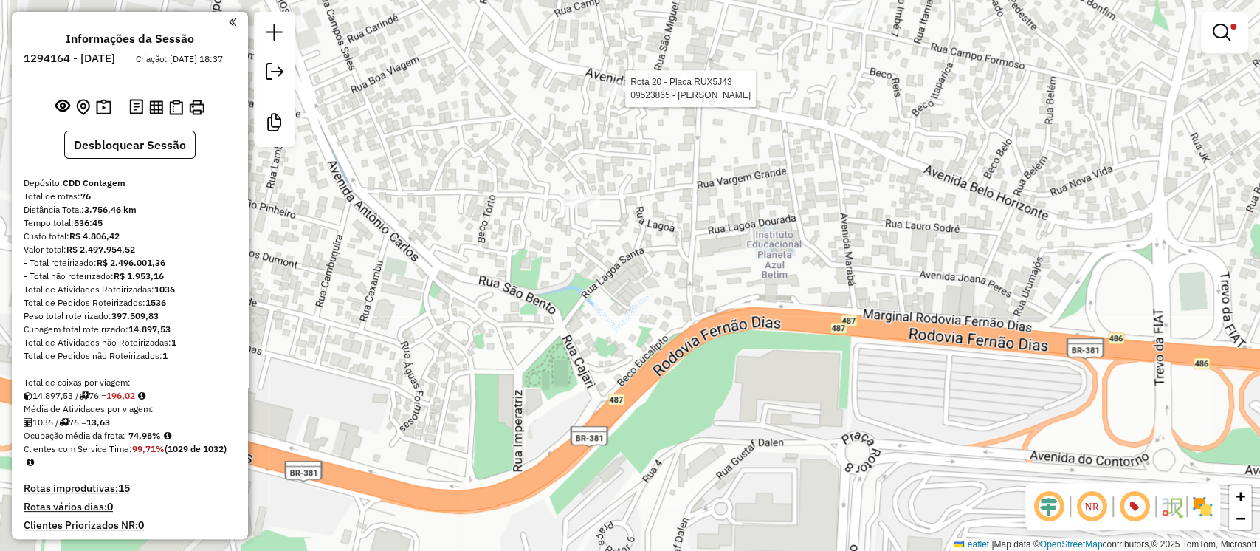
select select "**********"
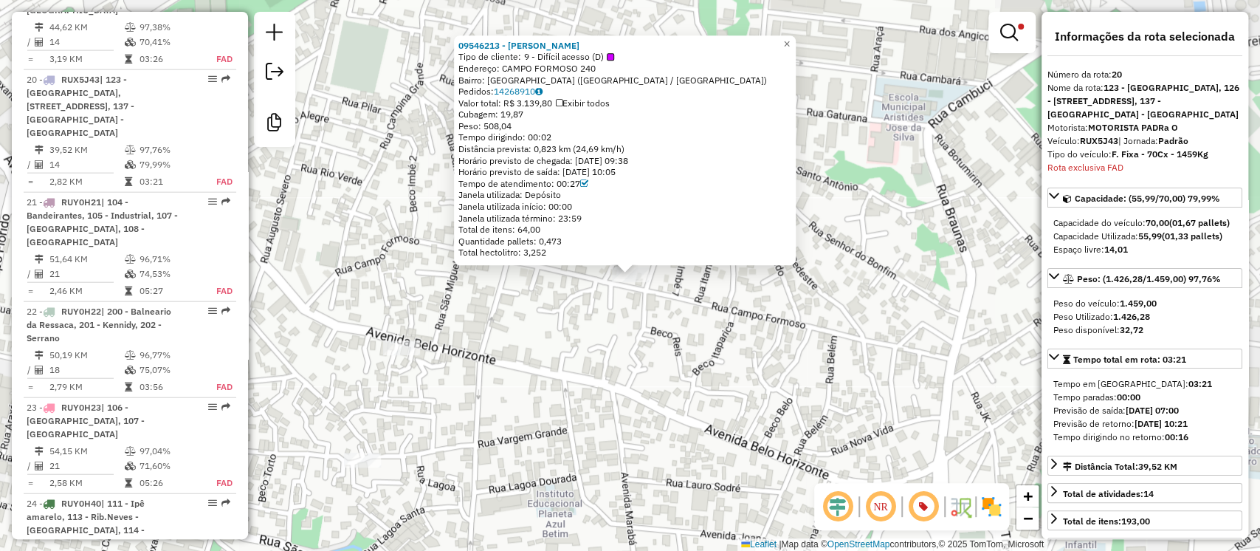
scroll to position [2280, 0]
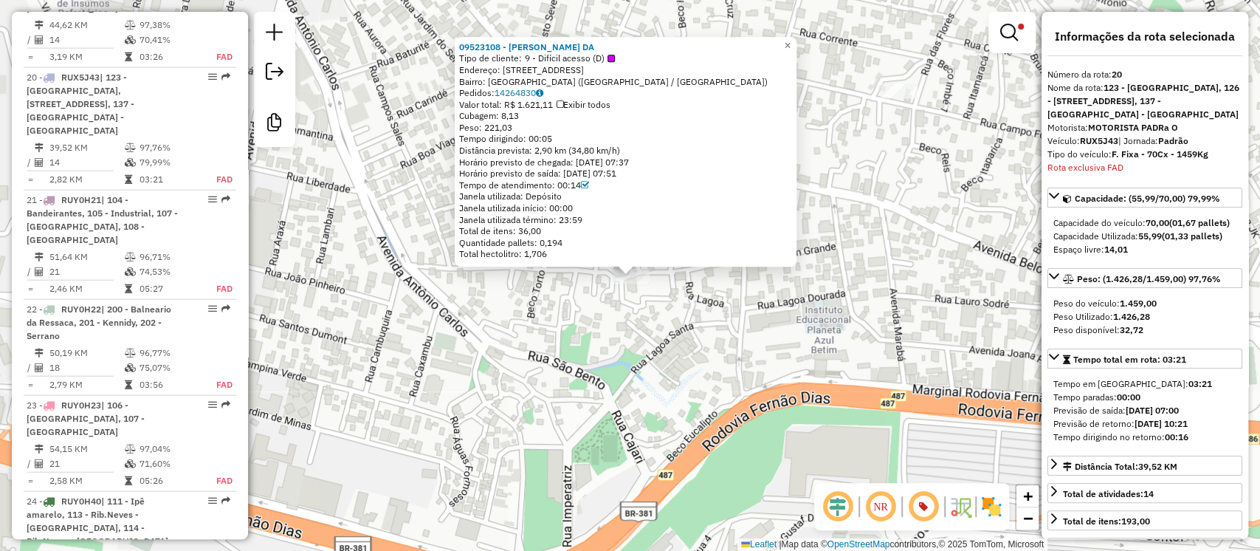
click at [786, 439] on div "09523108 - ORIVALTON MENDES DA Tipo de cliente: 9 - Difícil acesso (D) Endereço…" at bounding box center [630, 275] width 1260 height 551
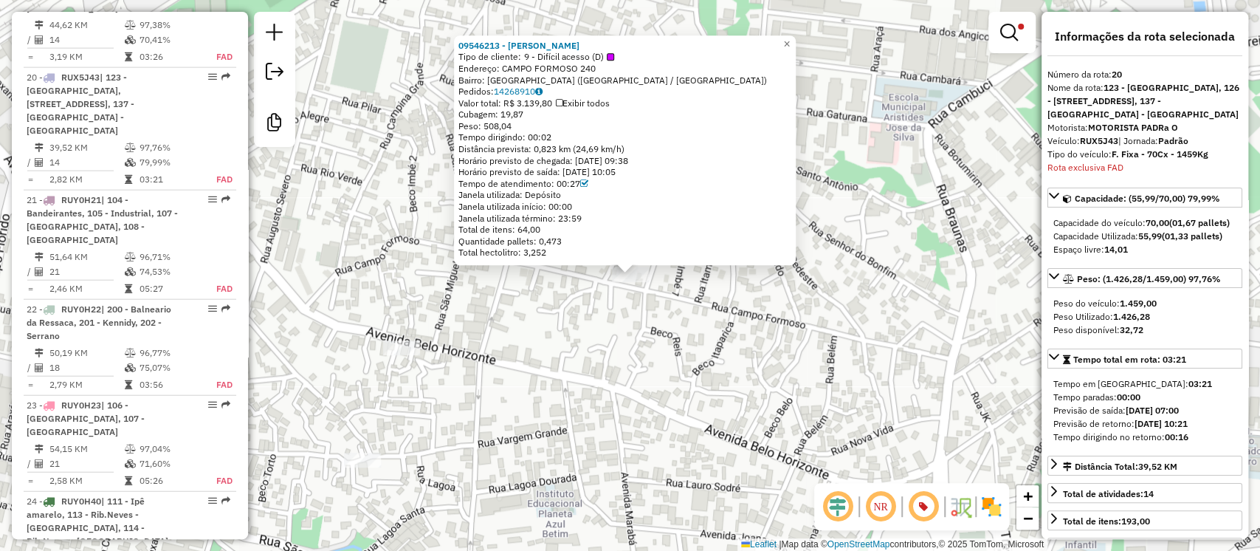
drag, startPoint x: 505, startPoint y: 63, endPoint x: 608, endPoint y: 63, distance: 103.4
click at [608, 63] on div "Endereço: CAMPO FORMOSO 240" at bounding box center [625, 69] width 333 height 12
copy div "CAMPO FORMOSO 240"
click at [525, 92] on link "14268910" at bounding box center [518, 91] width 49 height 11
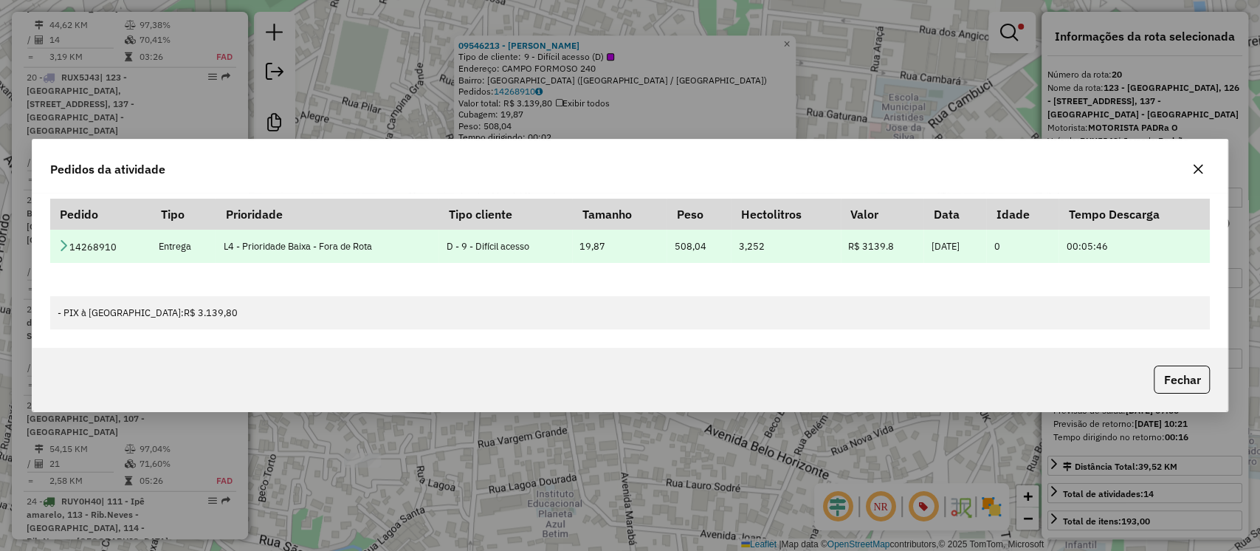
click at [63, 250] on icon at bounding box center [64, 245] width 12 height 12
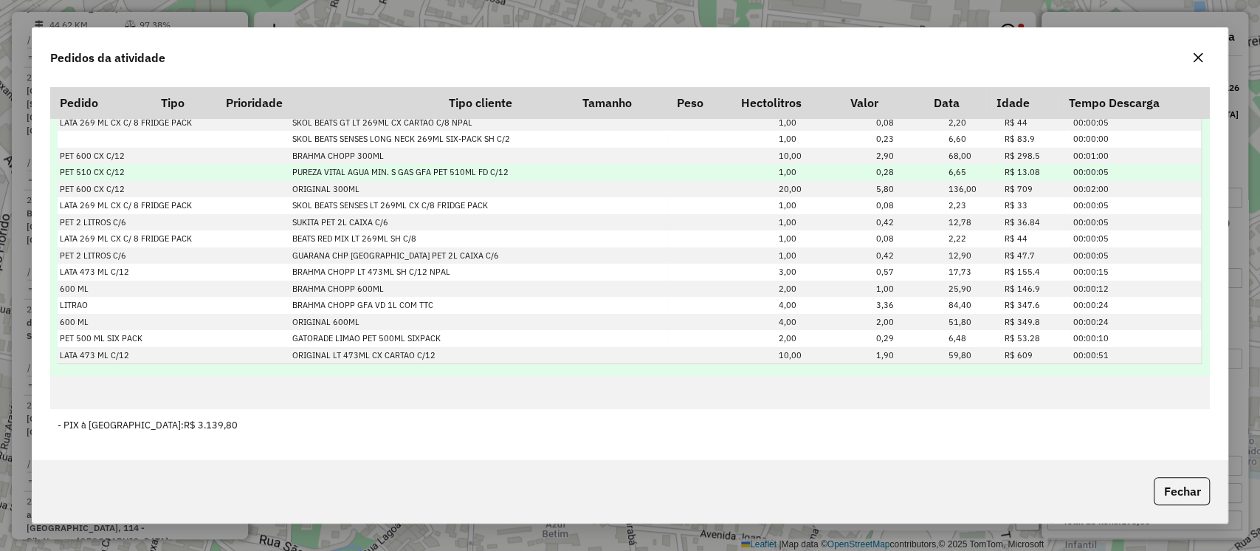
scroll to position [0, 0]
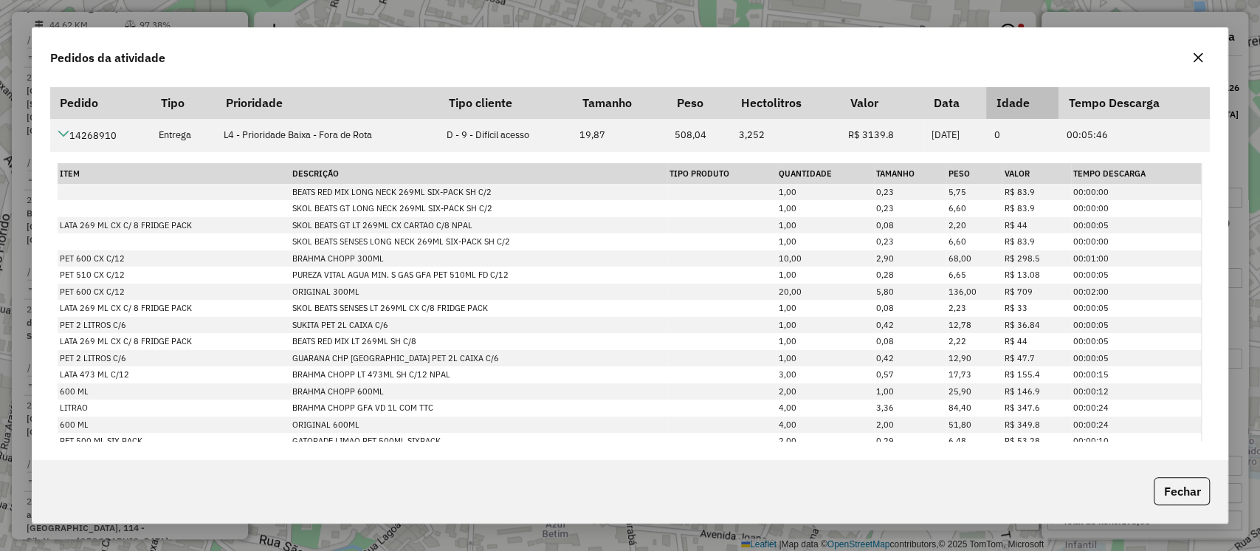
click at [1195, 61] on icon "button" at bounding box center [1199, 58] width 10 height 10
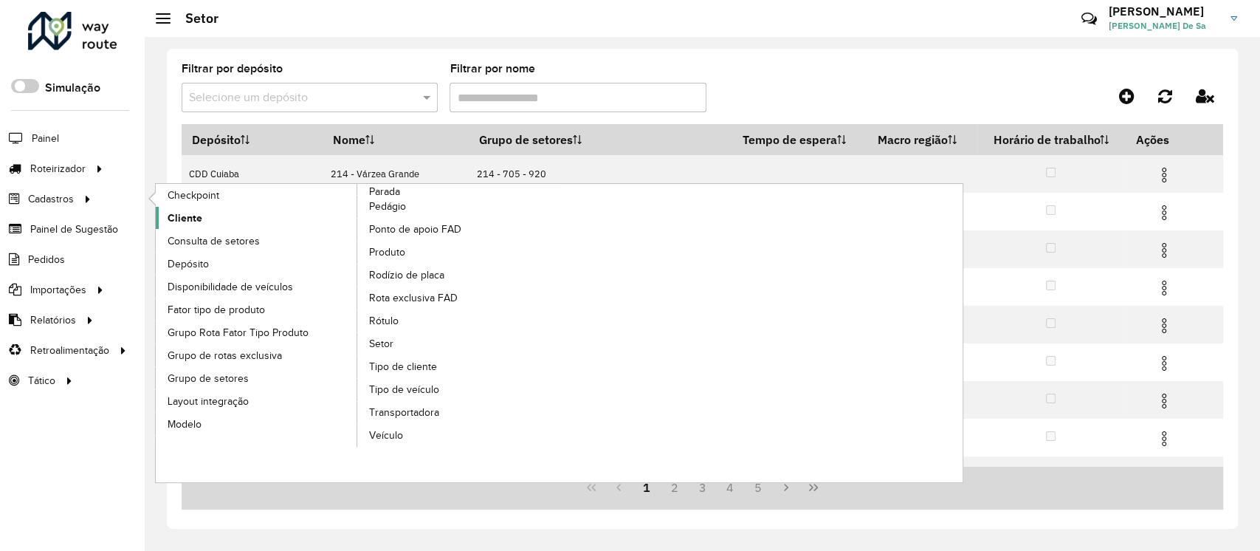
click at [179, 210] on span "Cliente" at bounding box center [185, 218] width 35 height 16
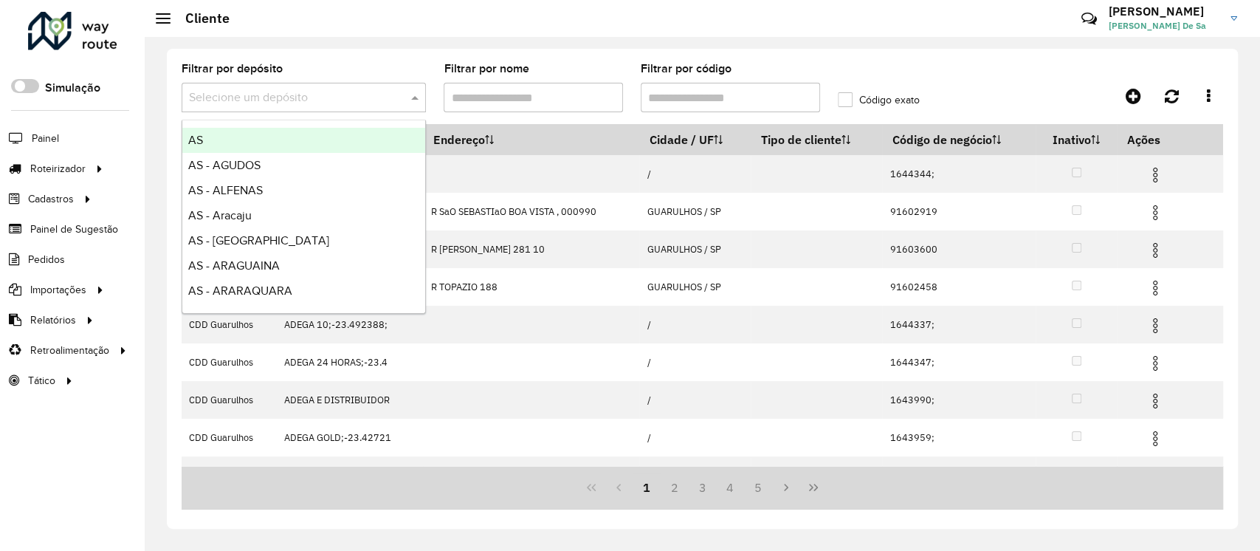
click at [266, 99] on input "text" at bounding box center [289, 98] width 200 height 18
type input "***"
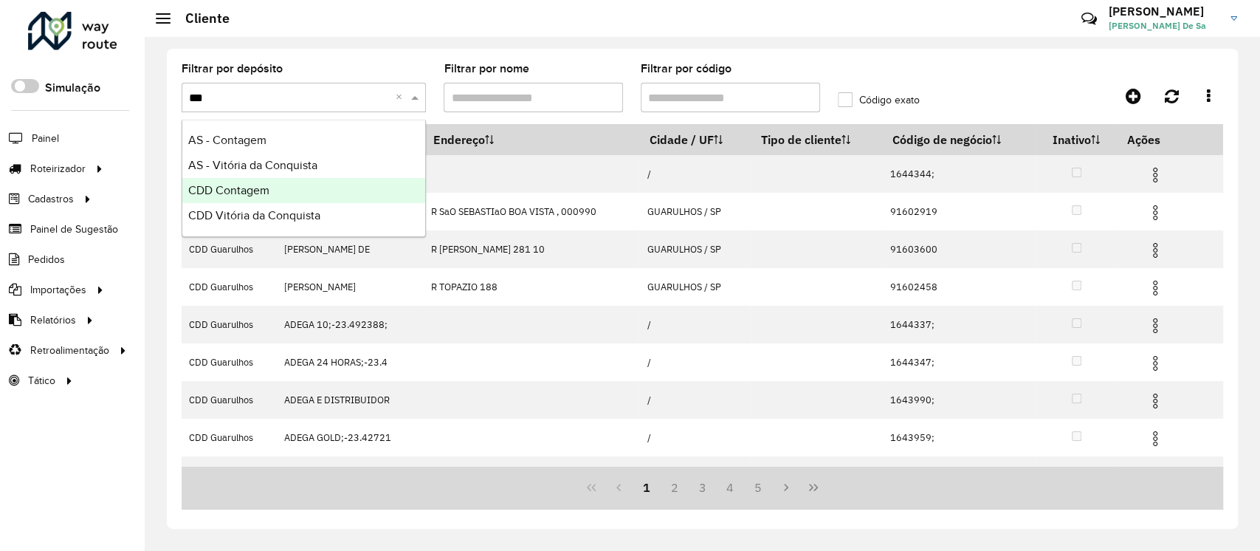
click at [233, 189] on span "CDD Contagem" at bounding box center [228, 190] width 81 height 13
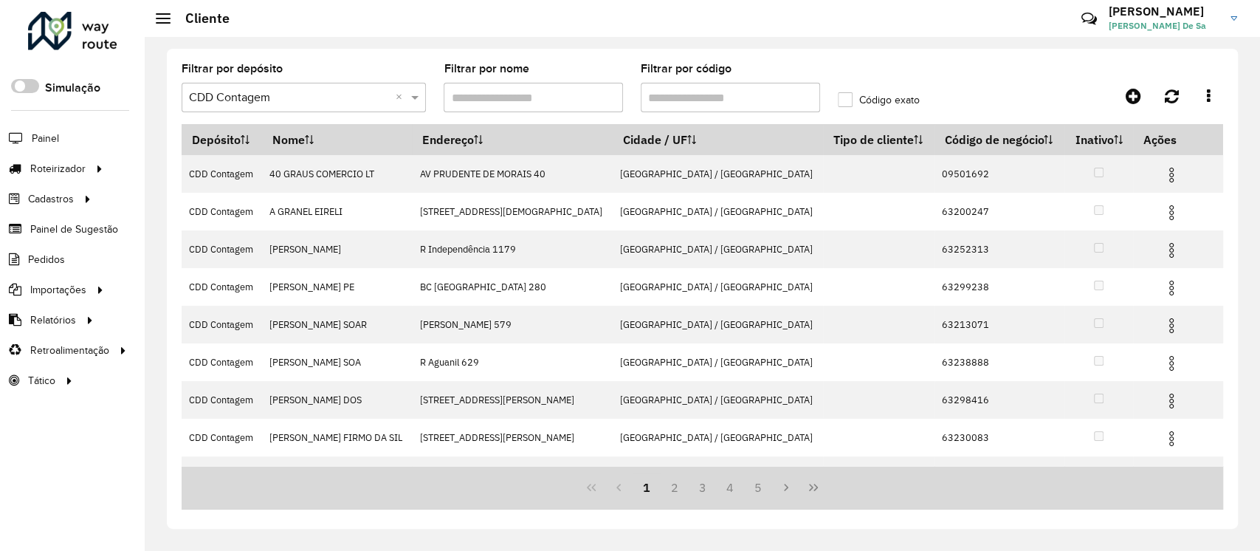
click at [665, 97] on input "Filtrar por código" at bounding box center [730, 98] width 179 height 30
paste input "*****"
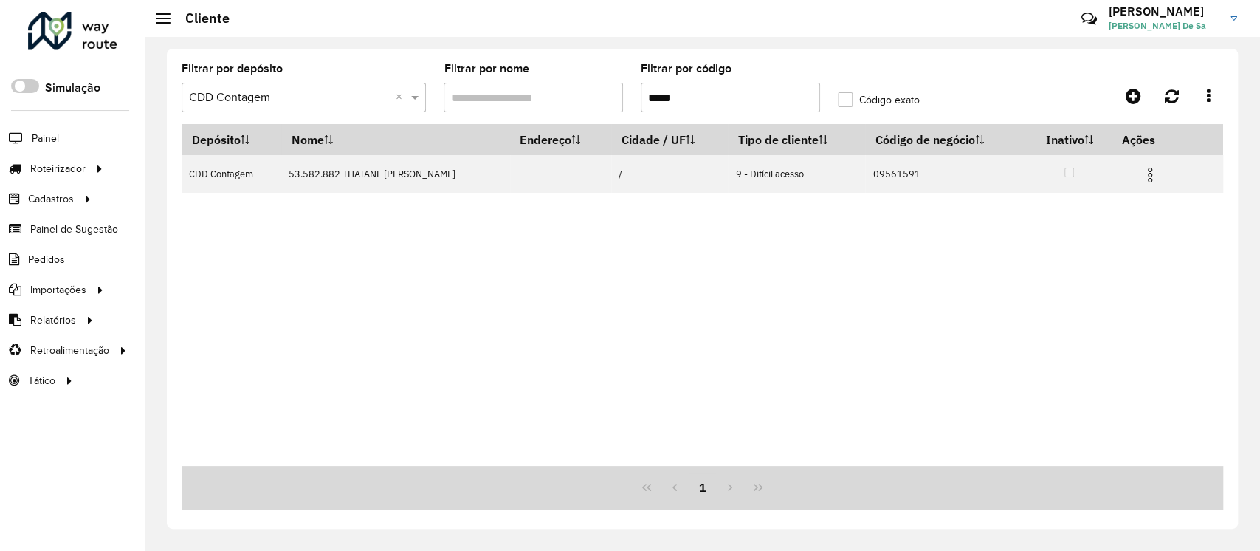
drag, startPoint x: 687, startPoint y: 98, endPoint x: 611, endPoint y: 112, distance: 78.1
click at [611, 112] on formly-group "Filtrar por depósito Selecione um depósito × CDD Contagem × Filtrar por nome Fi…" at bounding box center [566, 93] width 787 height 61
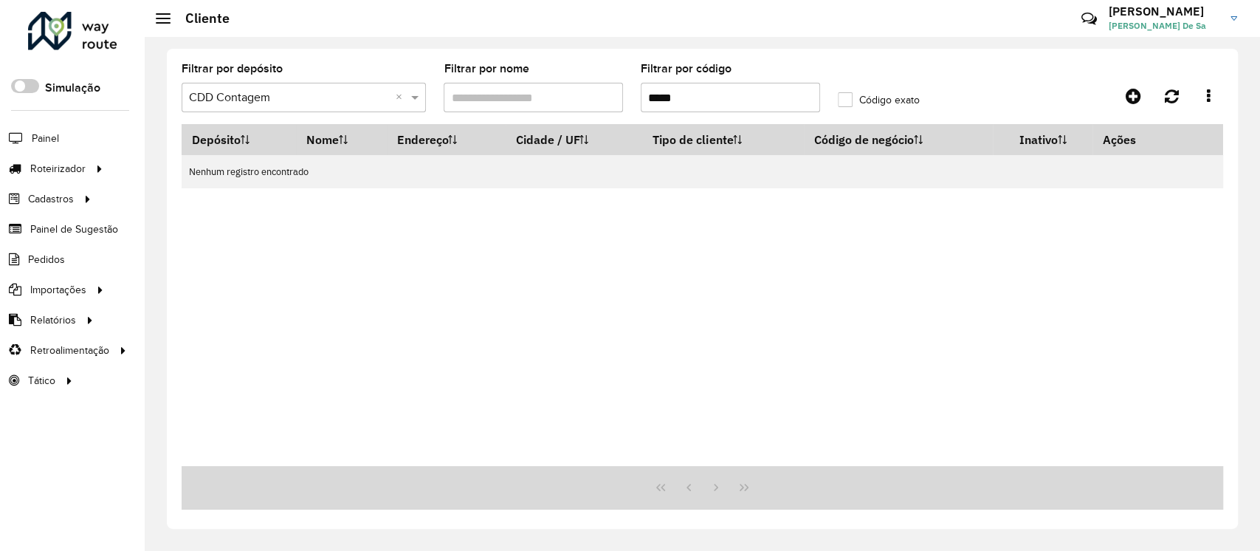
click at [642, 103] on input "*****" at bounding box center [730, 98] width 179 height 30
type input "********"
